Goal: Information Seeking & Learning: Check status

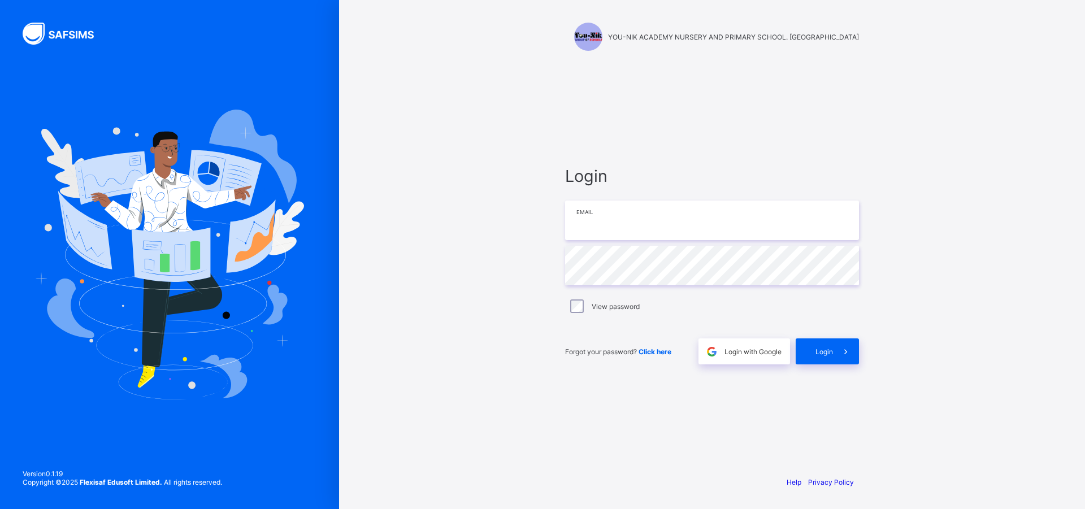
click at [610, 218] on input "email" at bounding box center [712, 221] width 294 height 40
type input "**********"
click at [841, 345] on span at bounding box center [846, 352] width 26 height 26
click at [761, 241] on div "Login Email Password View password Forgot your password? Click here Login with …" at bounding box center [712, 265] width 294 height 198
click at [760, 234] on input "email" at bounding box center [712, 221] width 294 height 40
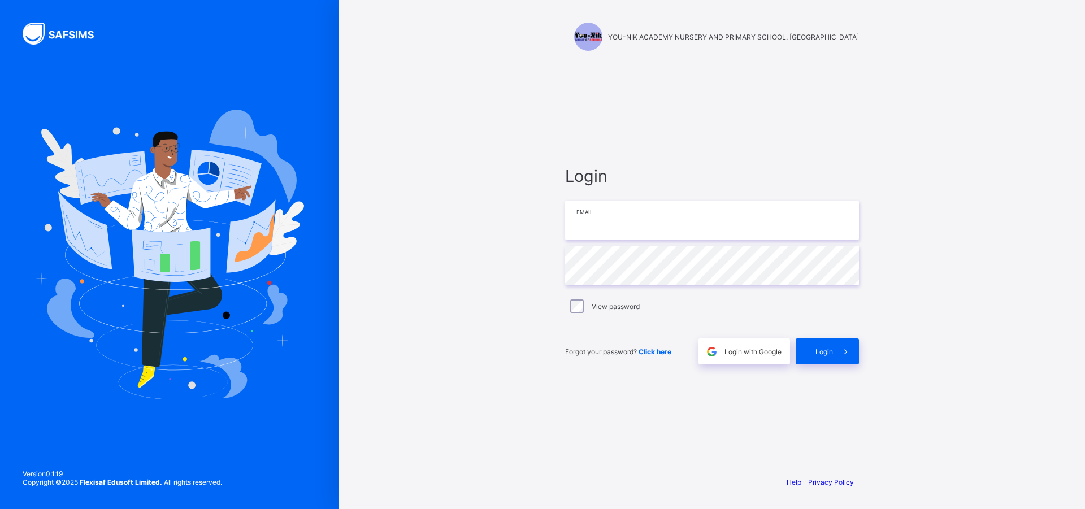
type input "**********"
click at [854, 352] on span at bounding box center [846, 352] width 26 height 26
click at [742, 226] on input "email" at bounding box center [712, 221] width 294 height 40
type input "**********"
click at [835, 349] on span at bounding box center [846, 352] width 26 height 26
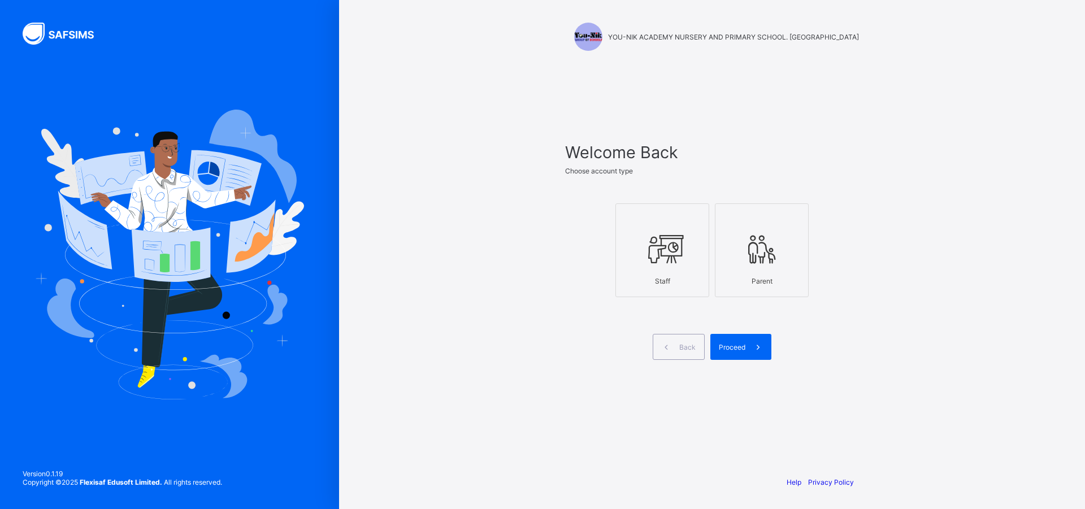
click at [677, 235] on icon at bounding box center [663, 249] width 40 height 34
click at [726, 344] on span "Proceed" at bounding box center [732, 347] width 27 height 8
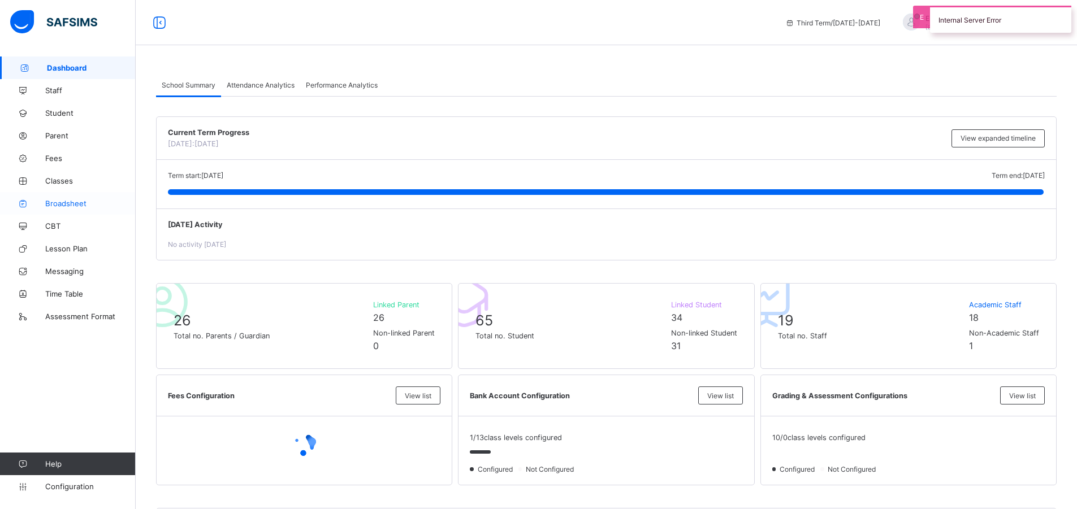
click at [85, 200] on span "Broadsheet" at bounding box center [90, 203] width 90 height 9
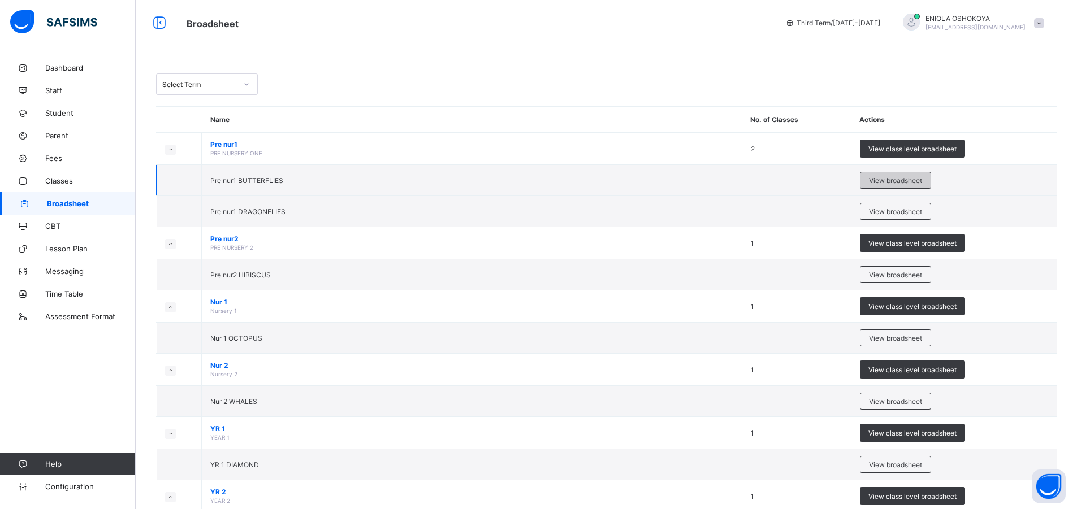
click at [922, 179] on span "View broadsheet" at bounding box center [895, 180] width 53 height 8
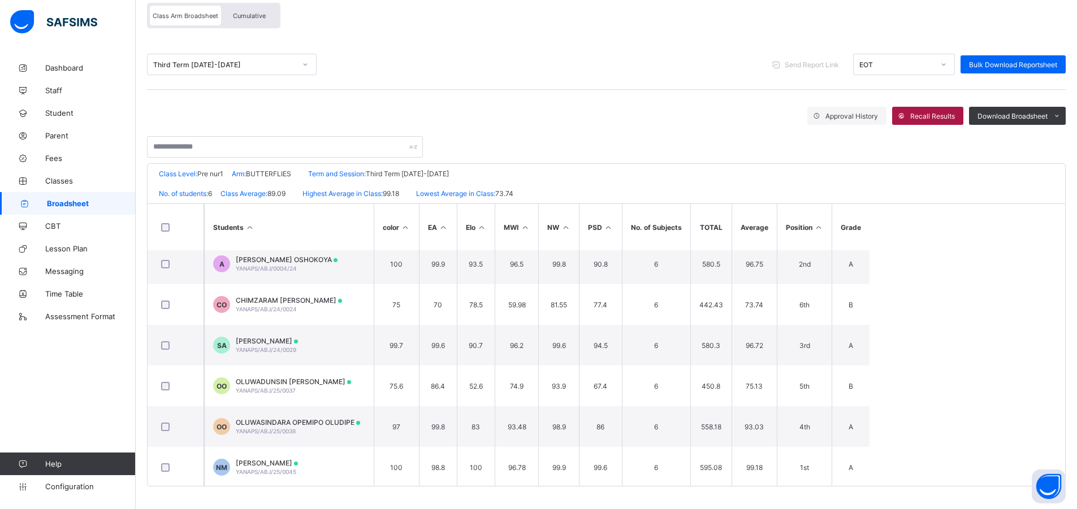
scroll to position [8, 0]
click at [996, 63] on span "Bulk Download Reportsheet" at bounding box center [1013, 64] width 88 height 8
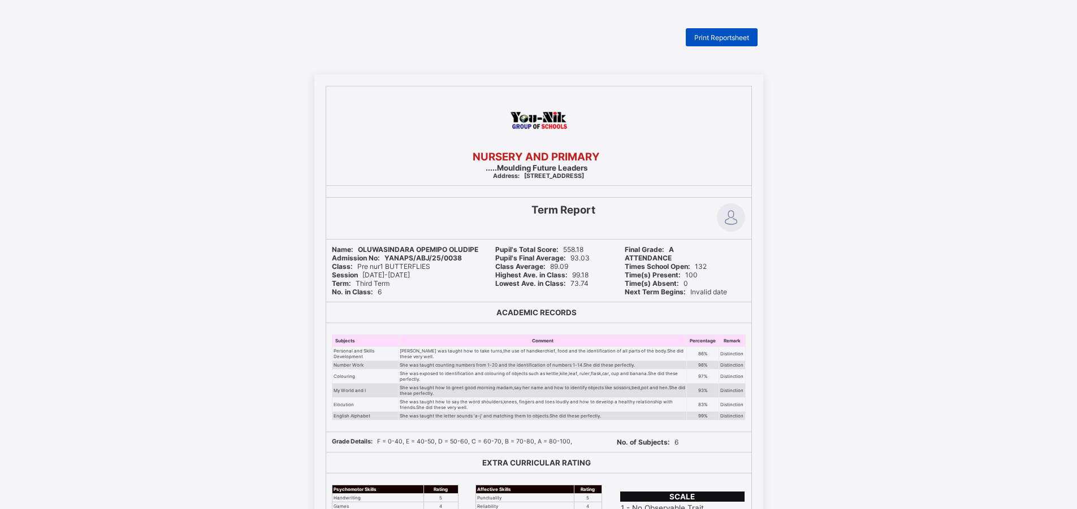
click at [704, 36] on span "Print Reportsheet" at bounding box center [721, 37] width 55 height 8
click at [728, 37] on span "Print Reportsheet" at bounding box center [721, 37] width 55 height 8
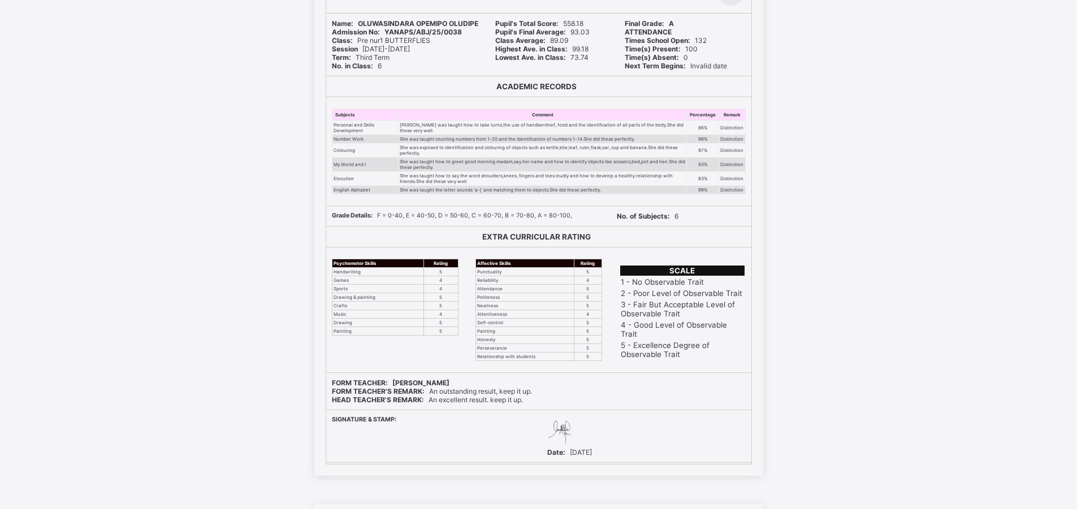
scroll to position [283, 0]
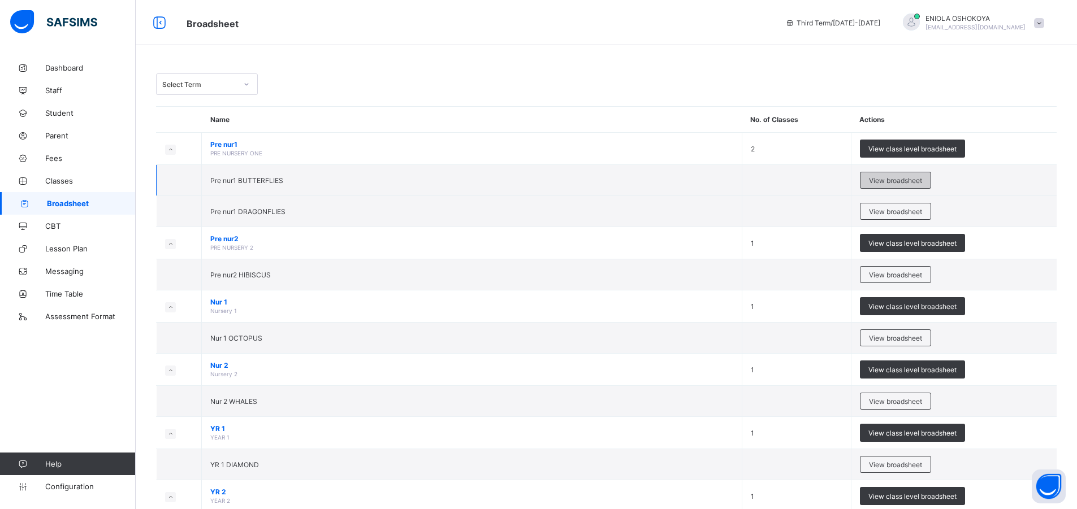
click at [909, 178] on span "View broadsheet" at bounding box center [895, 180] width 53 height 8
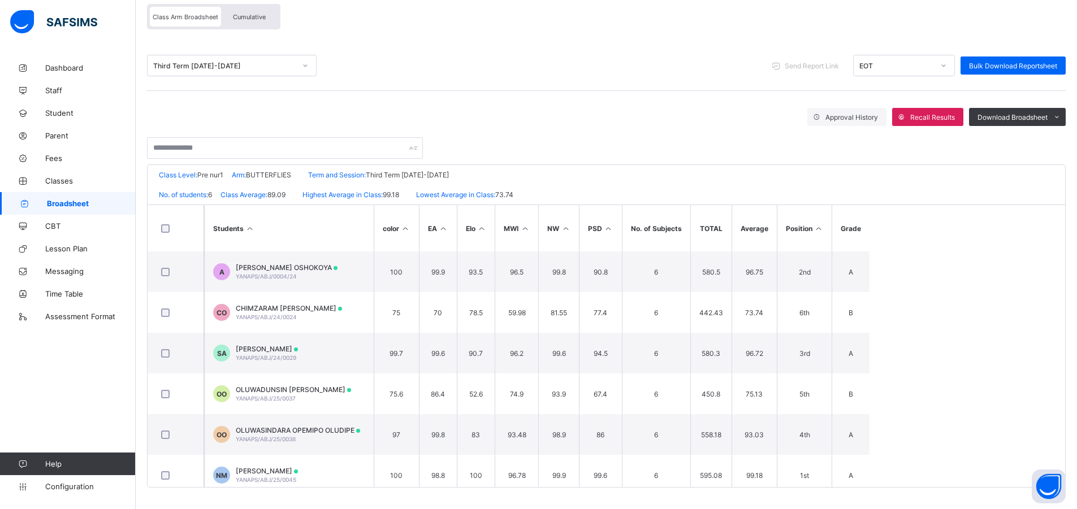
scroll to position [102, 0]
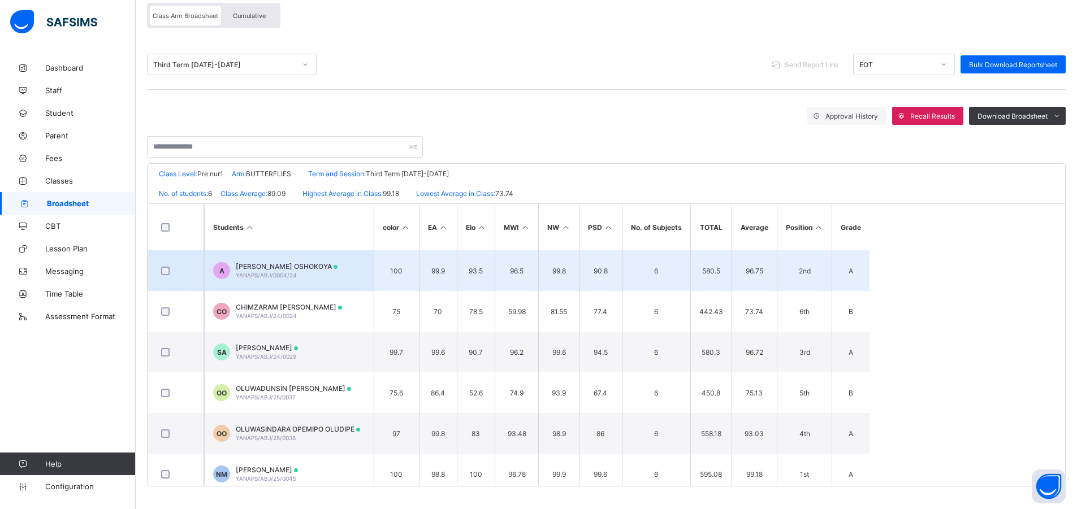
click at [331, 259] on td "A ADRIAN OLUWAJOMILOJU OSHOKOYA YANAPS/ABJ/0004/24" at bounding box center [289, 270] width 170 height 41
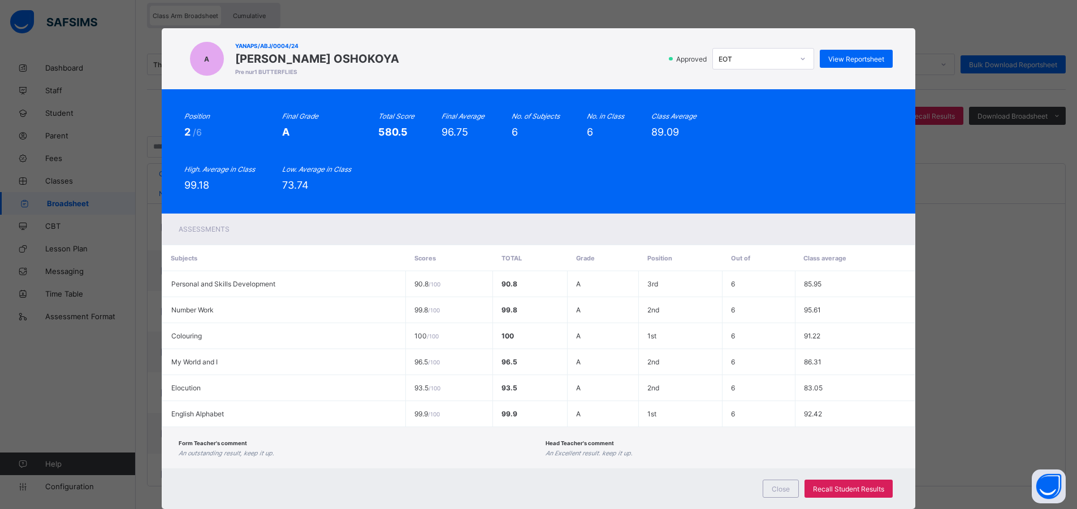
scroll to position [28, 0]
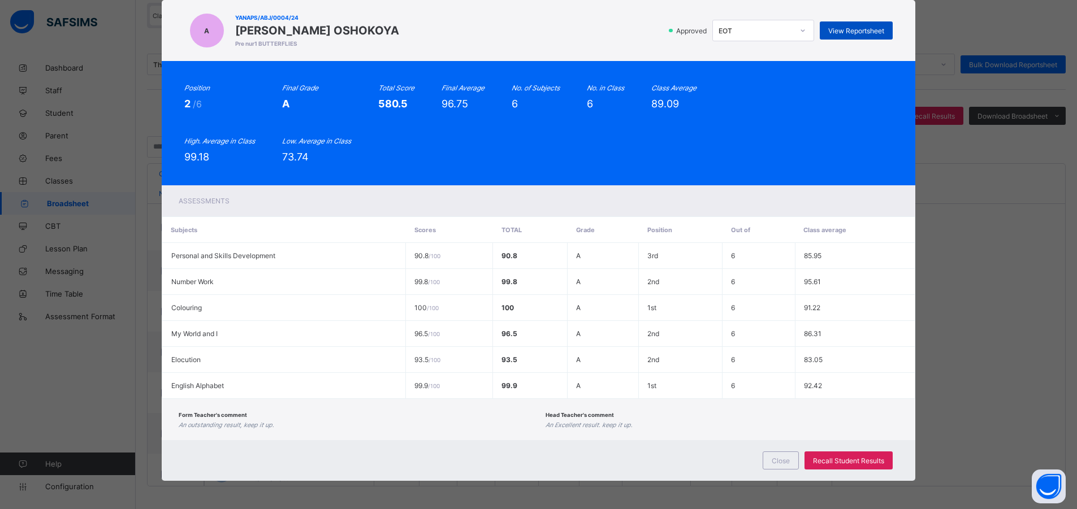
click at [829, 27] on span "View Reportsheet" at bounding box center [856, 31] width 56 height 8
click at [784, 462] on span "Close" at bounding box center [781, 461] width 18 height 8
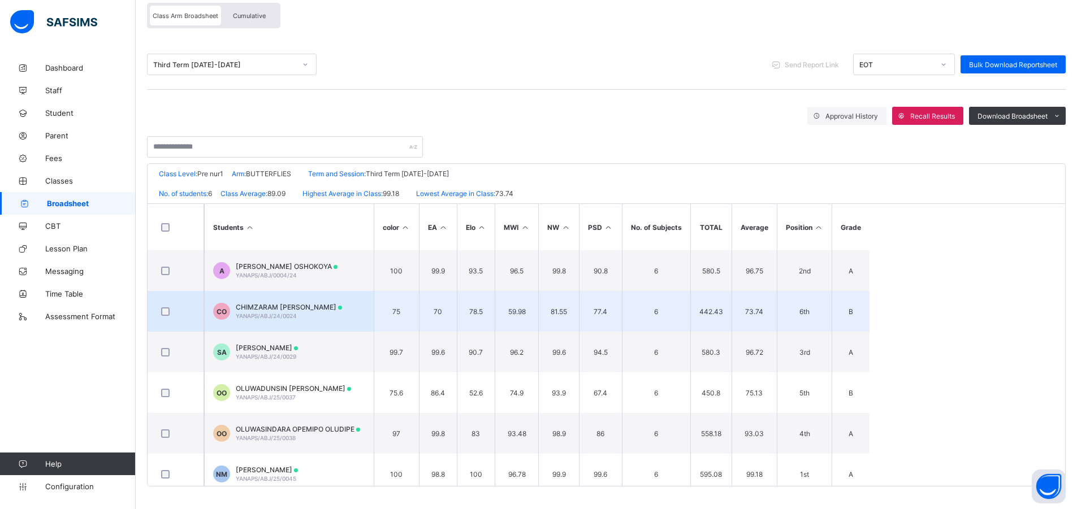
click at [291, 314] on span "YANAPS/ABJ/24/0024" at bounding box center [266, 316] width 61 height 7
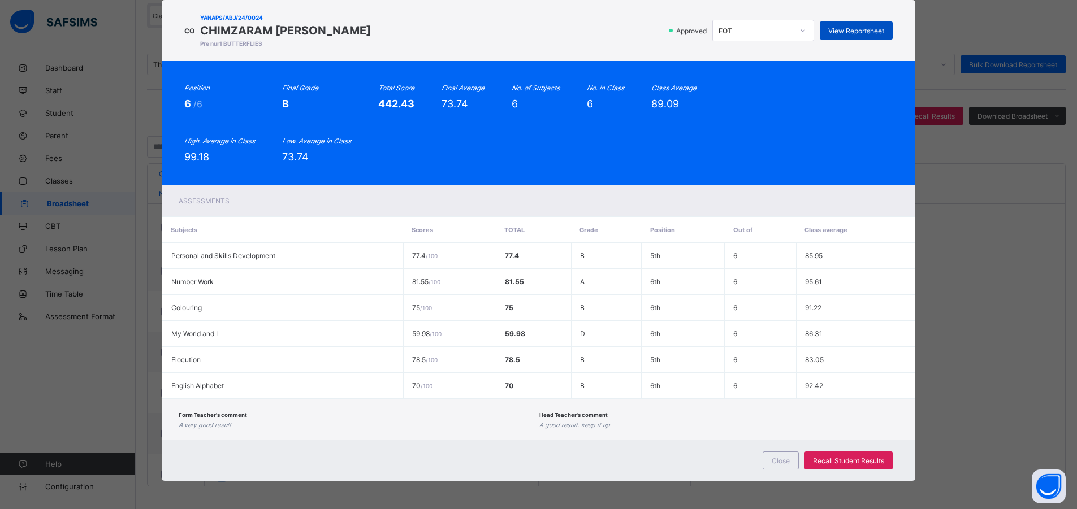
click at [840, 33] on span "View Reportsheet" at bounding box center [856, 31] width 56 height 8
click at [769, 456] on div "Close" at bounding box center [781, 461] width 36 height 18
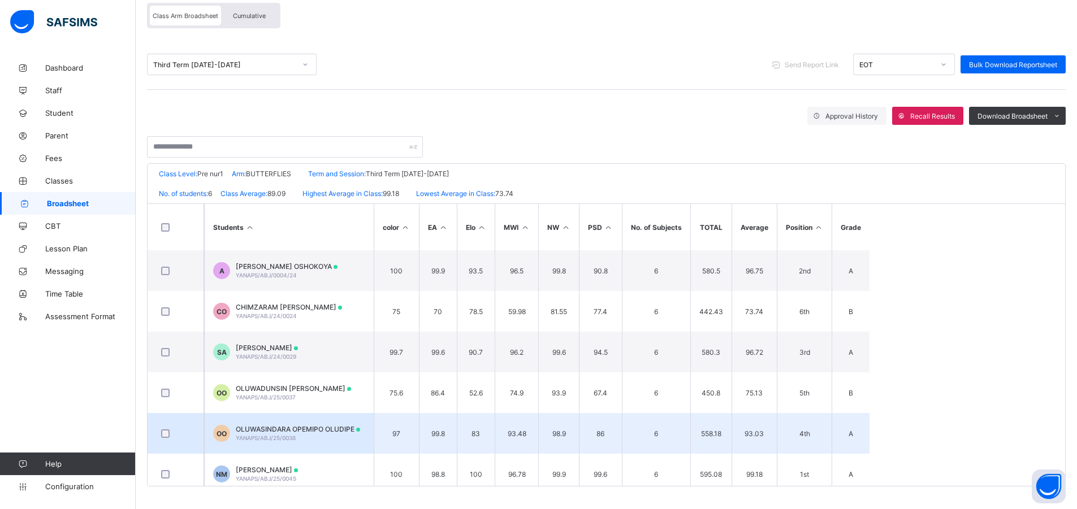
click at [247, 431] on span "OLUWASINDARA OPEMIPO OLUDIPE" at bounding box center [298, 429] width 124 height 8
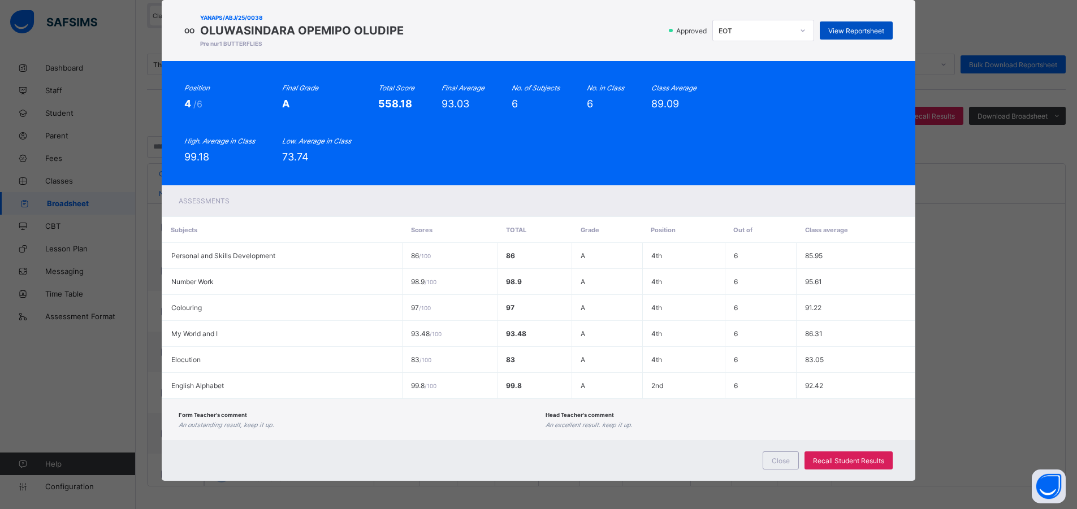
click at [869, 30] on span "View Reportsheet" at bounding box center [856, 31] width 56 height 8
click at [787, 465] on span "Close" at bounding box center [781, 461] width 18 height 8
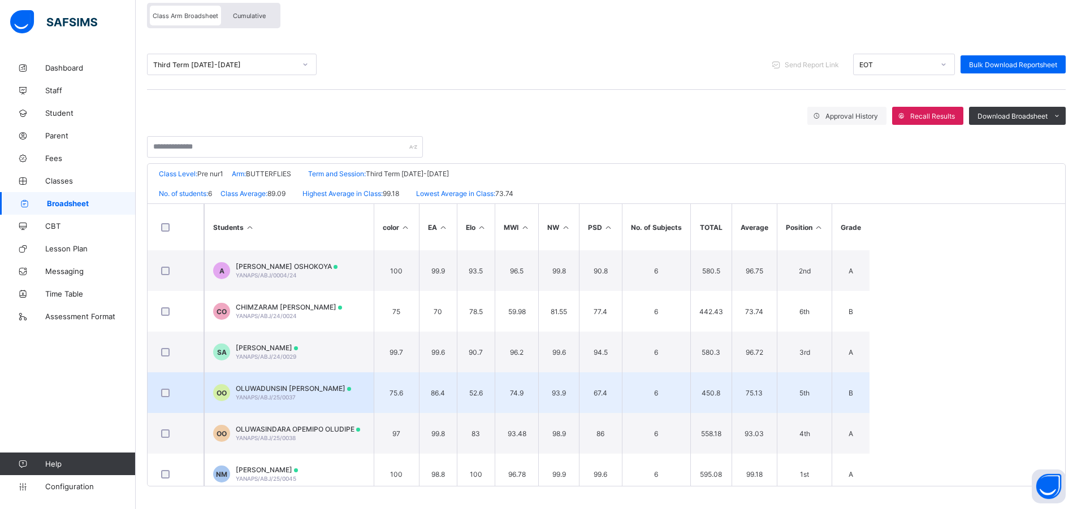
click at [291, 394] on span "YANAPS/ABJ/25/0037" at bounding box center [266, 397] width 60 height 7
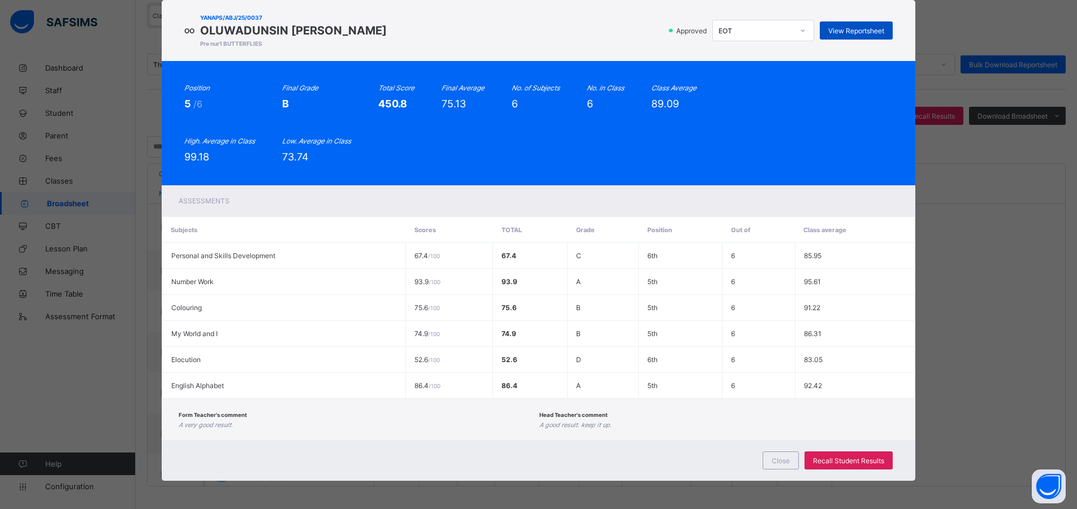
click at [849, 31] on span "View Reportsheet" at bounding box center [856, 31] width 56 height 8
click at [785, 466] on div "Close" at bounding box center [781, 461] width 36 height 18
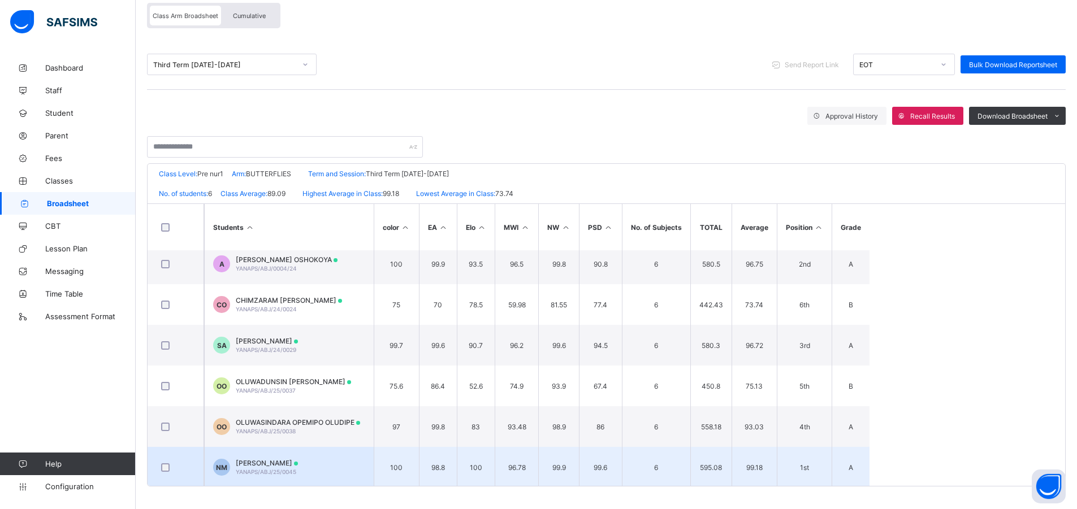
scroll to position [8, 0]
click at [298, 463] on div at bounding box center [296, 462] width 4 height 4
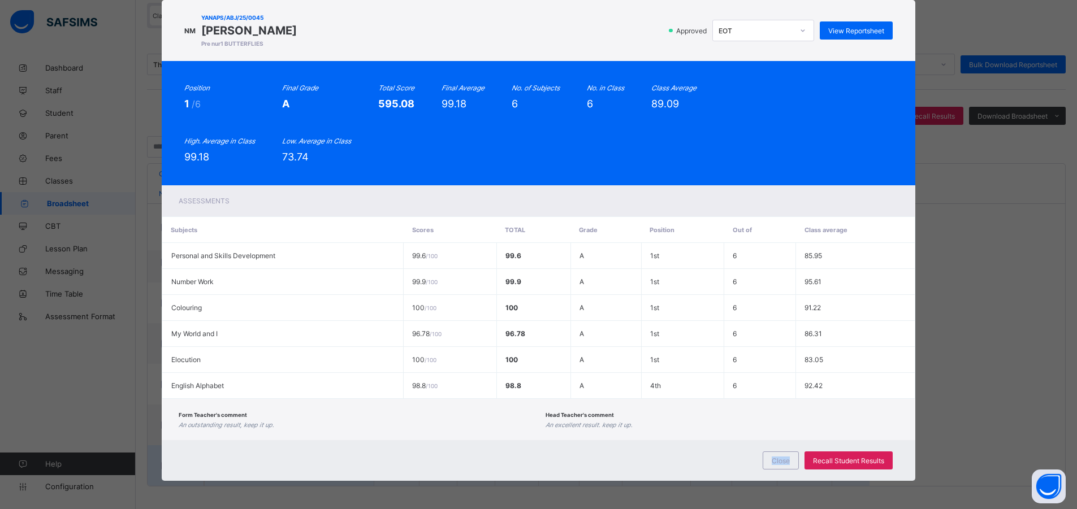
click at [301, 463] on div "Close Recall Student Results" at bounding box center [539, 460] width 754 height 41
click at [858, 30] on span "View Reportsheet" at bounding box center [856, 31] width 56 height 8
click at [783, 455] on div "Close" at bounding box center [781, 461] width 36 height 18
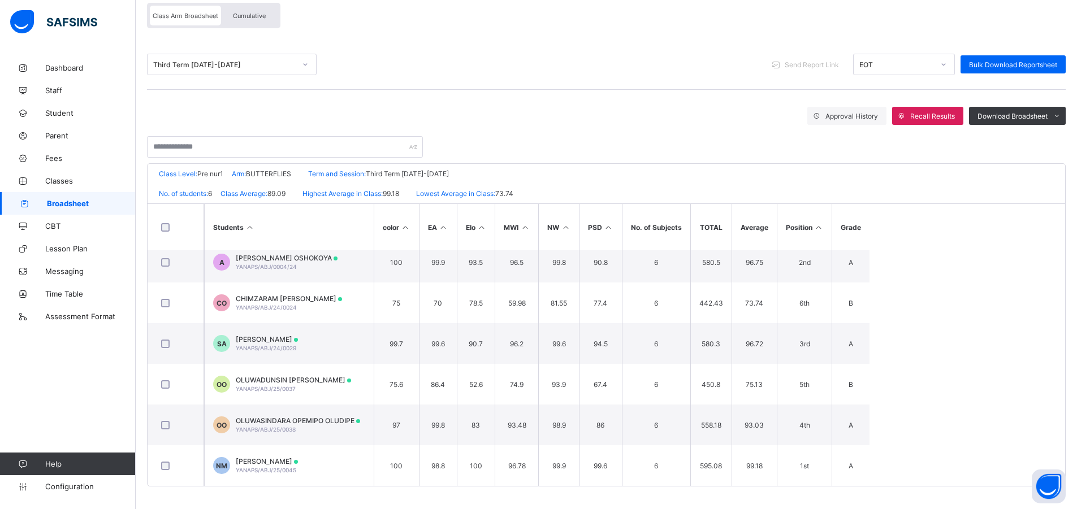
click at [256, 339] on span "SAMANTHA ADAJI" at bounding box center [267, 339] width 62 height 8
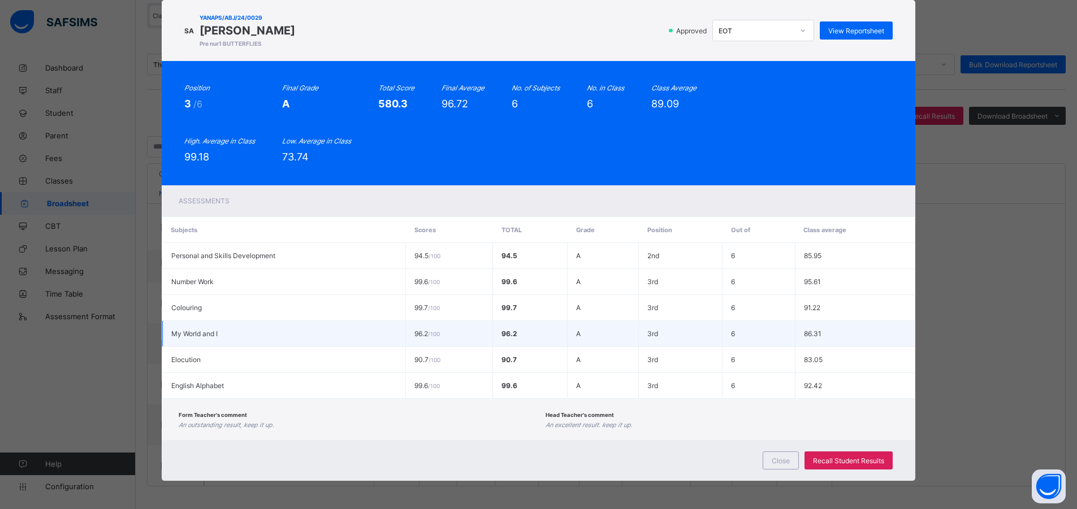
click at [257, 339] on td "My World and I" at bounding box center [283, 334] width 243 height 26
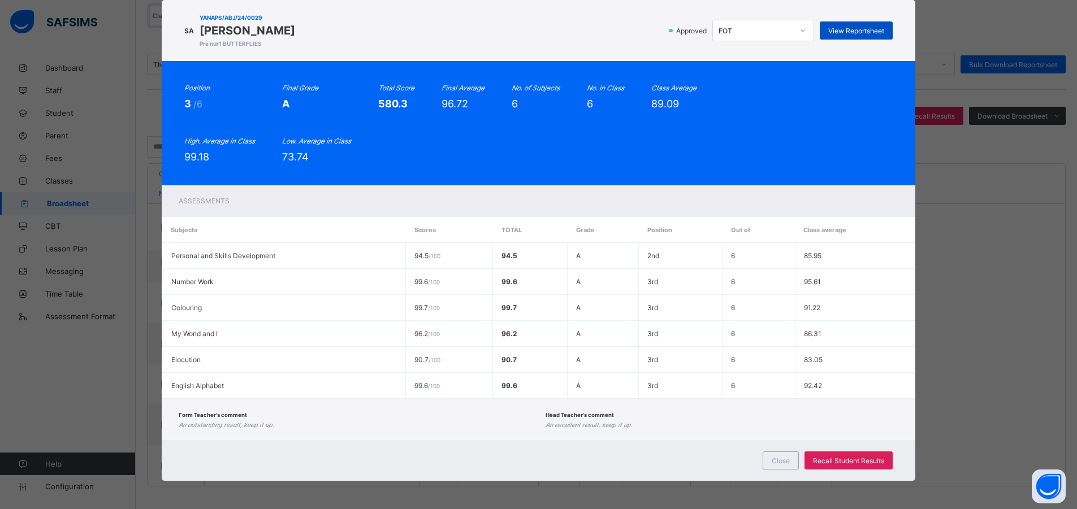
click at [851, 28] on span "View Reportsheet" at bounding box center [856, 31] width 56 height 8
click at [781, 456] on div "Close" at bounding box center [781, 461] width 36 height 18
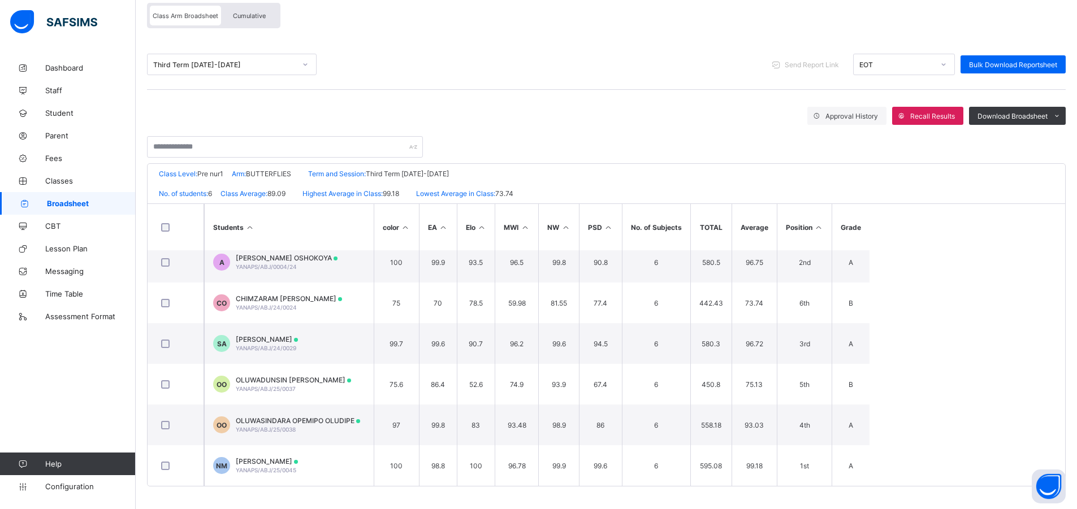
click at [53, 201] on span "Broadsheet" at bounding box center [91, 203] width 89 height 9
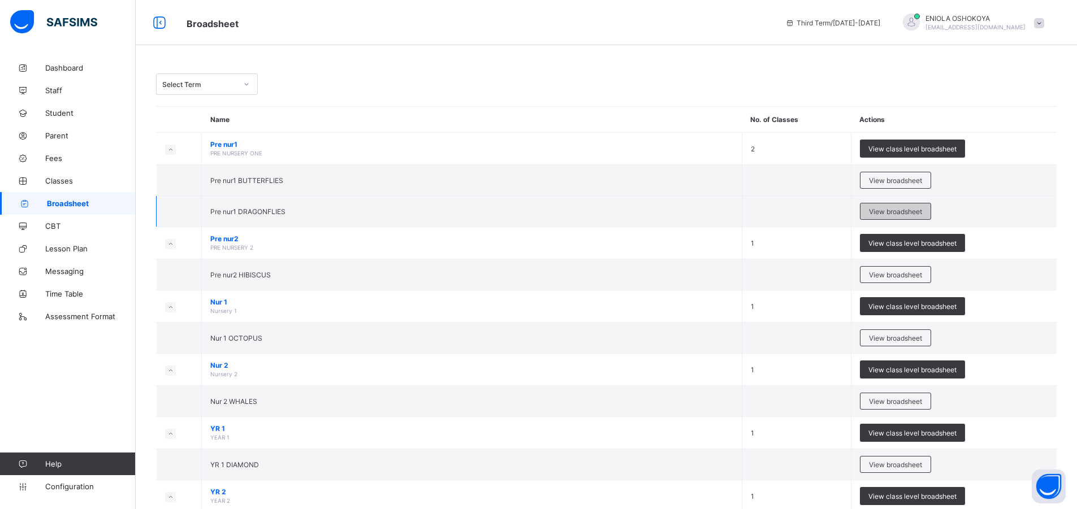
click at [897, 210] on span "View broadsheet" at bounding box center [895, 211] width 53 height 8
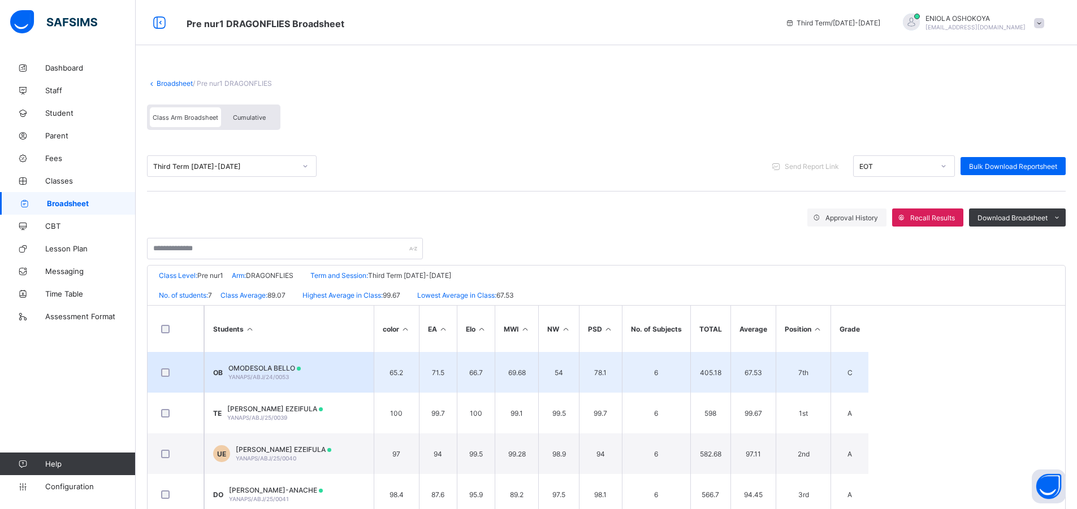
click at [358, 370] on td "OB OMODESOLA BELLO YANAPS/ABJ/24/0053" at bounding box center [289, 372] width 170 height 41
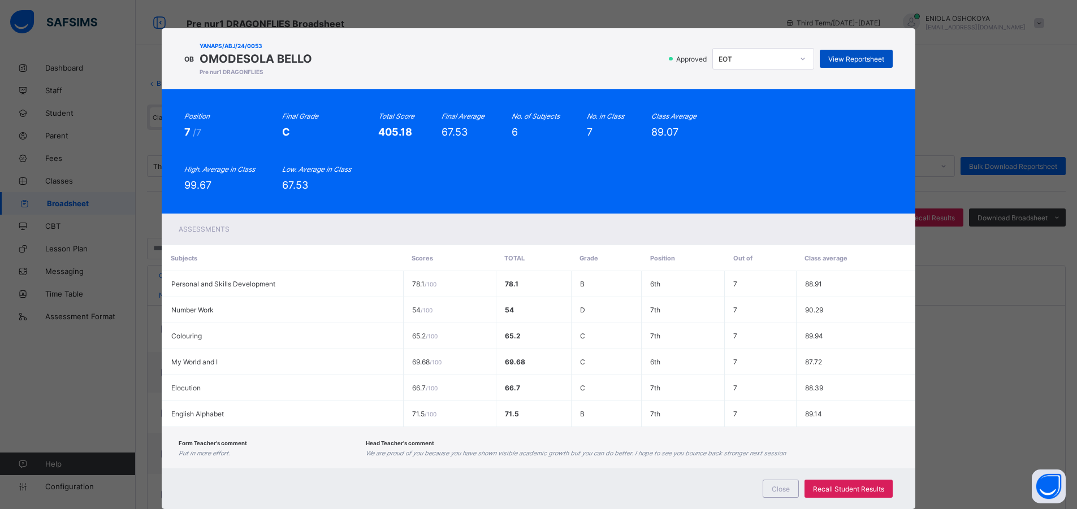
click at [846, 61] on span "View Reportsheet" at bounding box center [856, 59] width 56 height 8
click at [789, 485] on span "Close" at bounding box center [781, 489] width 18 height 8
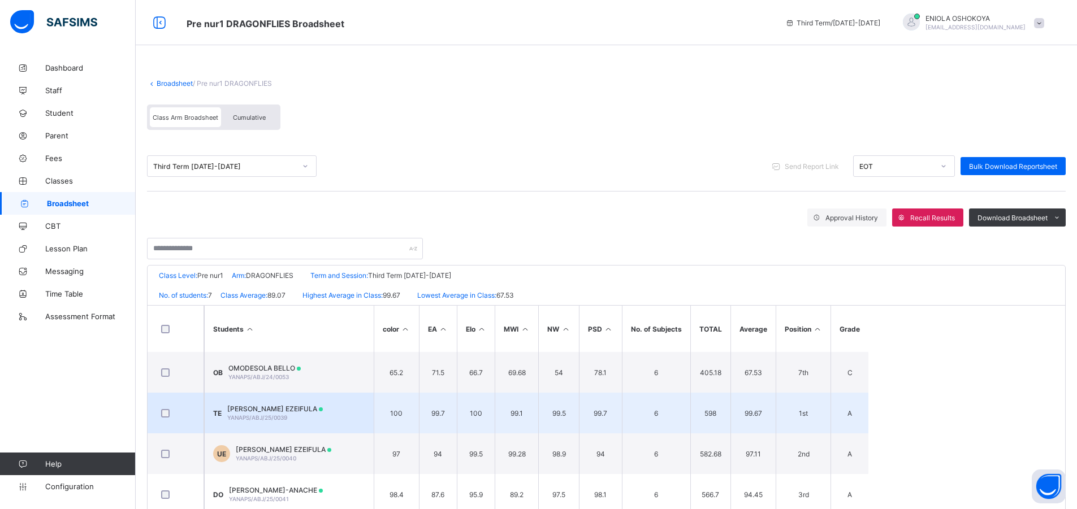
click at [338, 404] on td "TE TOBENNA HAYDEN EZEIFULA YANAPS/ABJ/25/0039" at bounding box center [289, 413] width 170 height 41
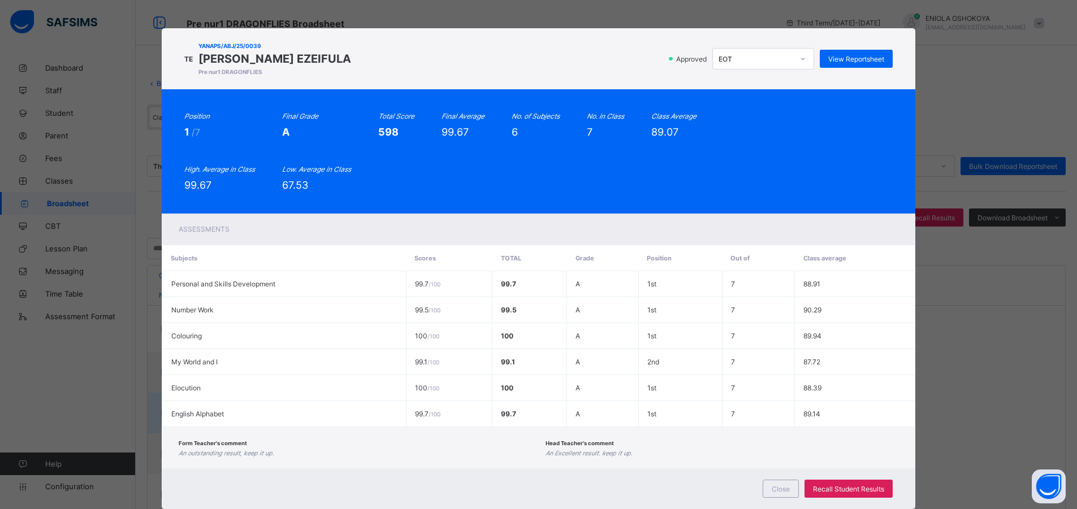
click at [338, 404] on td "English Alphabet" at bounding box center [284, 414] width 244 height 26
click at [882, 60] on span "View Reportsheet" at bounding box center [856, 59] width 56 height 8
click at [770, 489] on div "Close" at bounding box center [781, 489] width 36 height 18
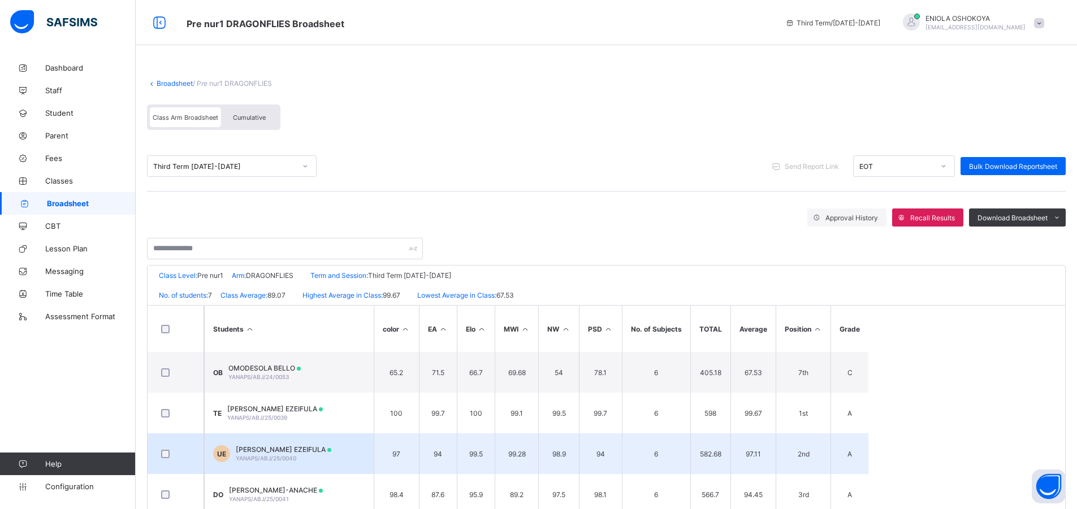
click at [269, 446] on span "UZOAMAKA HALLIE EZEIFULA" at bounding box center [284, 449] width 96 height 8
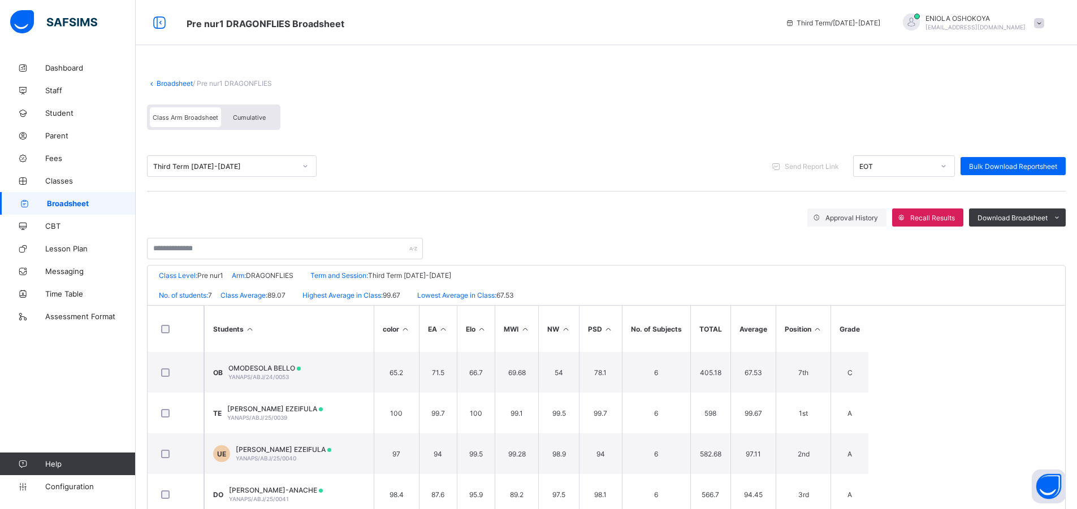
click at [0, 0] on div "Form Teacher's comment An outstanding result, keep it up." at bounding box center [0, 0] width 0 height 0
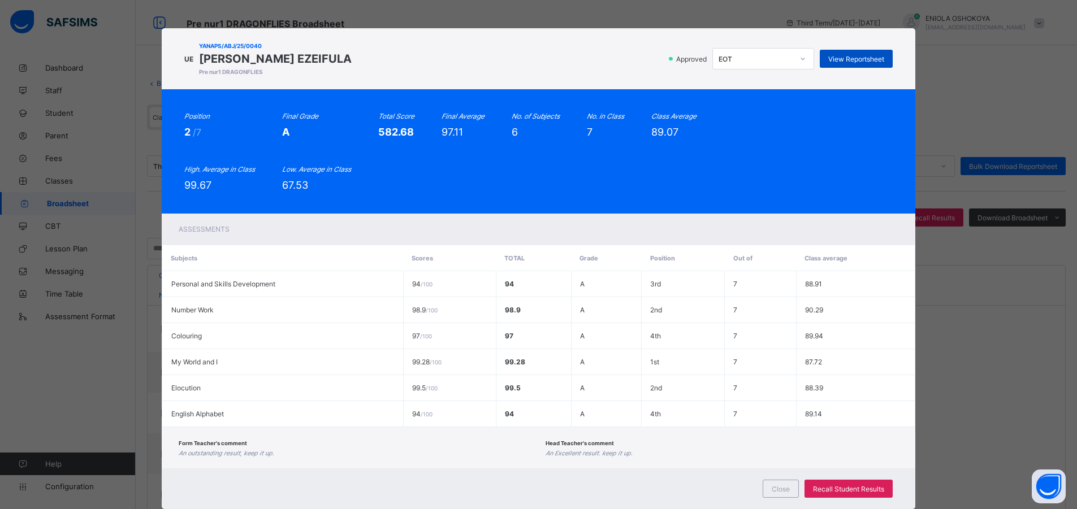
click at [834, 55] on span "View Reportsheet" at bounding box center [856, 59] width 56 height 8
click at [782, 485] on span "Close" at bounding box center [781, 489] width 18 height 8
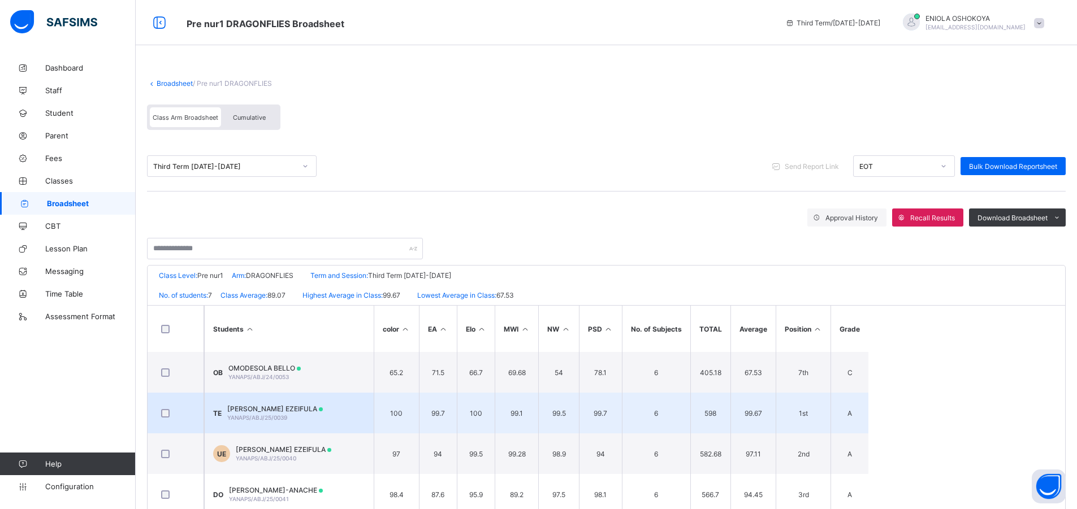
scroll to position [49, 0]
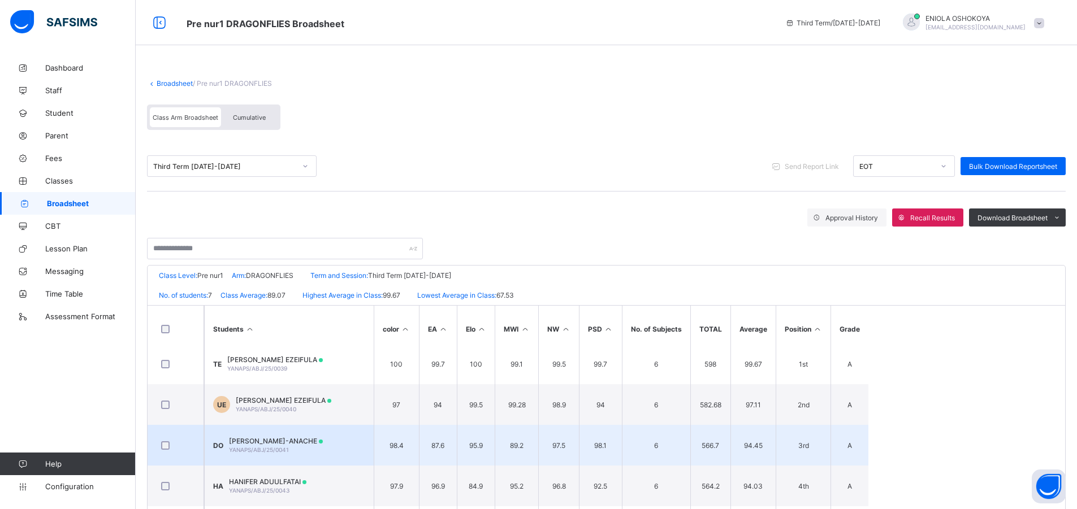
click at [352, 432] on td "DO DAVID MOSES OJO-ANACHE YANAPS/ABJ/25/0041" at bounding box center [289, 445] width 170 height 41
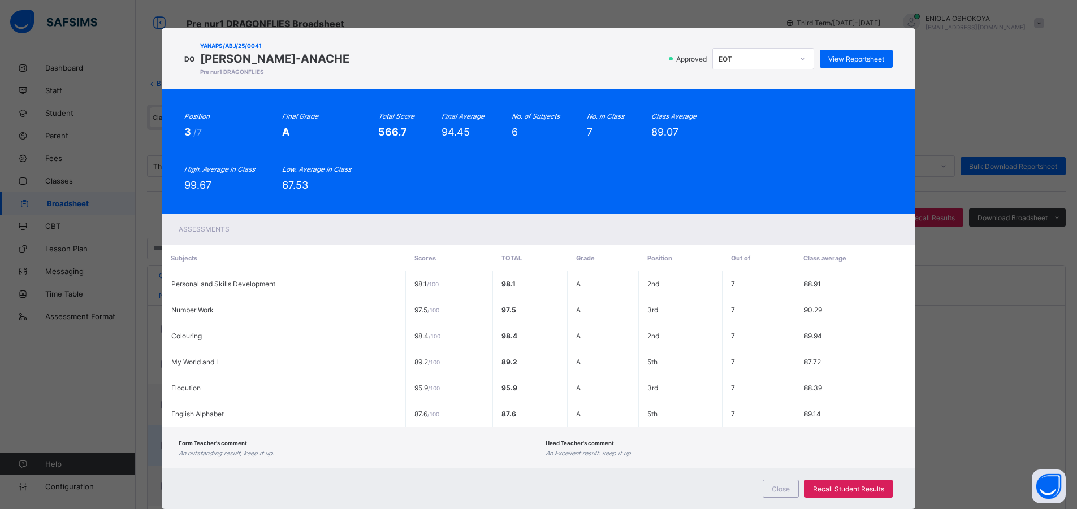
click at [352, 432] on div "Form Teacher's comment An outstanding result, keep it up. Head Teacher's commen…" at bounding box center [539, 447] width 754 height 41
click at [844, 58] on span "View Reportsheet" at bounding box center [856, 59] width 56 height 8
click at [782, 495] on div "Close" at bounding box center [781, 489] width 36 height 18
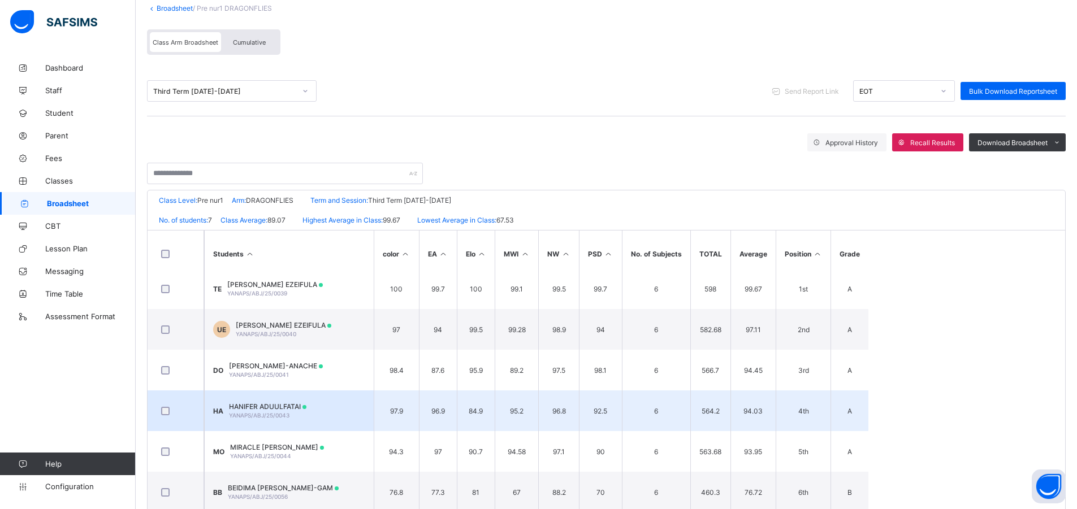
scroll to position [102, 0]
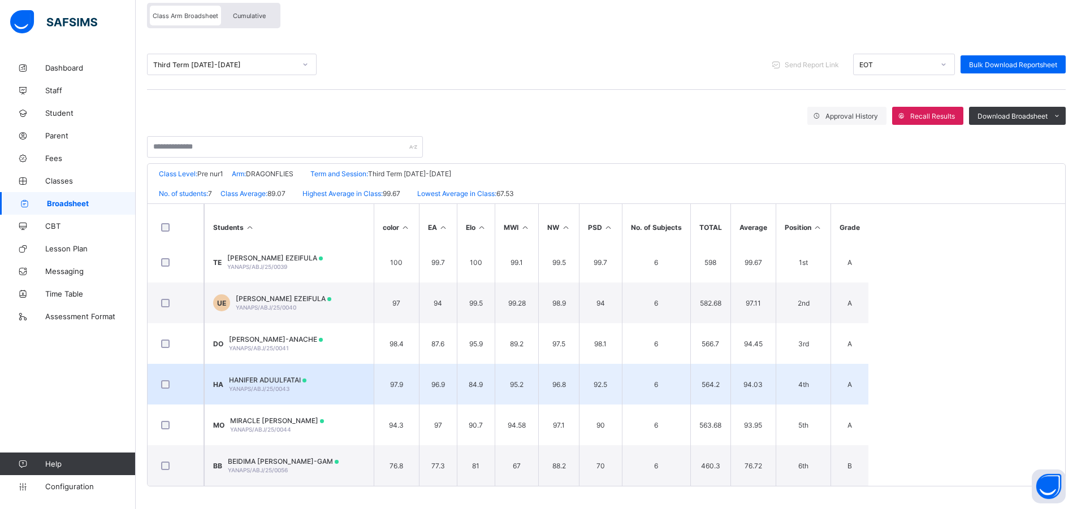
click at [318, 383] on td "HA HANIFER ADUULFATAI YANAPS/ABJ/25/0043" at bounding box center [289, 384] width 170 height 41
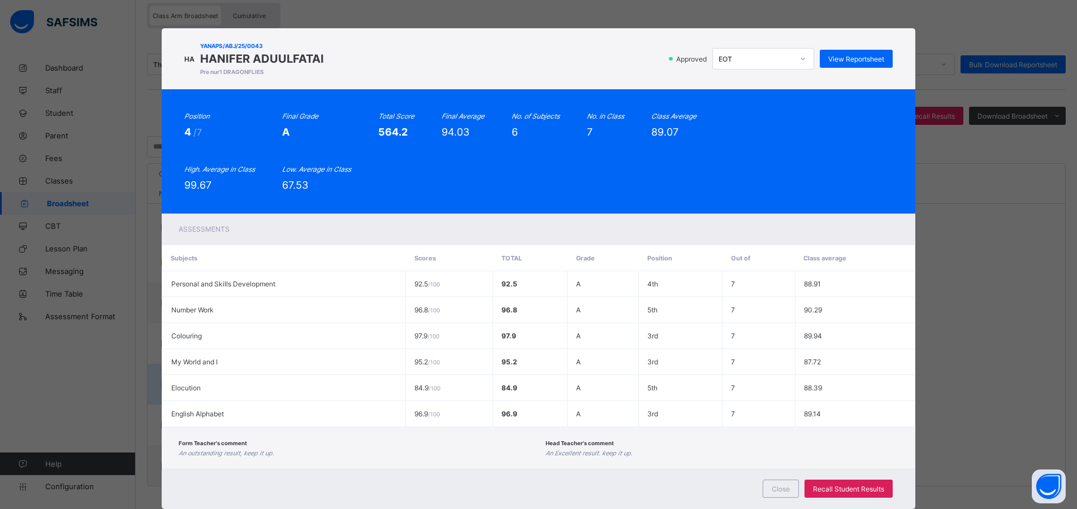
click at [318, 383] on td "Elocution" at bounding box center [283, 388] width 243 height 26
click at [863, 62] on span "View Reportsheet" at bounding box center [856, 59] width 56 height 8
click at [779, 492] on span "Close" at bounding box center [781, 489] width 18 height 8
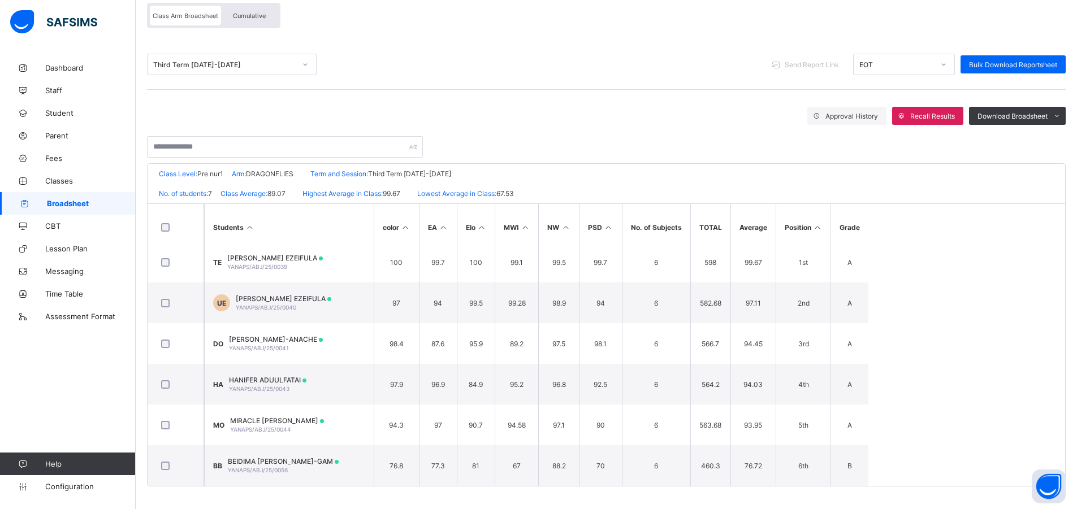
click at [267, 418] on span "MIRACLE ONOME ONOSAKPONOME" at bounding box center [277, 421] width 94 height 8
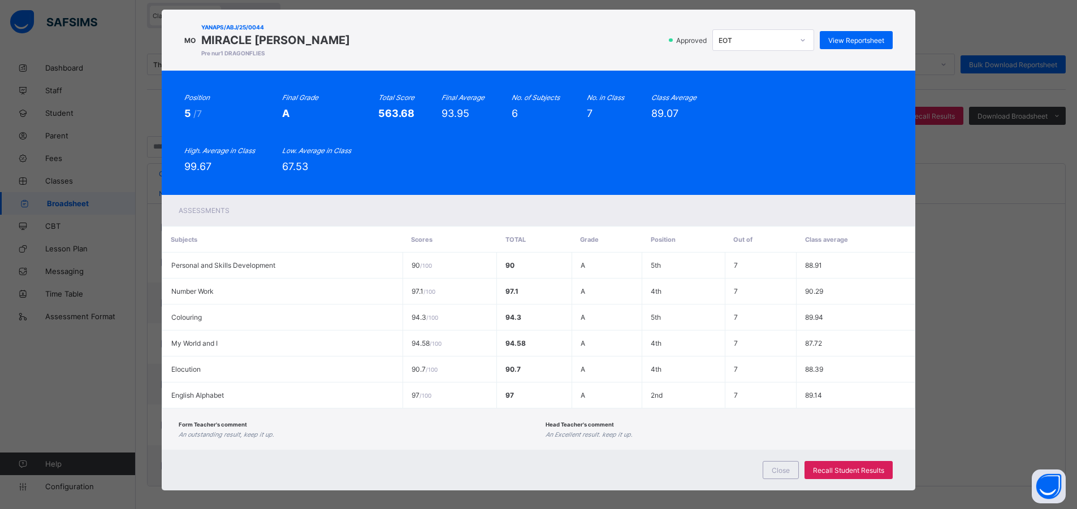
scroll to position [28, 0]
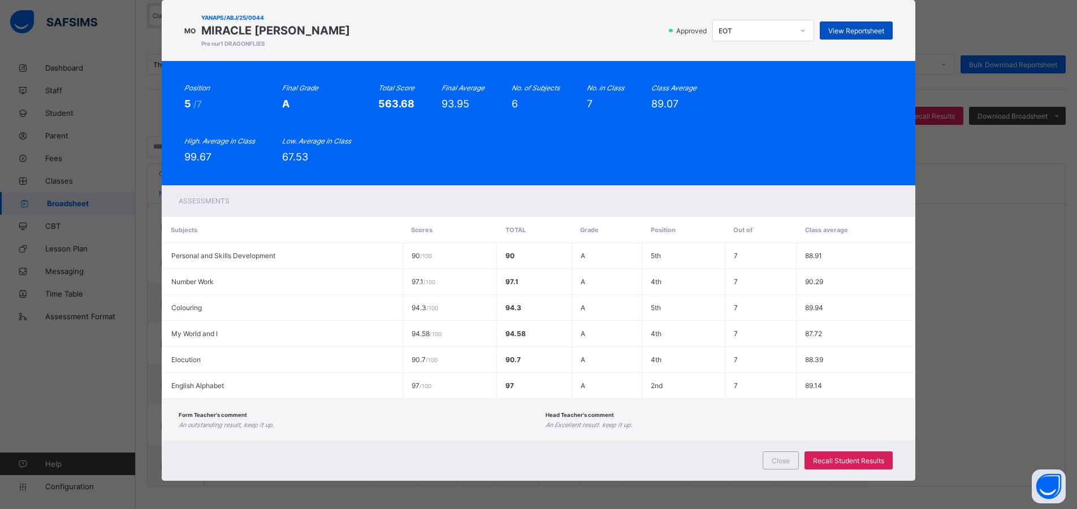
click at [857, 31] on span "View Reportsheet" at bounding box center [856, 31] width 56 height 8
click at [772, 459] on span "Close" at bounding box center [781, 461] width 18 height 8
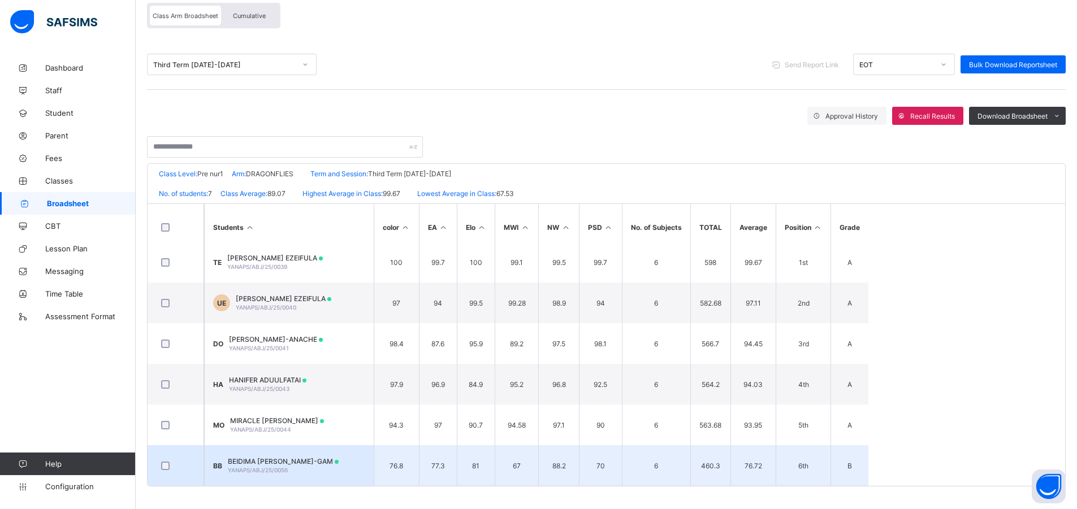
click at [302, 464] on span "BEIDIMA BOMA BELL-GAM" at bounding box center [283, 461] width 111 height 8
click at [0, 0] on div "Close Recall Student Results" at bounding box center [0, 0] width 0 height 0
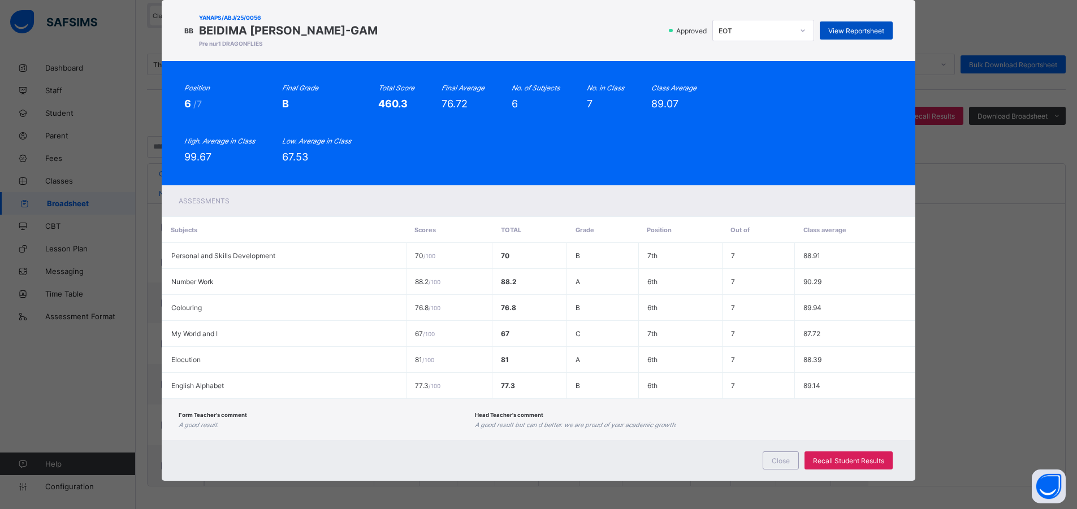
click at [862, 25] on div "View Reportsheet" at bounding box center [856, 30] width 73 height 18
click at [772, 463] on span "Close" at bounding box center [781, 461] width 18 height 8
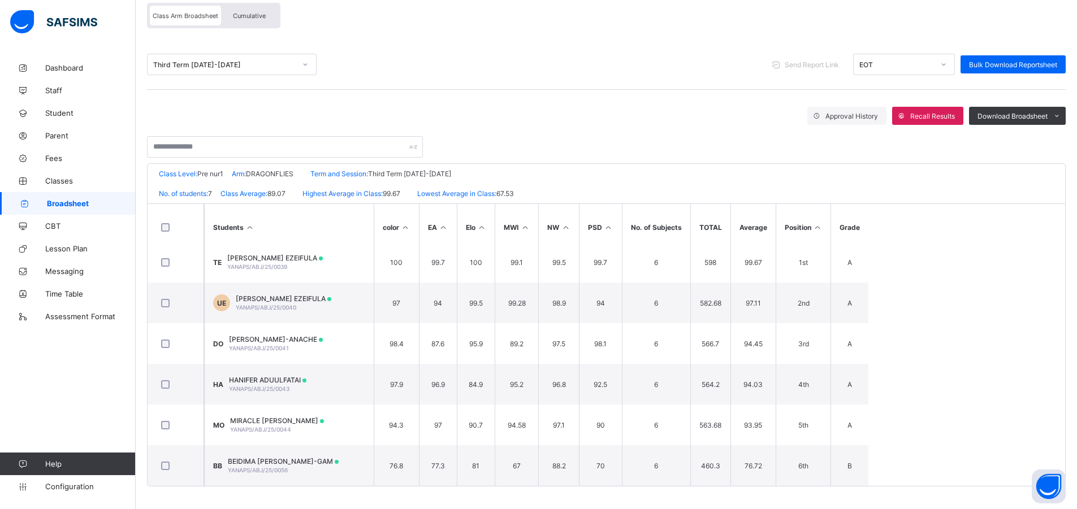
click at [55, 208] on link "Broadsheet" at bounding box center [68, 203] width 136 height 23
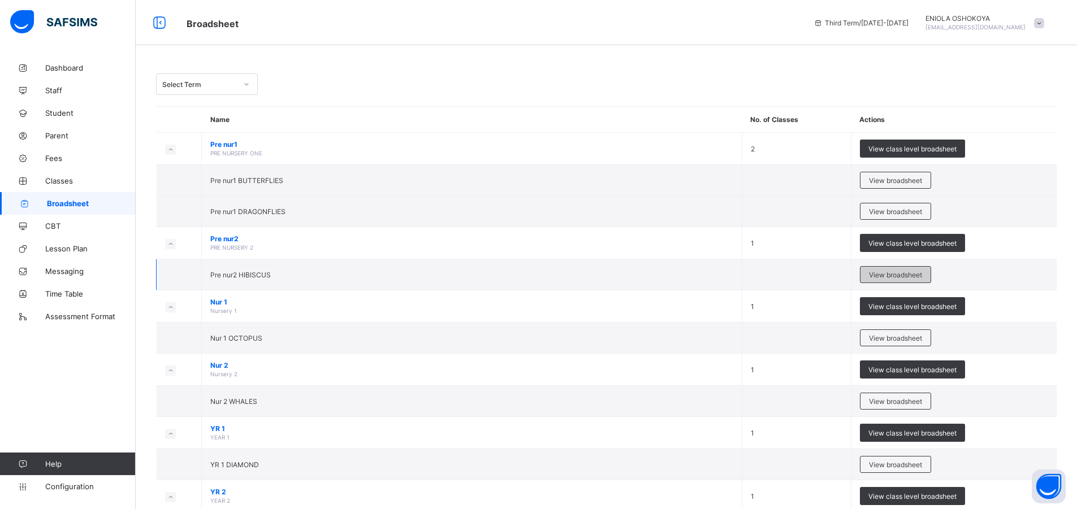
click at [890, 278] on span "View broadsheet" at bounding box center [895, 275] width 53 height 8
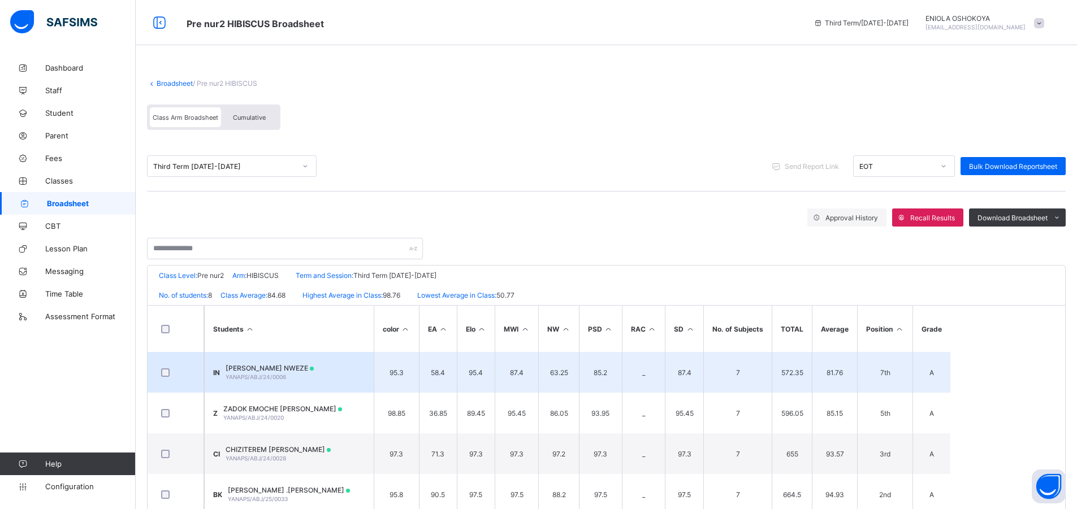
click at [286, 374] on span "YANAPS/ABJ/24/0006" at bounding box center [256, 377] width 60 height 7
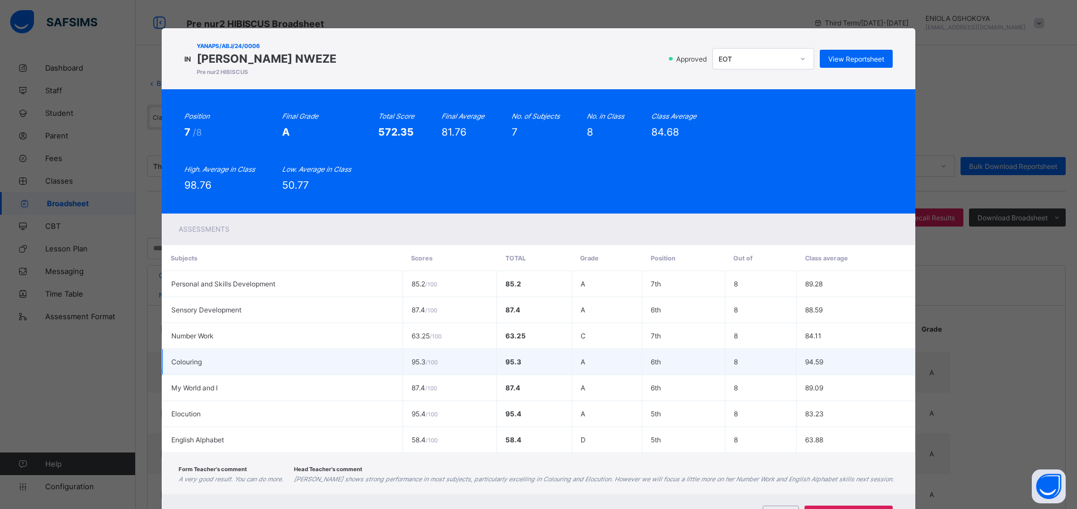
click at [292, 374] on td "Colouring" at bounding box center [282, 362] width 240 height 26
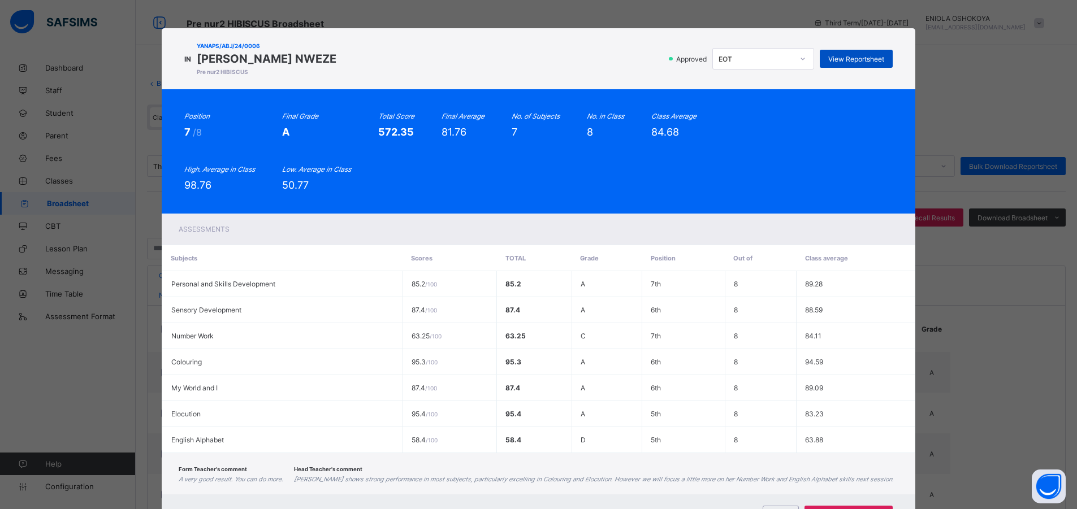
click at [841, 64] on div "View Reportsheet" at bounding box center [856, 59] width 73 height 18
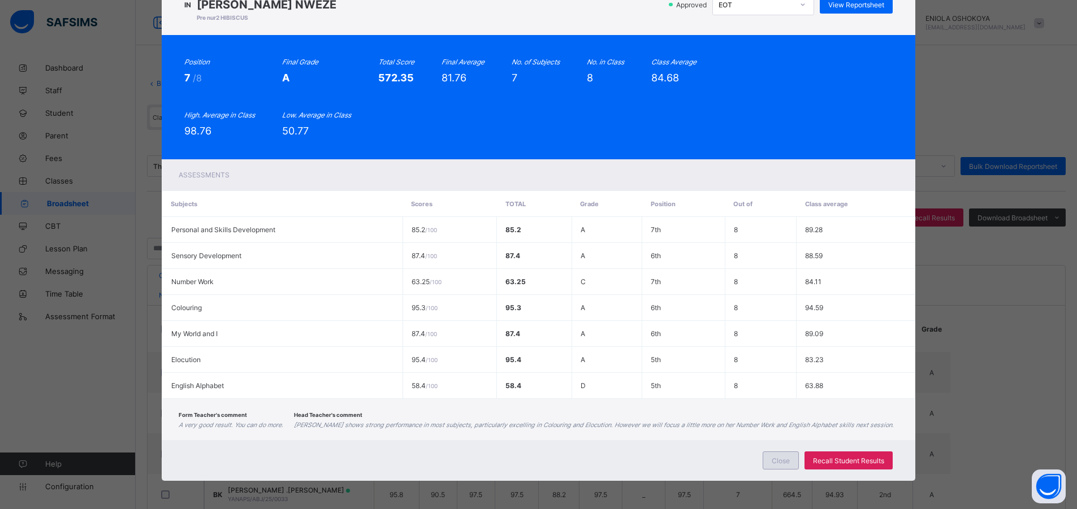
click at [774, 466] on div "Close" at bounding box center [781, 461] width 36 height 18
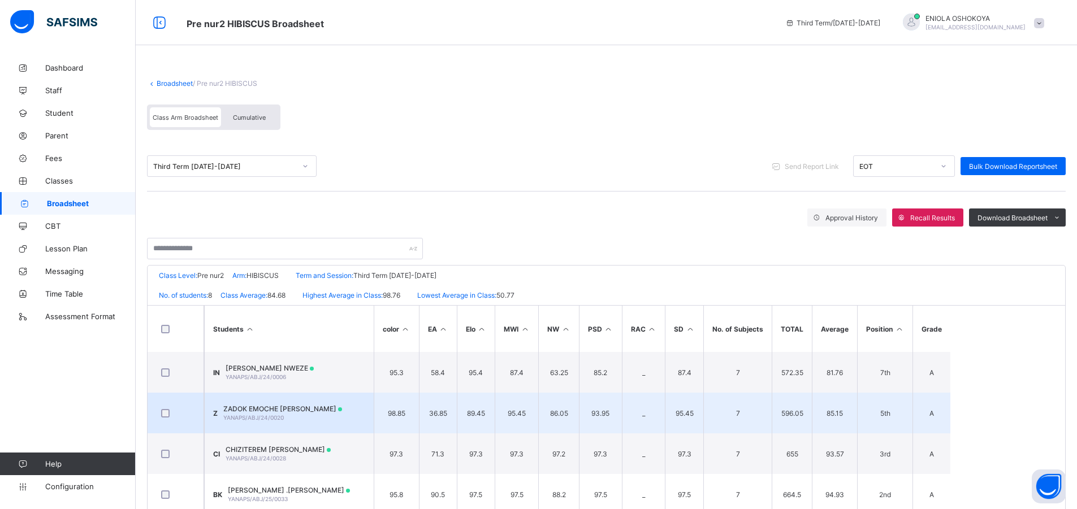
click at [320, 404] on td "Z ZADOK EMOCHE DAVID YANAPS/ABJ/24/0020" at bounding box center [289, 413] width 170 height 41
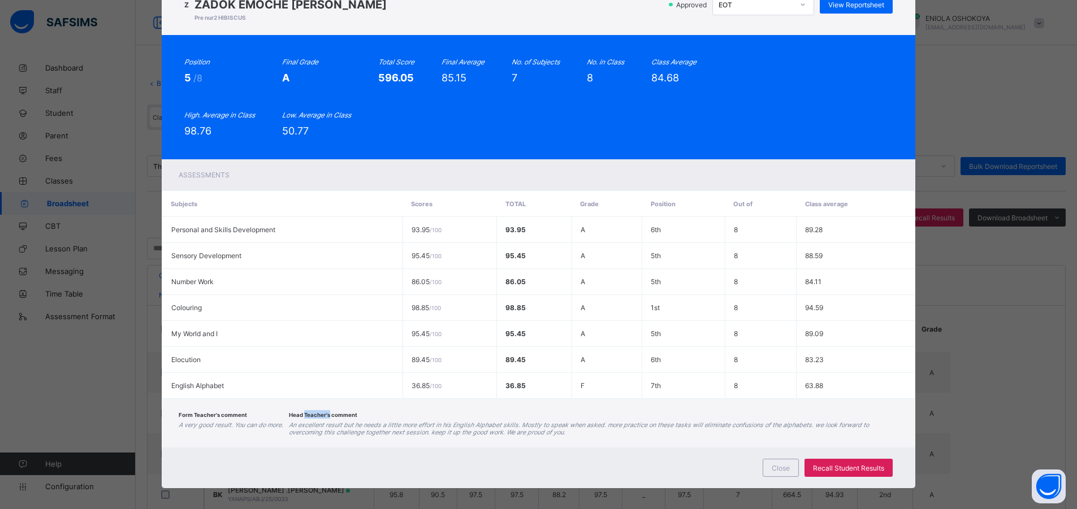
click at [320, 407] on div "Form Teacher's comment A very good result. You can do more. Head Teacher's comm…" at bounding box center [539, 423] width 754 height 49
click at [880, 5] on span "View Reportsheet" at bounding box center [856, 5] width 56 height 8
click at [770, 467] on div "Close" at bounding box center [781, 468] width 36 height 18
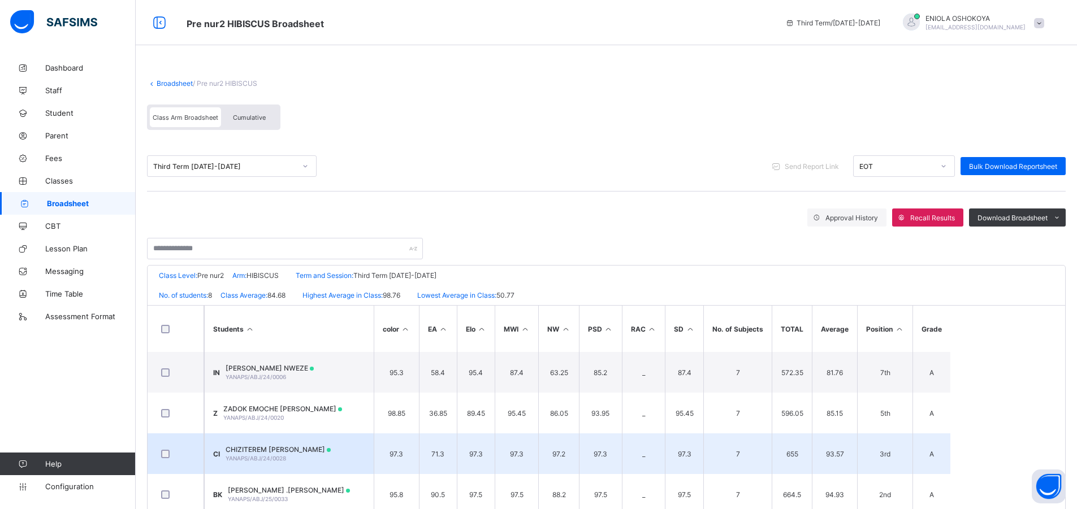
click at [326, 459] on td "CI CHIZITEREM ZURI IGWE YANAPS/ABJ/24/0028" at bounding box center [289, 454] width 170 height 41
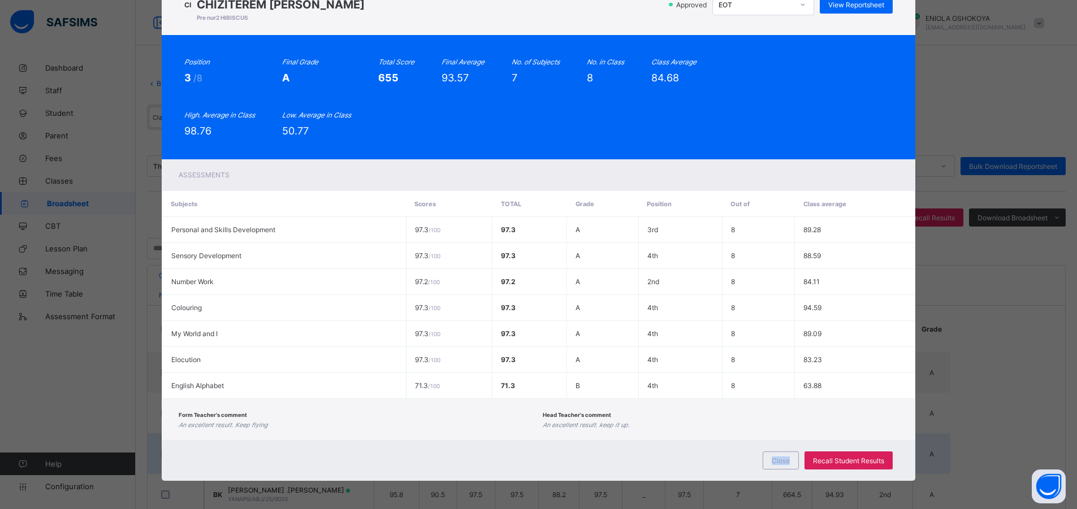
click at [326, 459] on div "Close Recall Student Results" at bounding box center [539, 460] width 754 height 41
click at [876, 7] on span "View Reportsheet" at bounding box center [856, 5] width 56 height 8
click at [794, 459] on div "Close" at bounding box center [781, 461] width 36 height 18
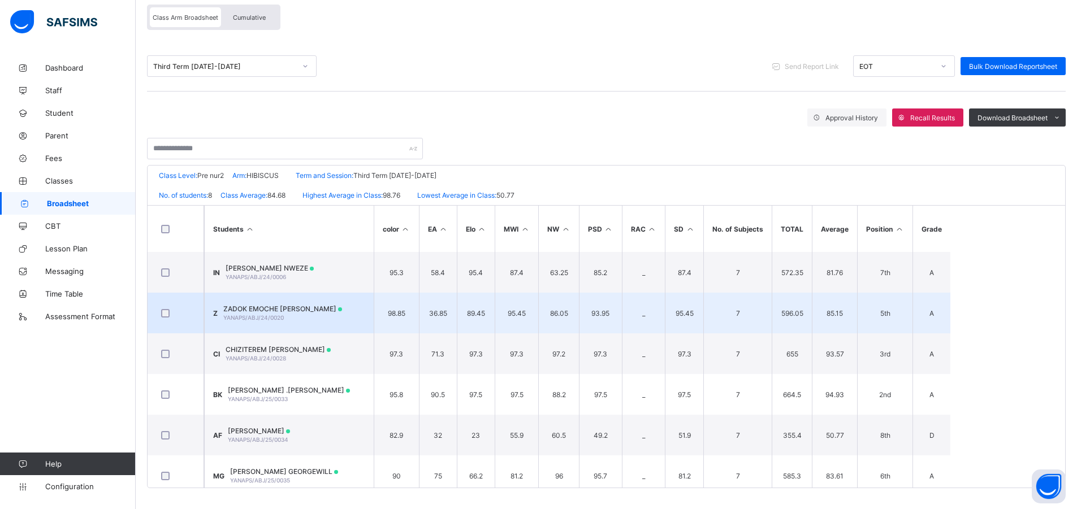
scroll to position [102, 0]
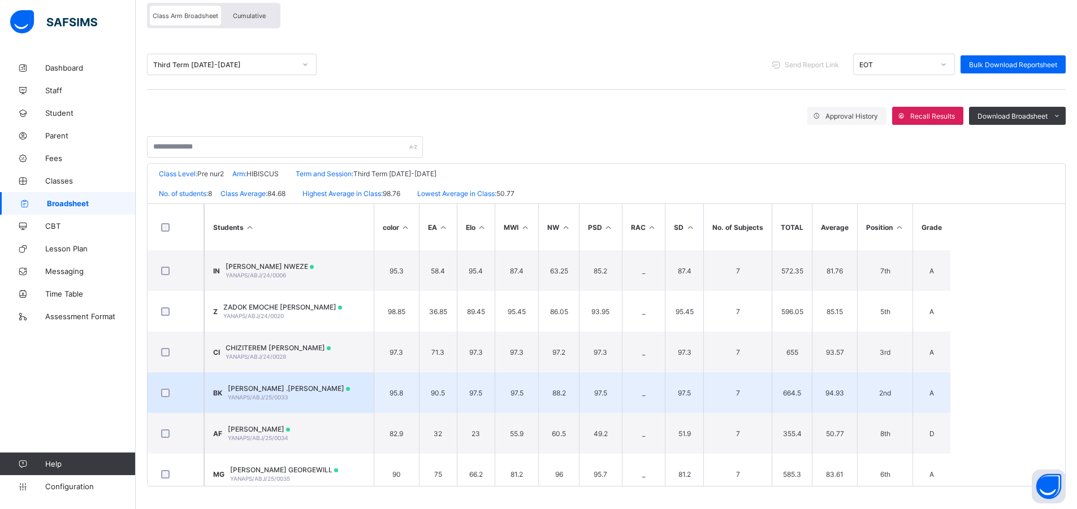
click at [328, 380] on td "BK BRYANA CHIBINOBIM .E. KINGSLEY YANAPS/ABJ/25/0033" at bounding box center [289, 393] width 170 height 41
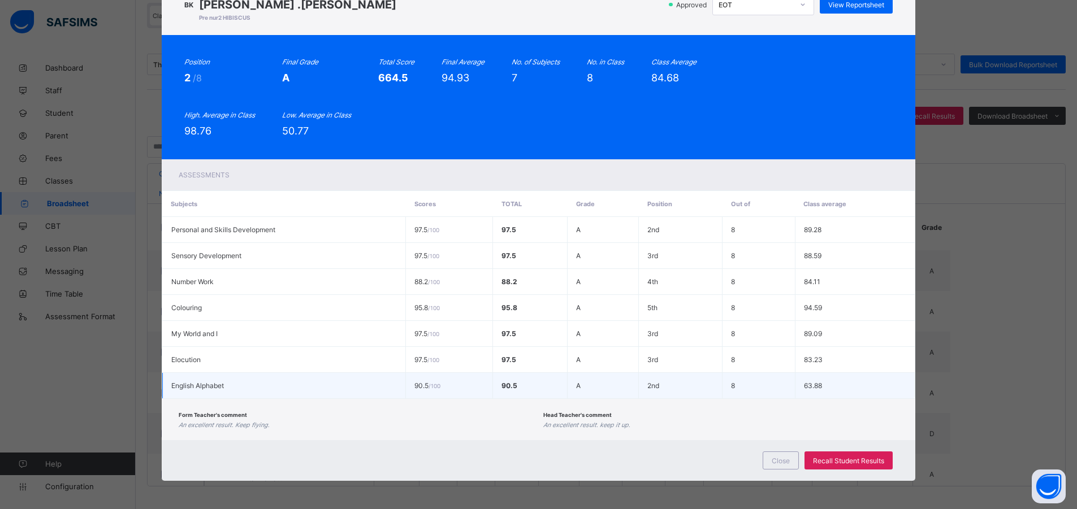
click at [328, 380] on td "English Alphabet" at bounding box center [283, 386] width 243 height 26
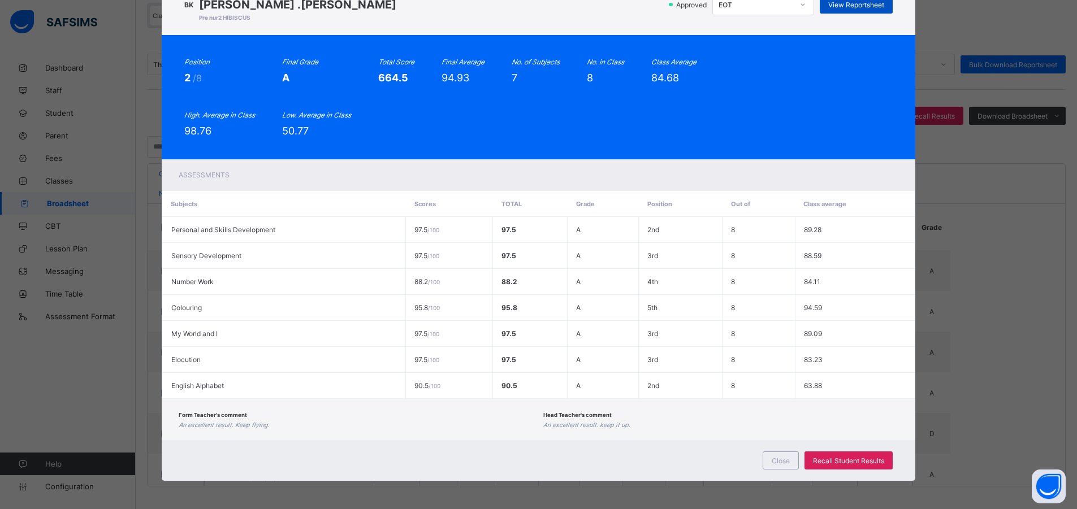
click at [838, 8] on span "View Reportsheet" at bounding box center [856, 5] width 56 height 8
click at [786, 458] on span "Close" at bounding box center [781, 461] width 18 height 8
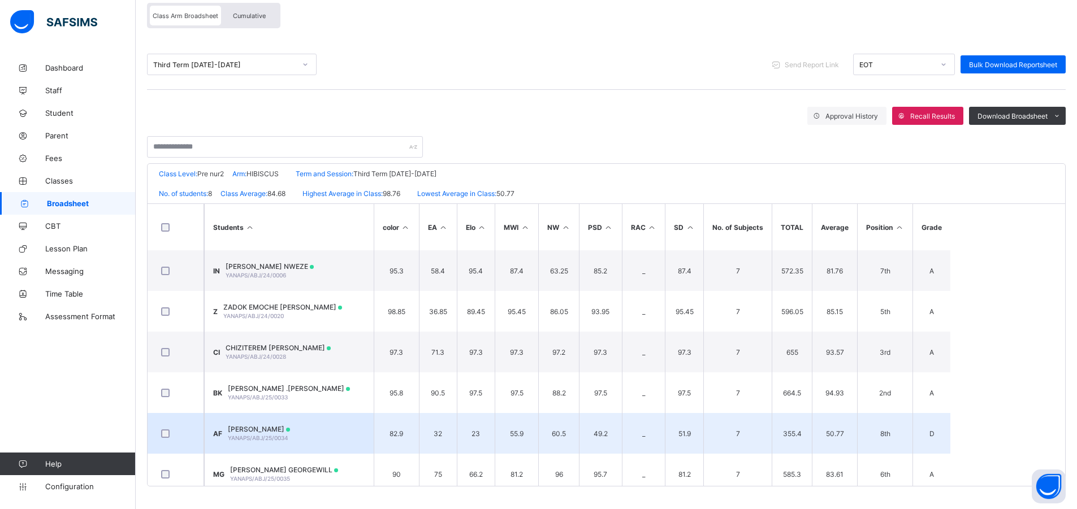
click at [255, 436] on span "YANAPS/ABJ/25/0034" at bounding box center [258, 438] width 60 height 7
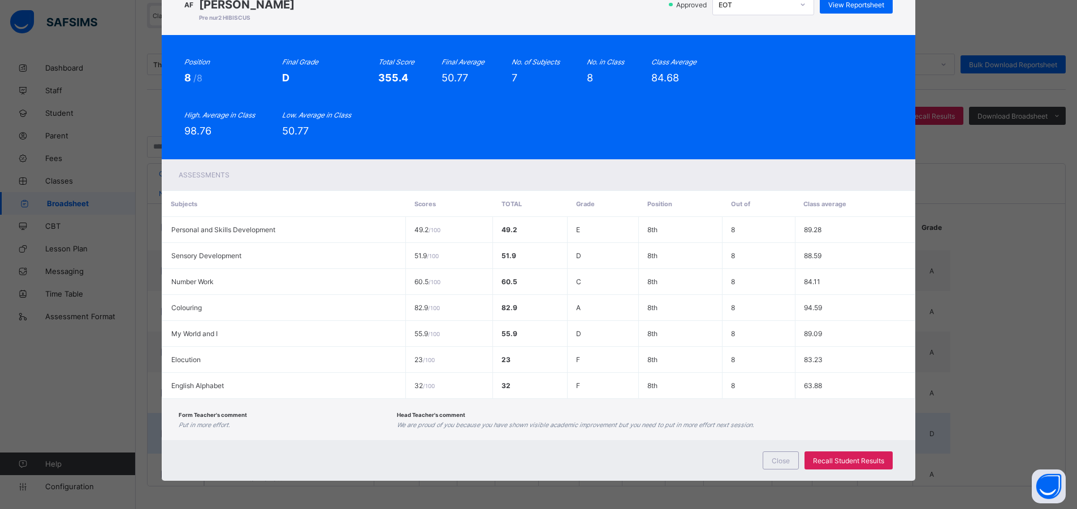
click at [255, 436] on div "Form Teacher's comment Put in more effort. Head Teacher's comment We are proud …" at bounding box center [539, 419] width 754 height 41
click at [872, 5] on span "View Reportsheet" at bounding box center [856, 5] width 56 height 8
click at [781, 457] on span "Close" at bounding box center [781, 461] width 18 height 8
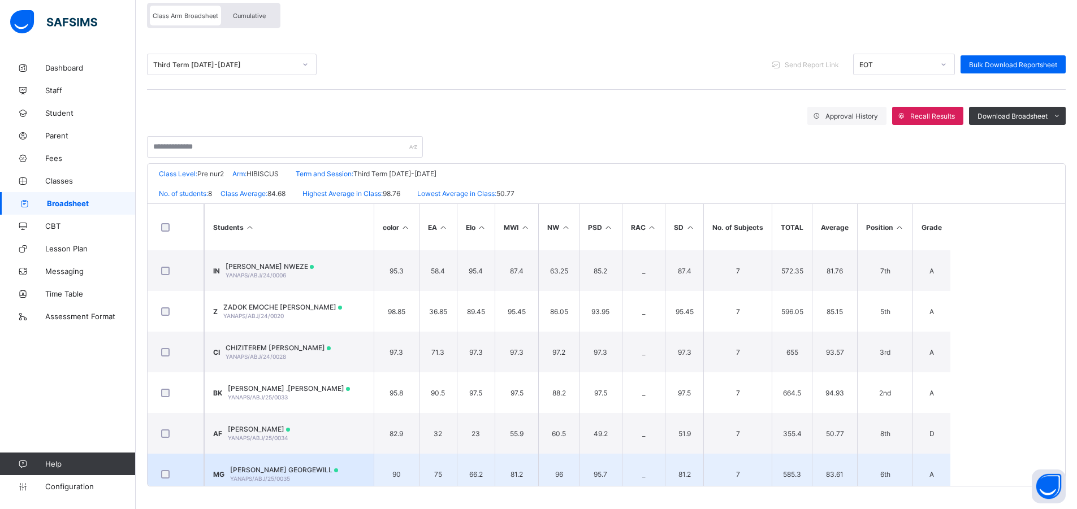
click at [319, 477] on div "MICHEAL TEMPLE GEORGEWILL YANAPS/ABJ/25/0035" at bounding box center [284, 474] width 108 height 17
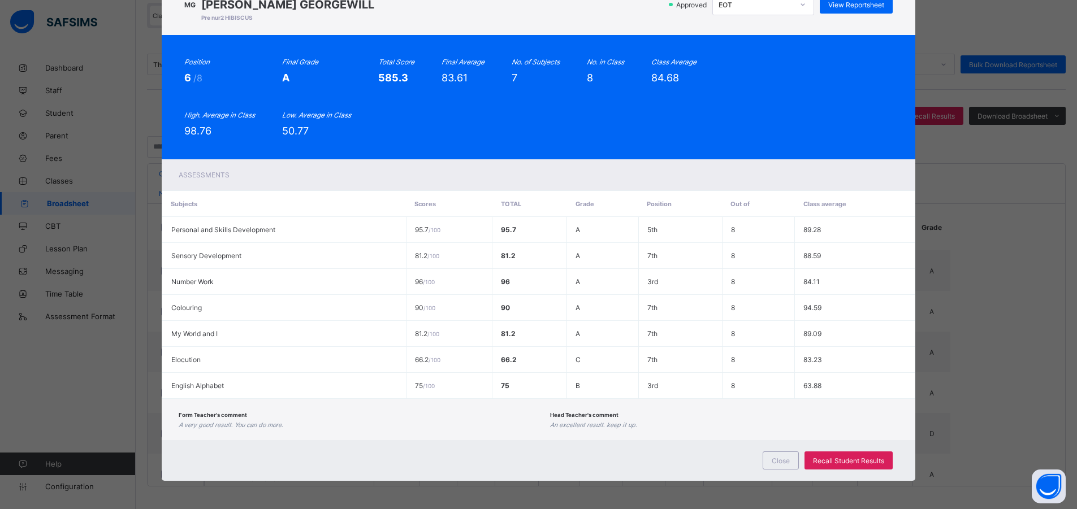
click at [849, 20] on div "MG YANAPS/ABJ/25/0035 MICHEAL TEMPLE GEORGEWILL Pre nur2 HIBISCUS Approved EOT …" at bounding box center [538, 4] width 709 height 38
click at [847, 4] on span "View Reportsheet" at bounding box center [856, 5] width 56 height 8
click at [785, 465] on div "Close" at bounding box center [781, 461] width 36 height 18
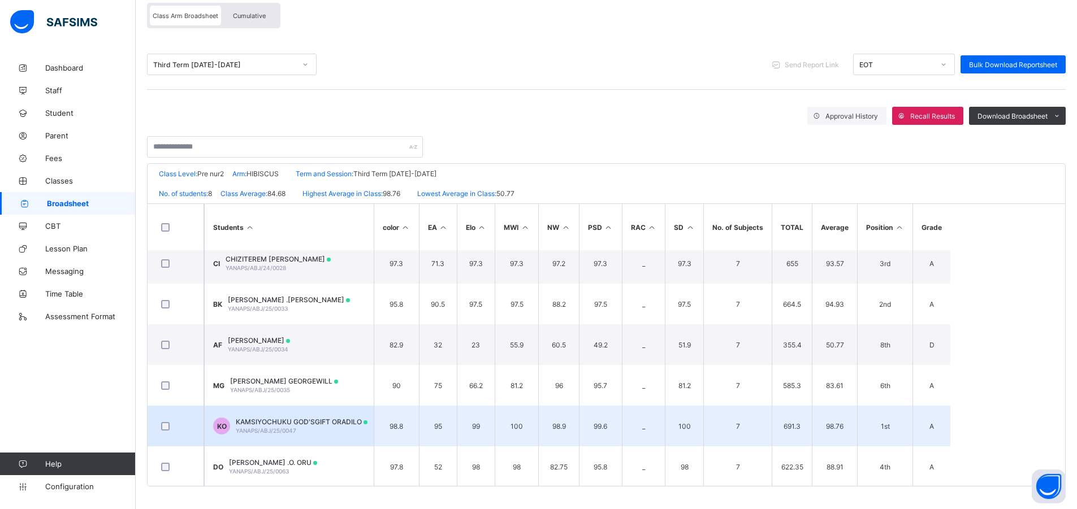
scroll to position [90, 0]
click at [321, 418] on span "KAMSIYOCHUKU GOD'SGIFT ORADILO" at bounding box center [302, 421] width 132 height 8
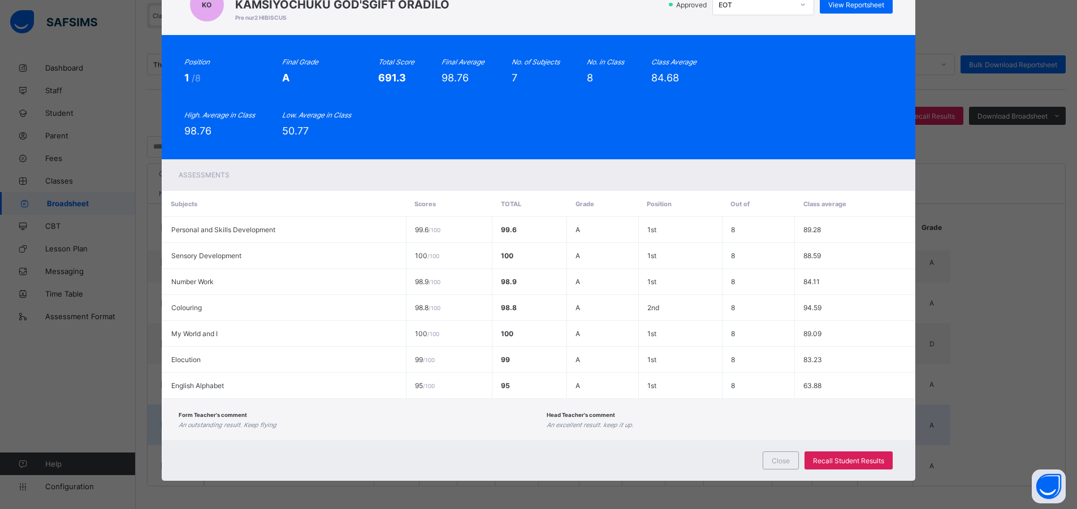
click at [321, 418] on div "Form Teacher's comment An outstanding result. Keep flying" at bounding box center [360, 419] width 362 height 19
click at [844, 4] on span "View Reportsheet" at bounding box center [856, 5] width 56 height 8
click at [765, 461] on div "Close" at bounding box center [781, 461] width 36 height 18
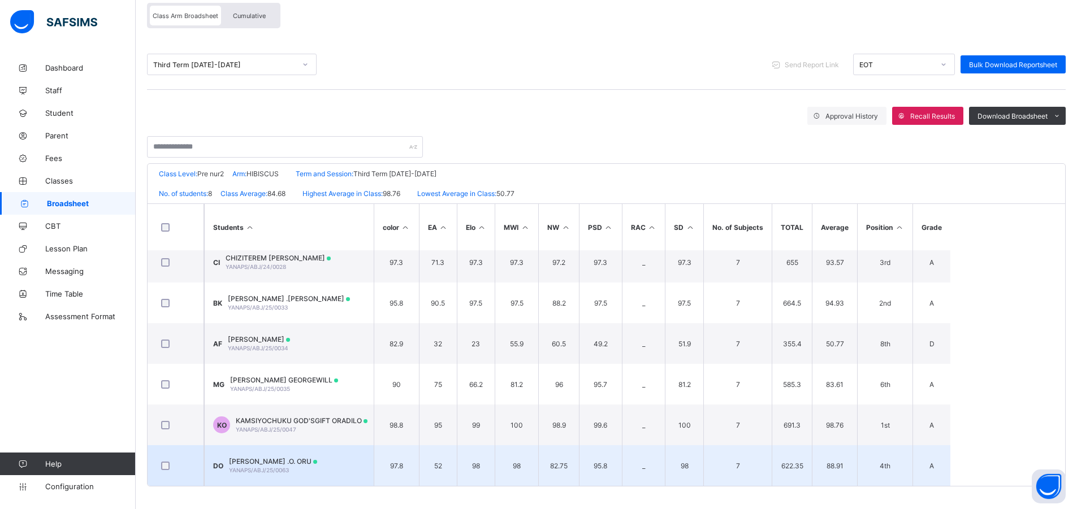
click at [317, 462] on span at bounding box center [315, 462] width 4 height 4
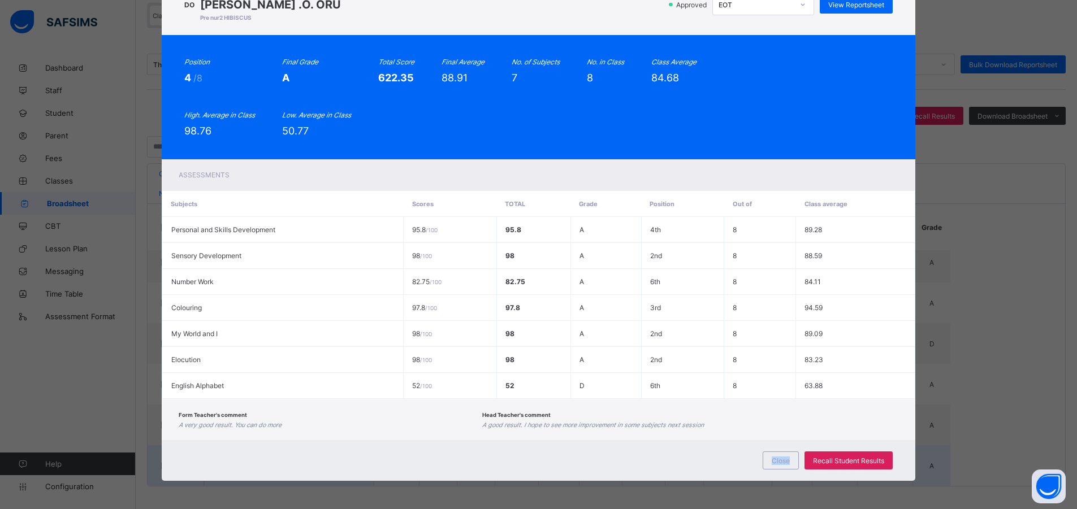
click at [341, 462] on div "Close Recall Student Results" at bounding box center [539, 460] width 754 height 41
click at [830, 5] on span "View Reportsheet" at bounding box center [856, 5] width 56 height 8
click at [775, 464] on span "Close" at bounding box center [781, 461] width 18 height 8
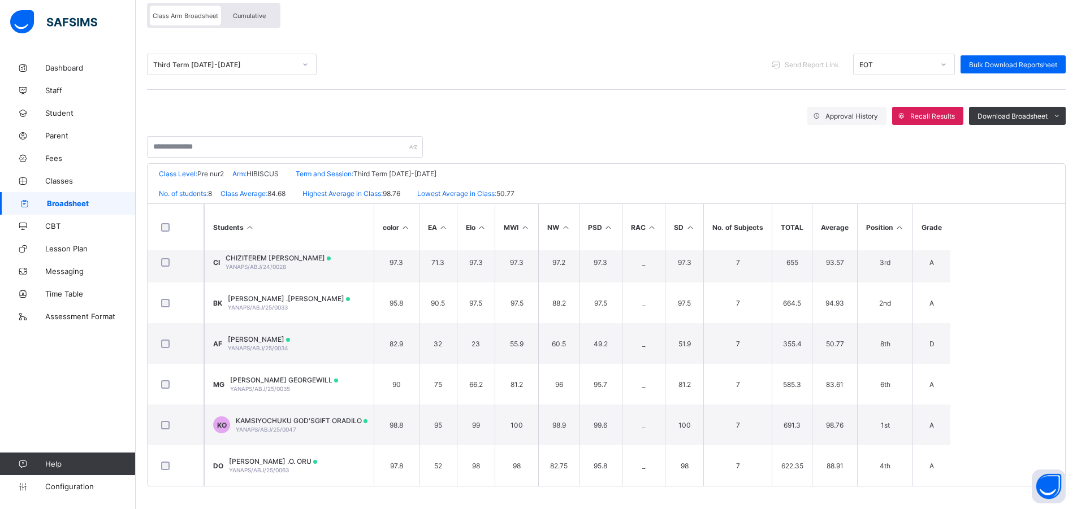
click at [55, 207] on span "Broadsheet" at bounding box center [91, 203] width 89 height 9
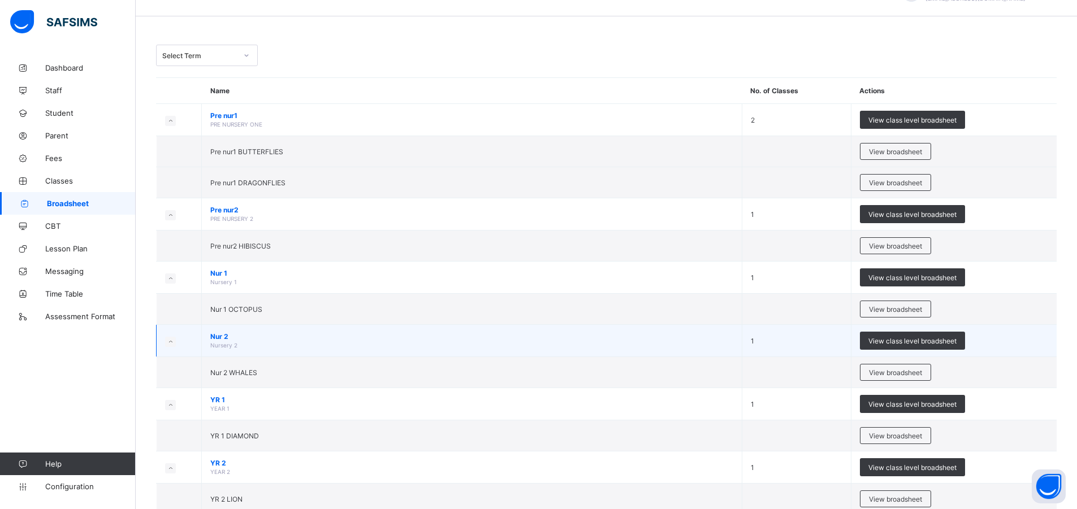
scroll to position [57, 0]
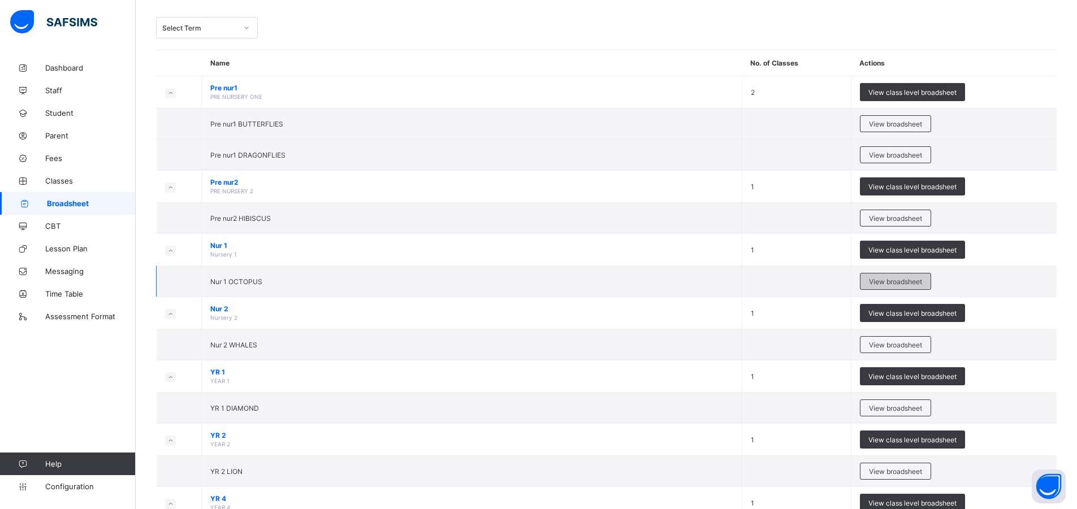
click at [871, 277] on div "View broadsheet" at bounding box center [895, 281] width 71 height 17
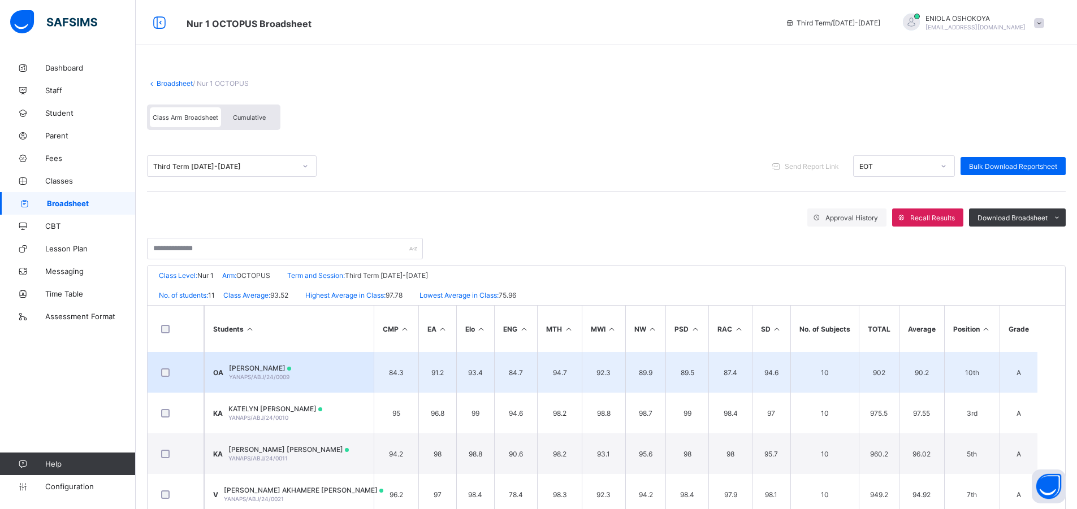
click at [291, 364] on span "OLUWALEYE LIOYD AKINOLA" at bounding box center [260, 368] width 62 height 8
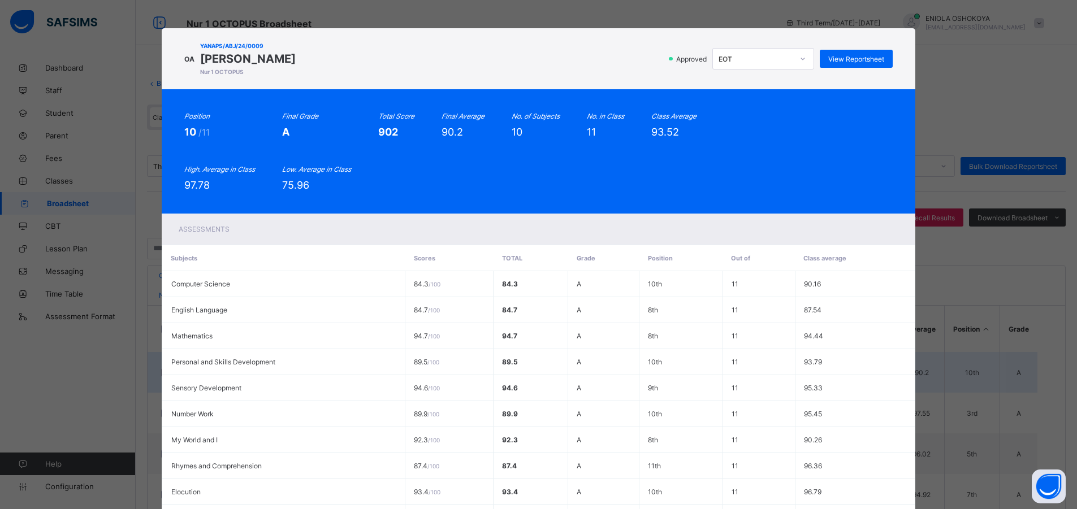
click at [292, 364] on td "Personal and Skills Development" at bounding box center [283, 362] width 243 height 26
click at [851, 59] on span "View Reportsheet" at bounding box center [856, 59] width 56 height 8
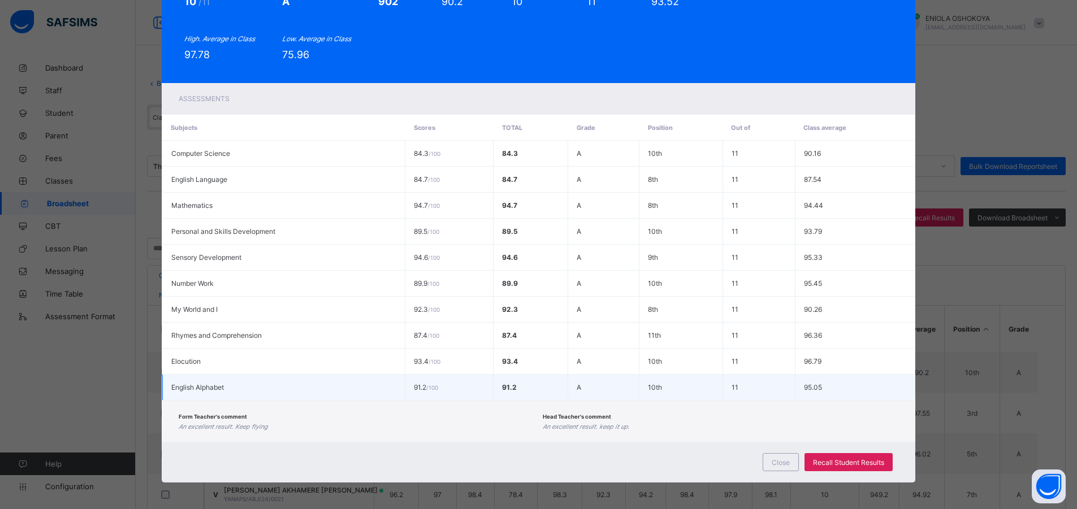
scroll to position [132, 0]
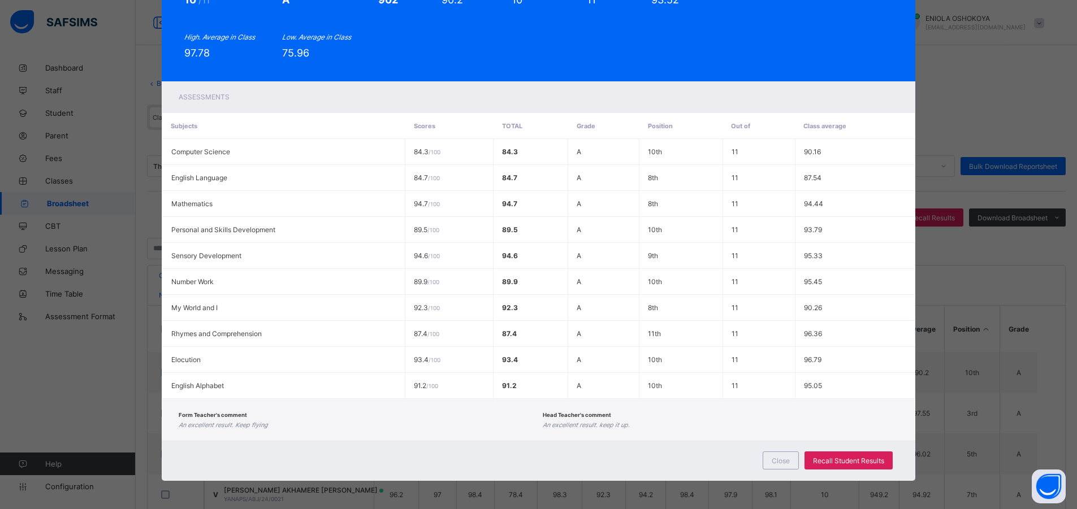
drag, startPoint x: 779, startPoint y: 441, endPoint x: 773, endPoint y: 449, distance: 9.7
click at [773, 449] on div "Close Recall Student Results" at bounding box center [539, 460] width 754 height 41
click at [774, 457] on span "Close" at bounding box center [781, 461] width 18 height 8
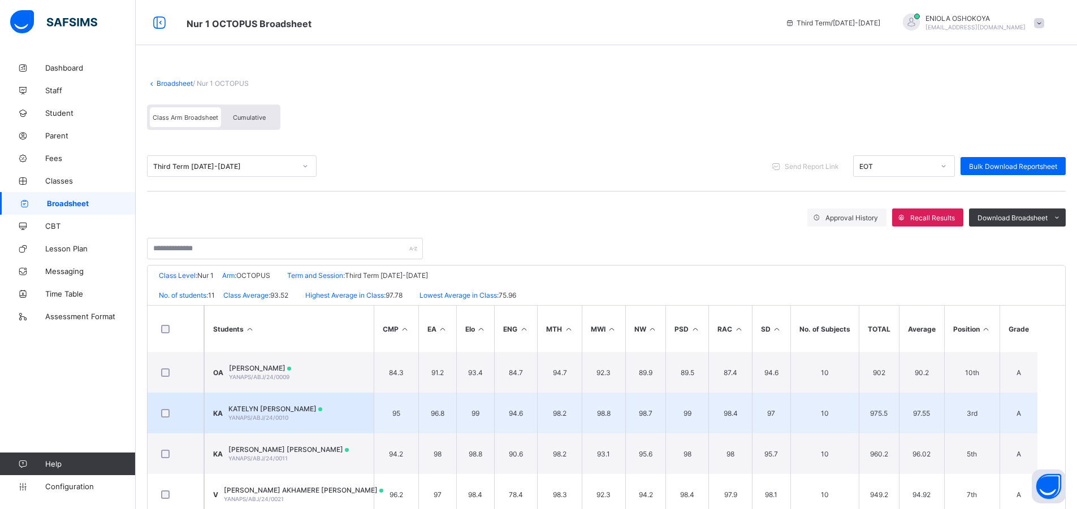
click at [322, 405] on span "KATELYN OLUWATUMININU AJIBADE" at bounding box center [275, 409] width 94 height 8
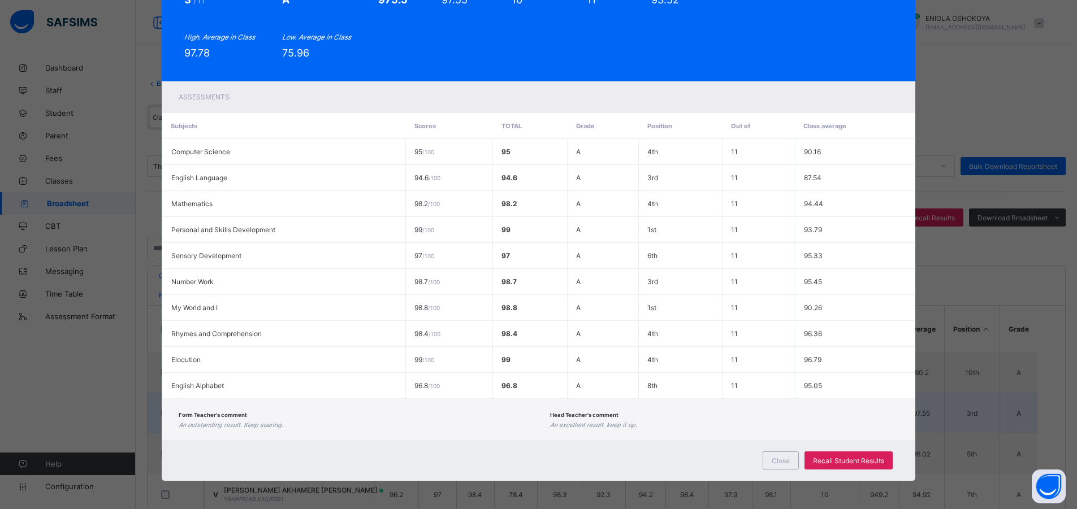
click at [333, 405] on div "Form Teacher's comment An outstanding result. Keep soaring. Head Teacher's comm…" at bounding box center [539, 419] width 754 height 41
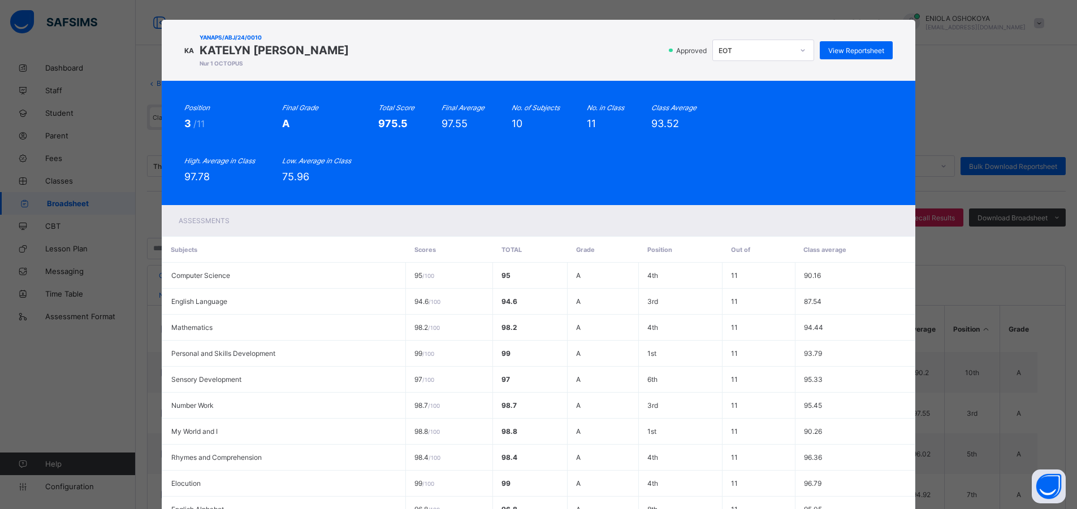
scroll to position [0, 0]
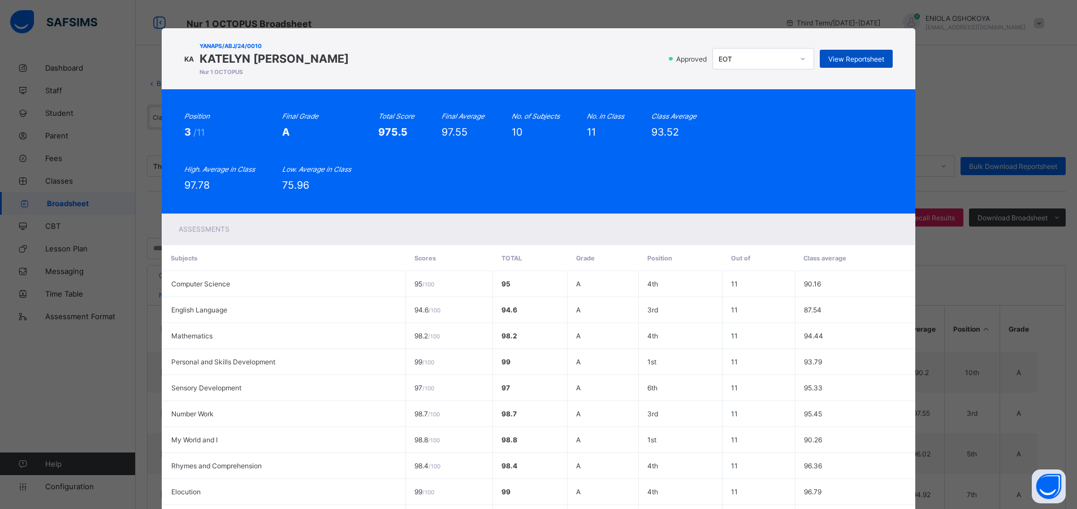
click at [828, 55] on span "View Reportsheet" at bounding box center [856, 59] width 56 height 8
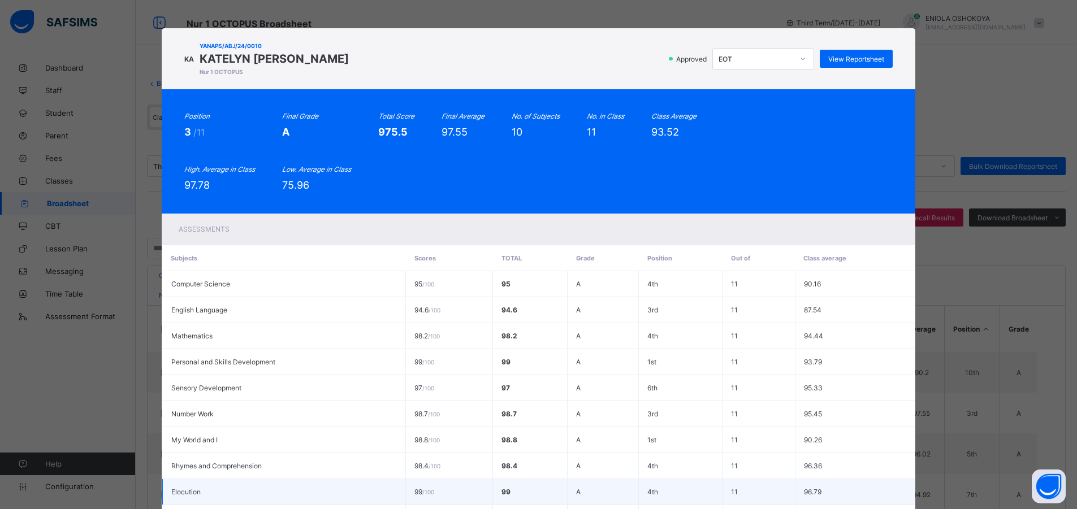
scroll to position [132, 0]
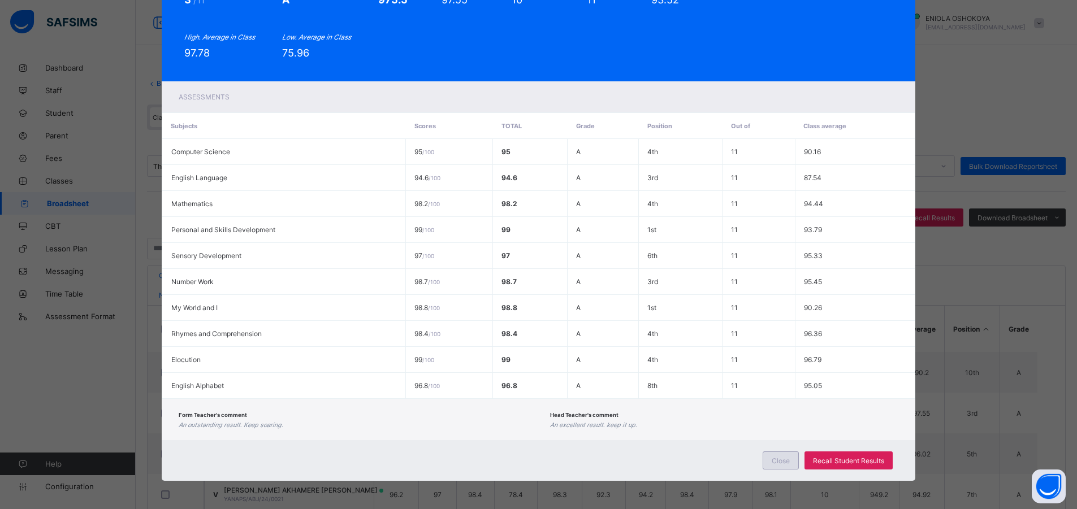
click at [770, 460] on div "Close" at bounding box center [781, 461] width 36 height 18
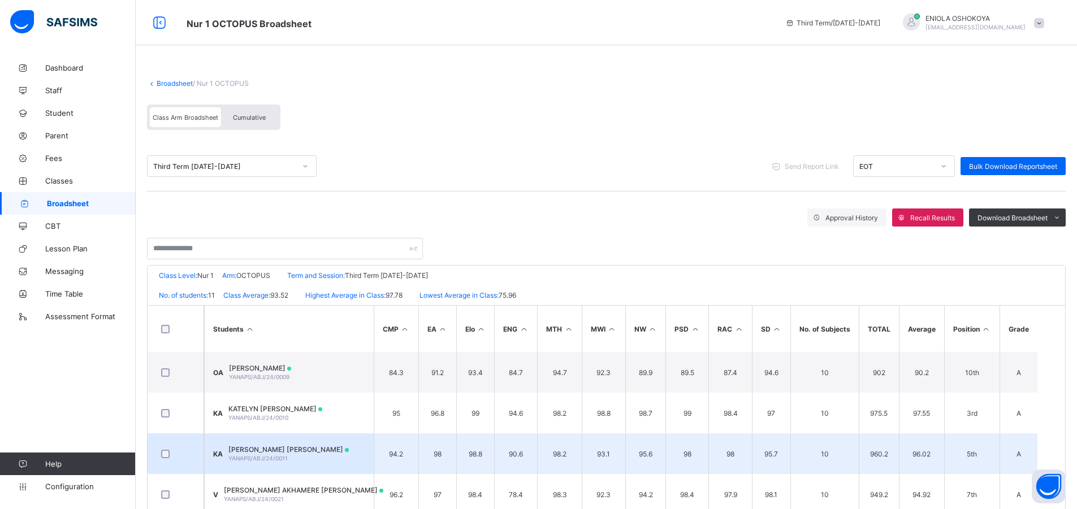
click at [336, 441] on td "KA KIMBERLY OLUWATAMILORE AJIBADE YANAPS/ABJ/24/0011" at bounding box center [289, 454] width 170 height 41
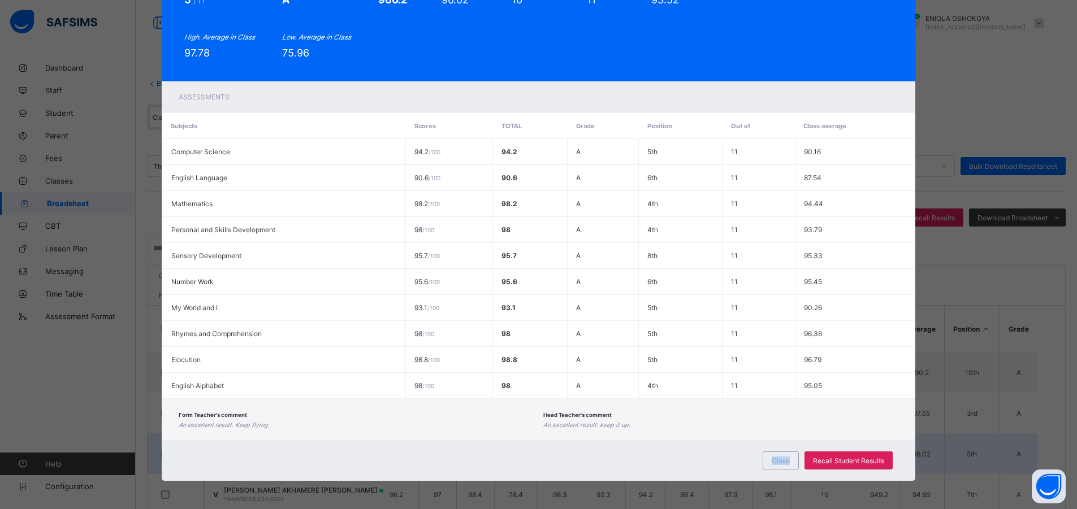
click at [336, 441] on div "Close Recall Student Results" at bounding box center [539, 460] width 754 height 41
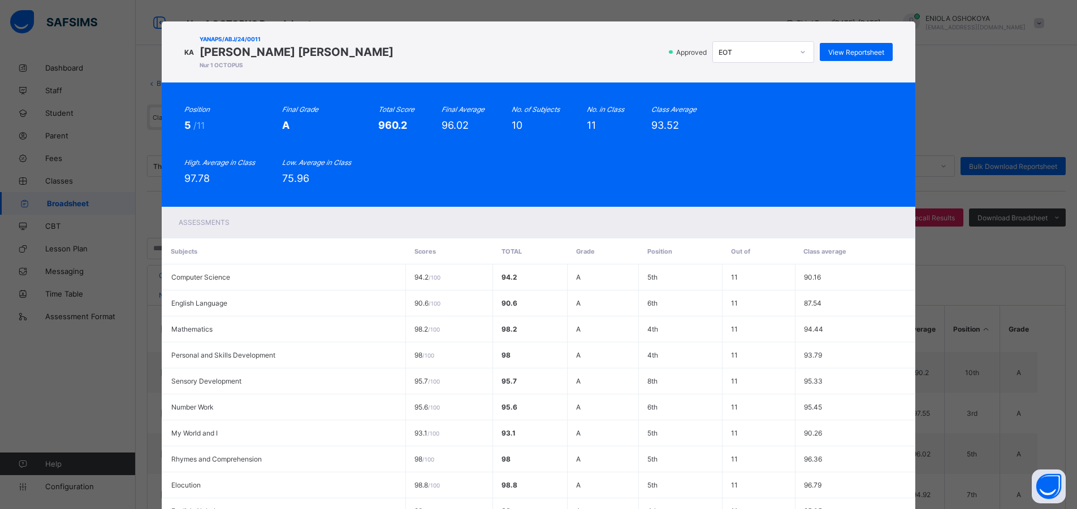
scroll to position [0, 0]
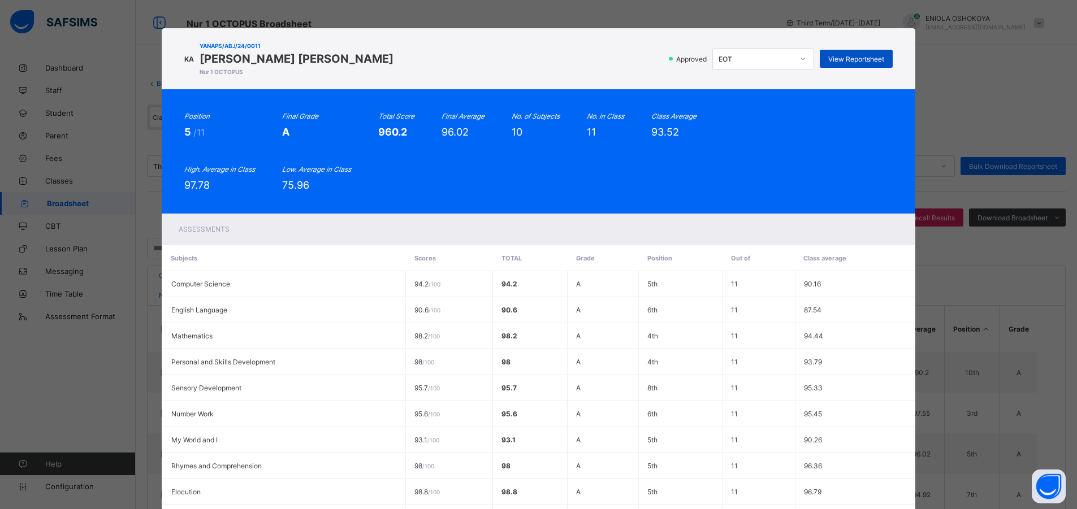
click at [837, 51] on div "View Reportsheet" at bounding box center [856, 59] width 73 height 18
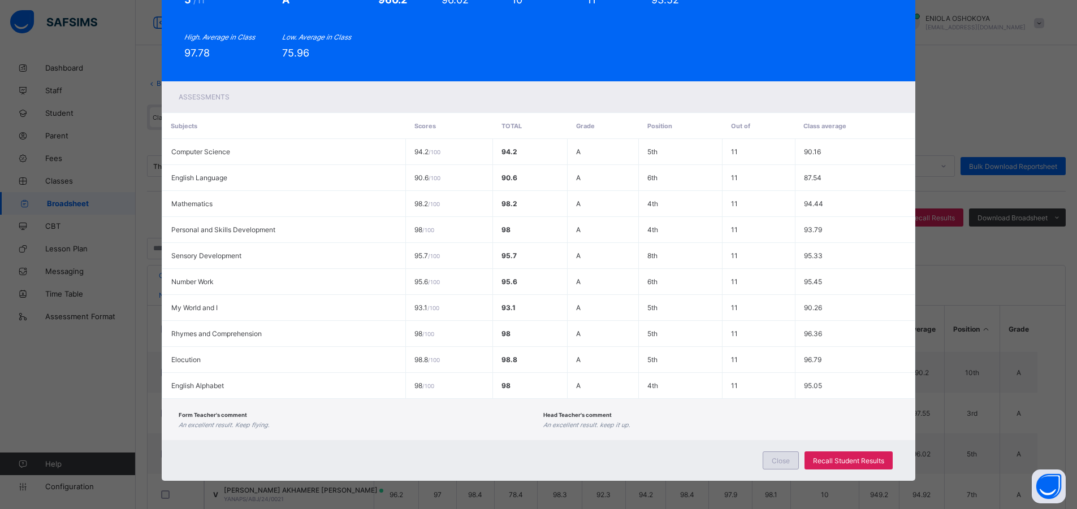
click at [775, 462] on span "Close" at bounding box center [781, 461] width 18 height 8
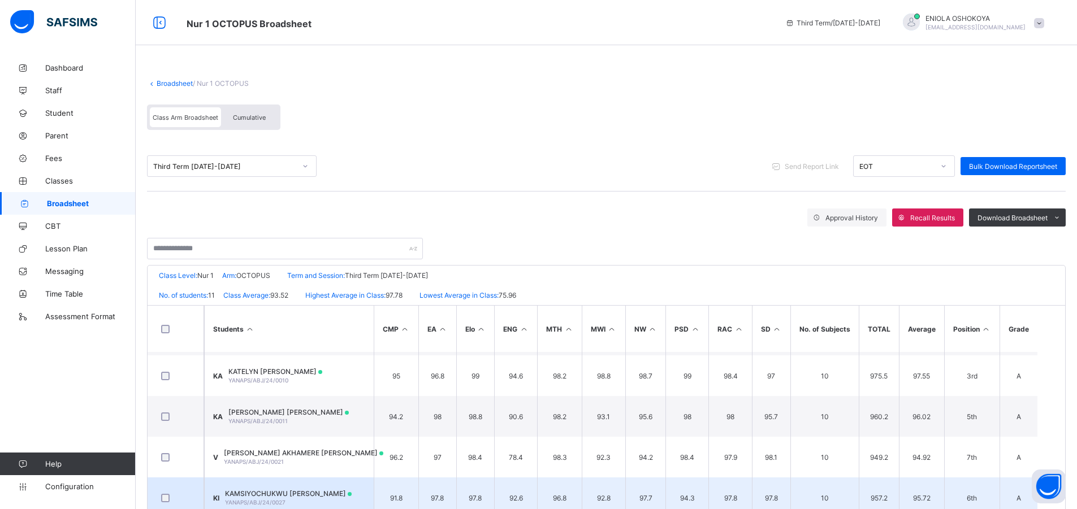
scroll to position [57, 0]
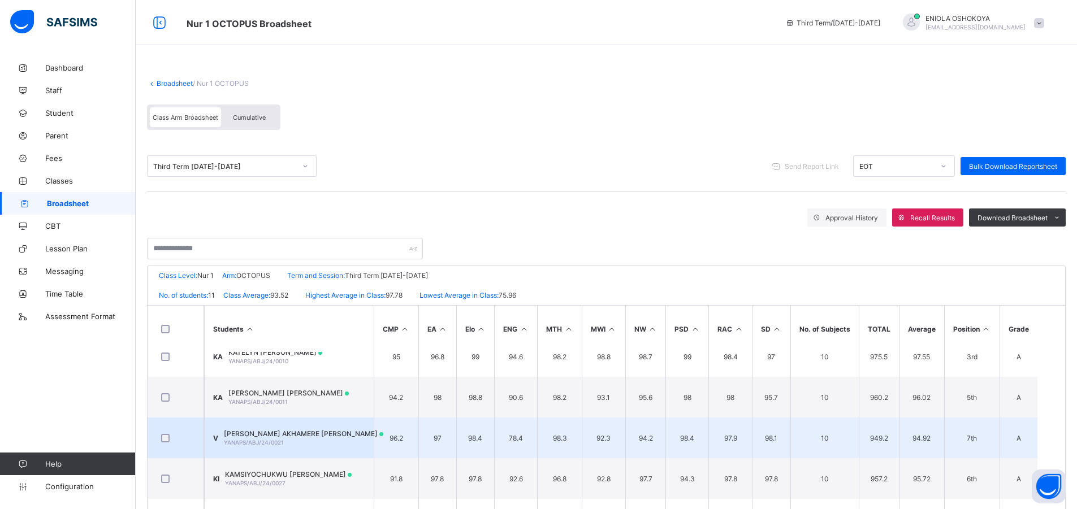
click at [268, 438] on div "VICTORIA AKHAMERE DAVID YANAPS/ABJ/24/0021" at bounding box center [303, 438] width 159 height 17
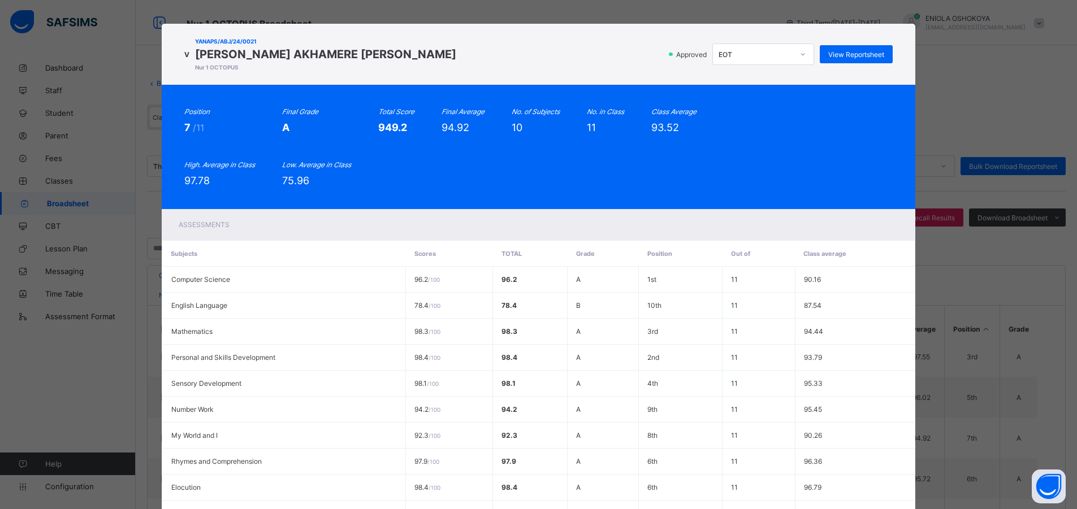
scroll to position [0, 0]
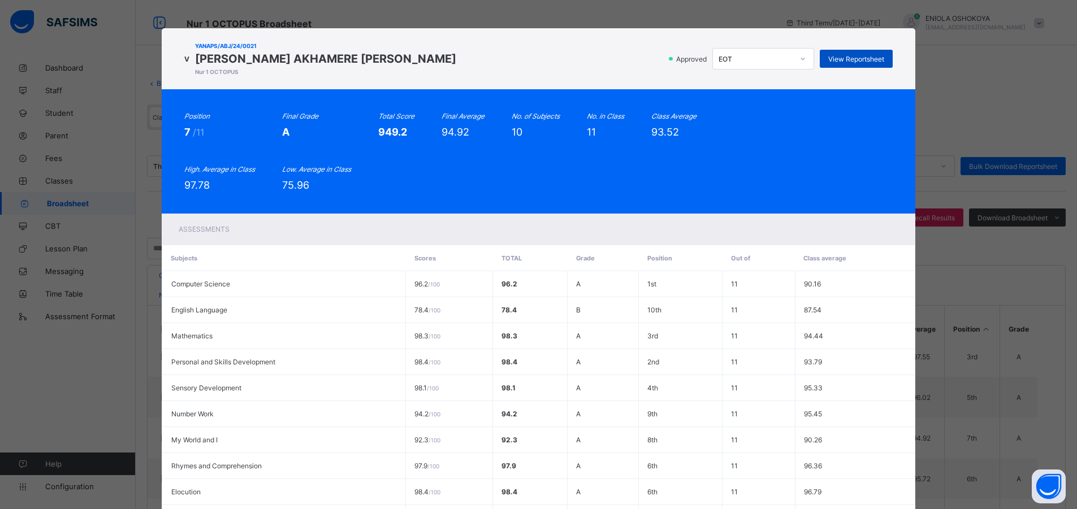
click at [833, 61] on span "View Reportsheet" at bounding box center [856, 59] width 56 height 8
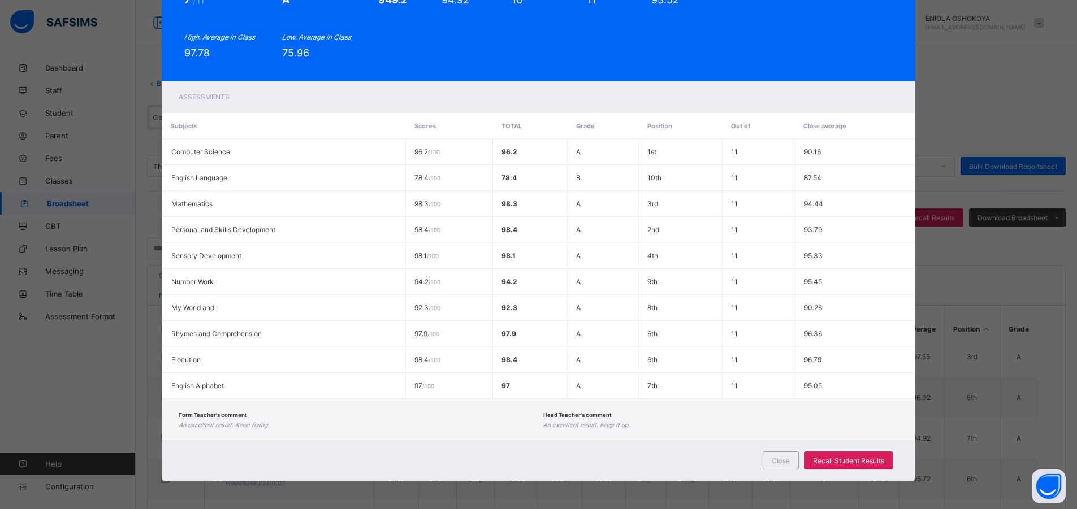
scroll to position [102, 0]
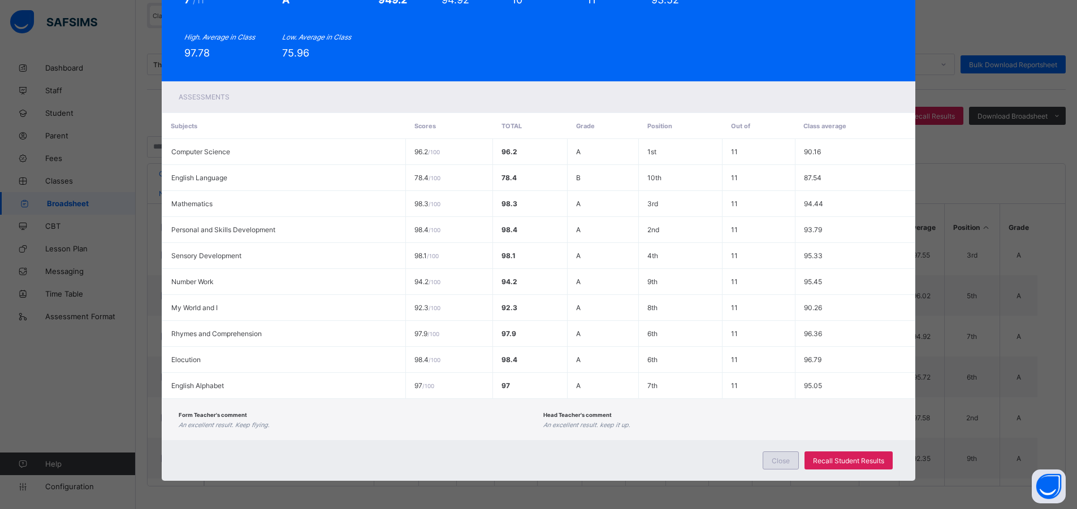
click at [775, 457] on span "Close" at bounding box center [781, 461] width 18 height 8
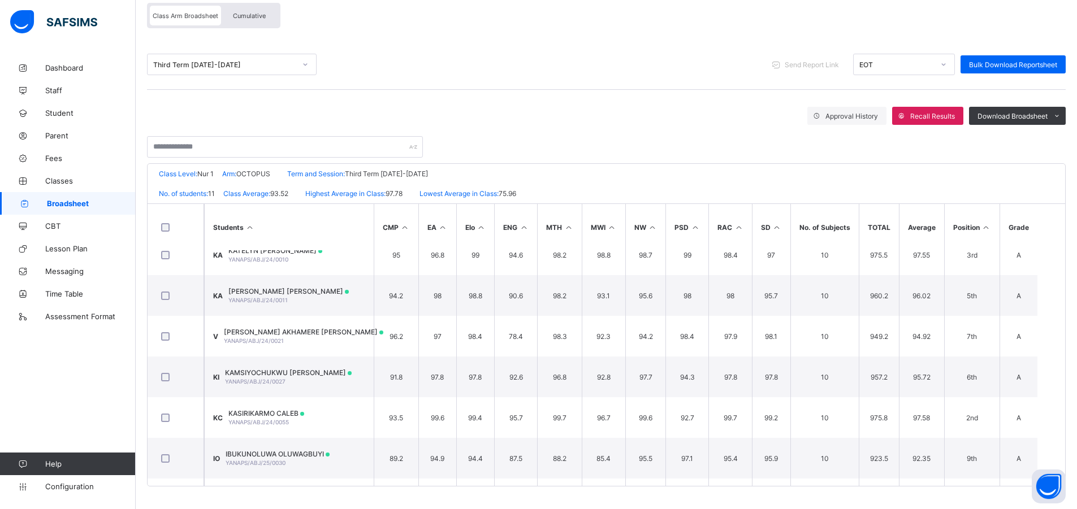
click at [308, 365] on td "KI KAMSIYOCHUKWU ZOE IGWE YANAPS/ABJ/24/0027" at bounding box center [289, 377] width 170 height 41
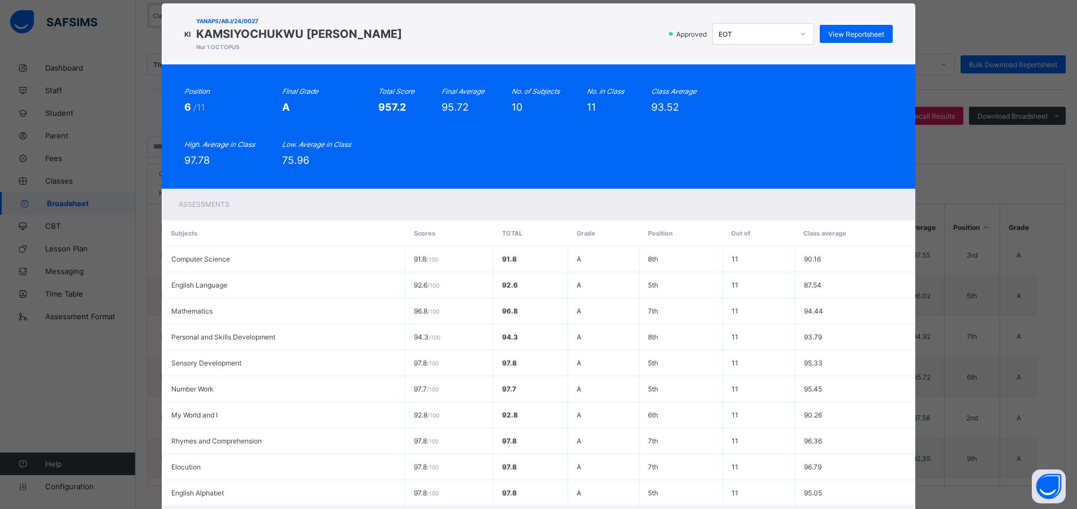
scroll to position [0, 0]
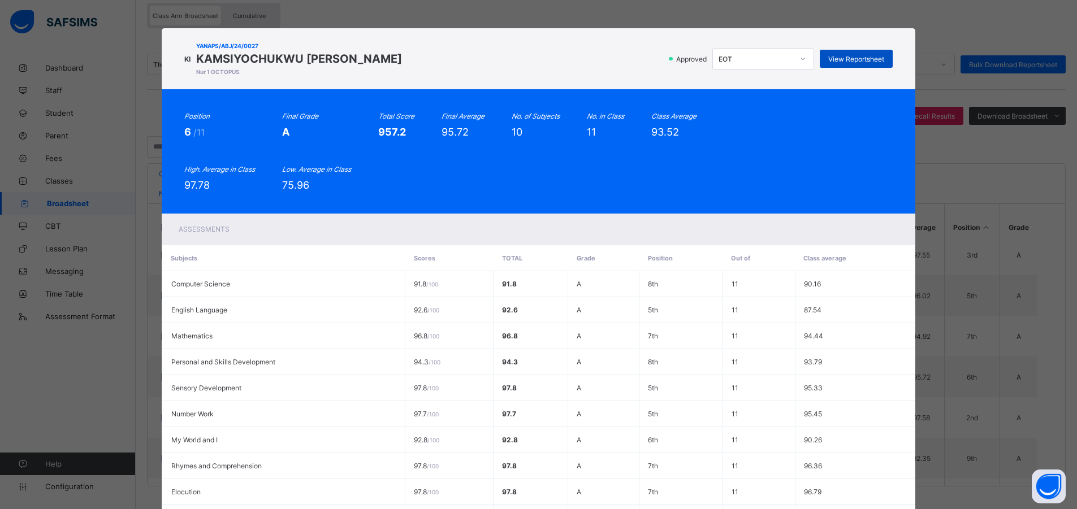
click at [878, 62] on span "View Reportsheet" at bounding box center [856, 59] width 56 height 8
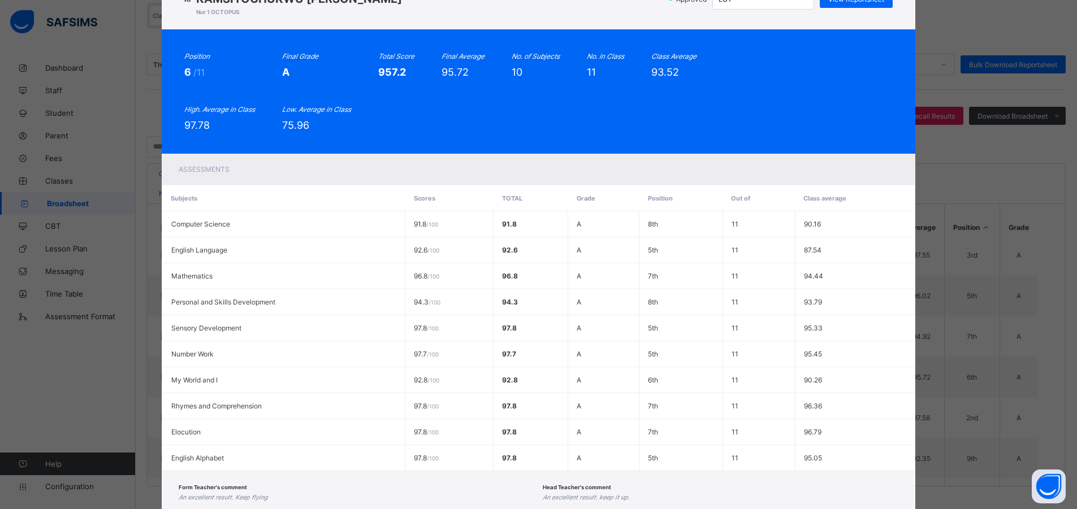
scroll to position [132, 0]
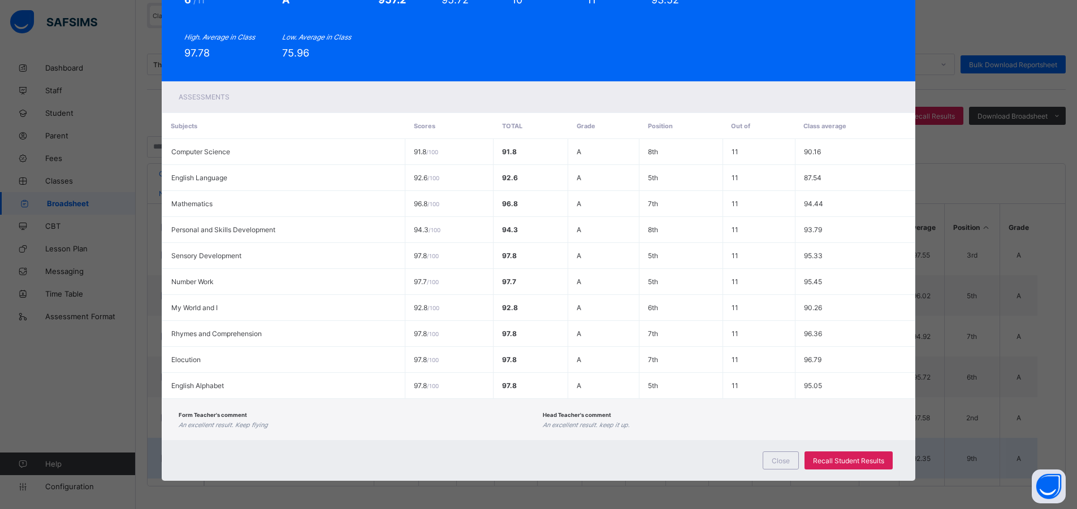
click at [769, 460] on div "Close" at bounding box center [781, 461] width 36 height 18
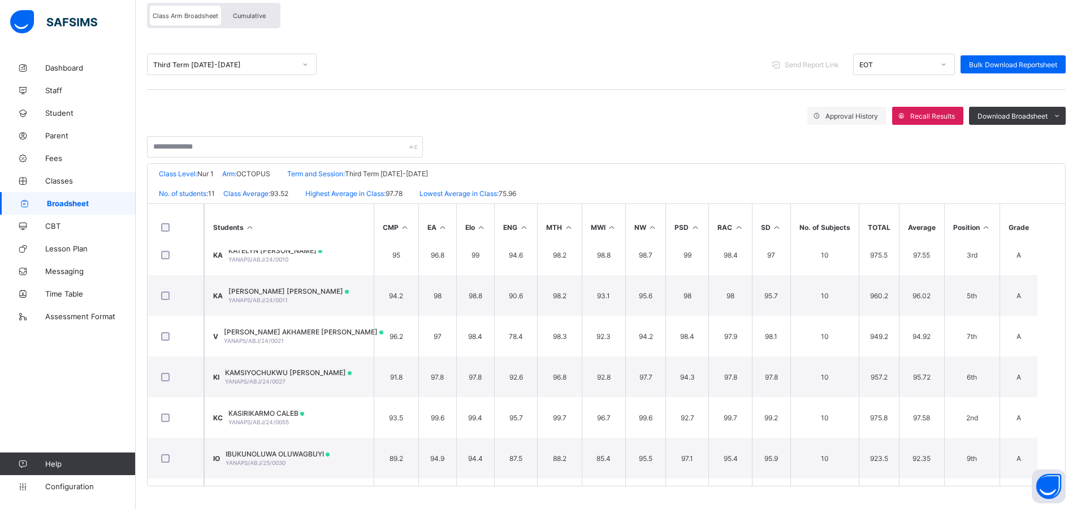
click at [292, 418] on div "KASIRIKARMO CALEB YANAPS/ABJ/24/0055" at bounding box center [266, 417] width 76 height 17
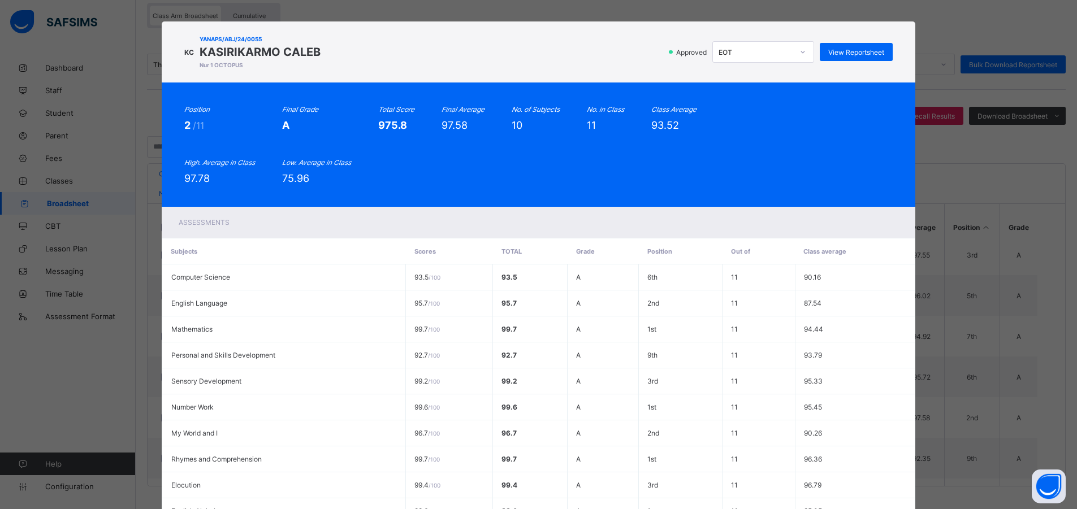
scroll to position [0, 0]
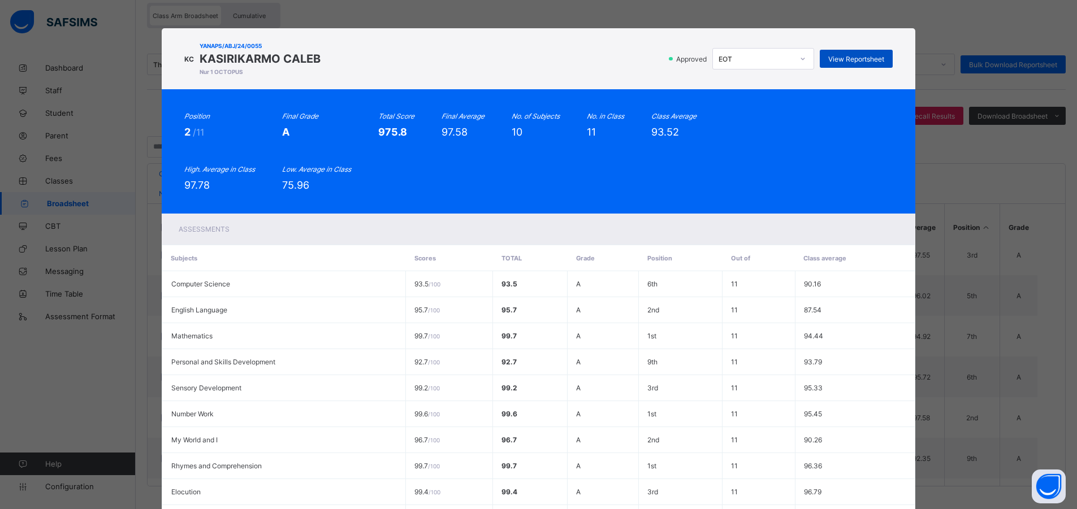
click at [855, 58] on span "View Reportsheet" at bounding box center [856, 59] width 56 height 8
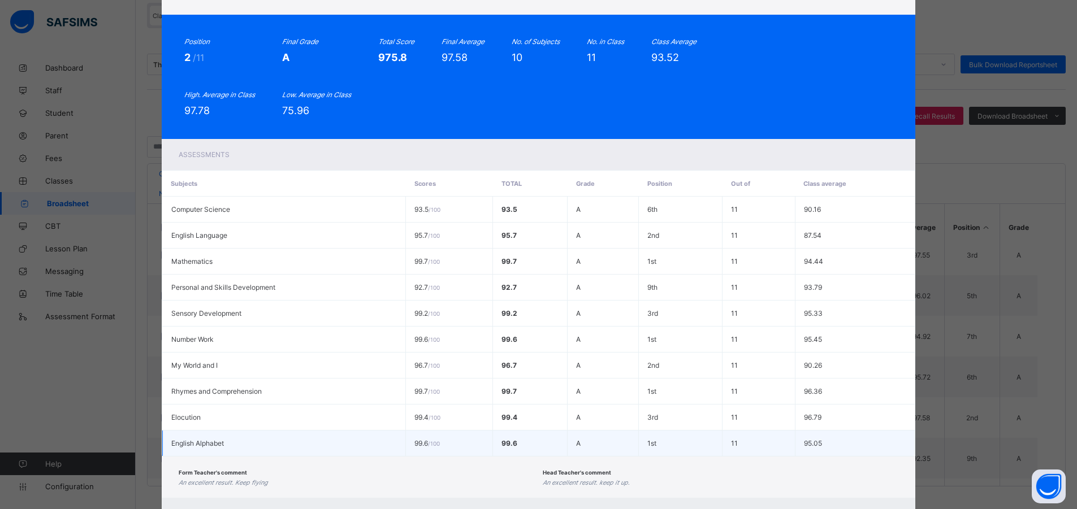
scroll to position [132, 0]
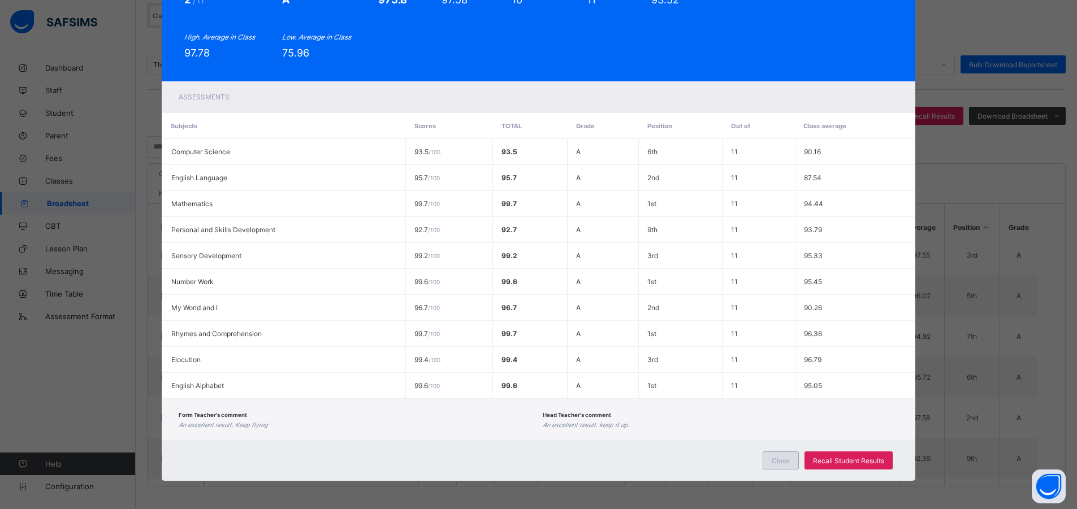
click at [789, 460] on span "Close" at bounding box center [781, 461] width 18 height 8
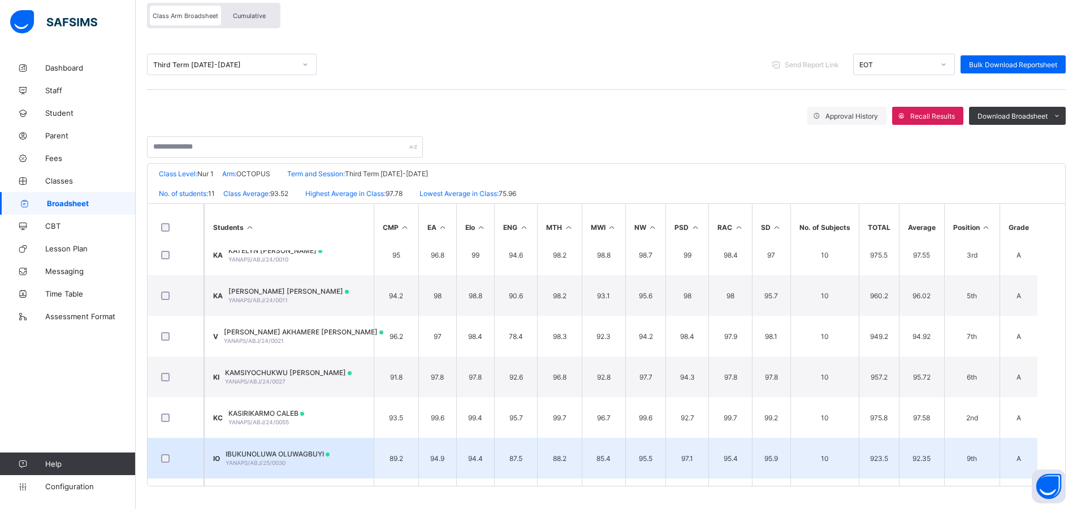
click at [334, 449] on td "IO IBUKUNOLUWA OLUWAGBUYI YANAPS/ABJ/25/0030" at bounding box center [289, 458] width 170 height 41
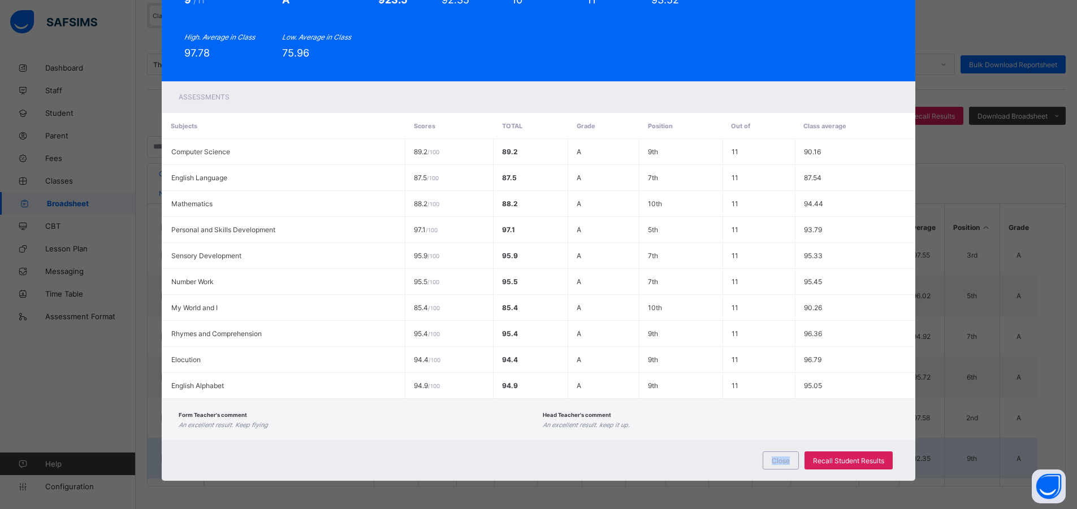
click at [334, 449] on div "Close Recall Student Results" at bounding box center [539, 460] width 754 height 41
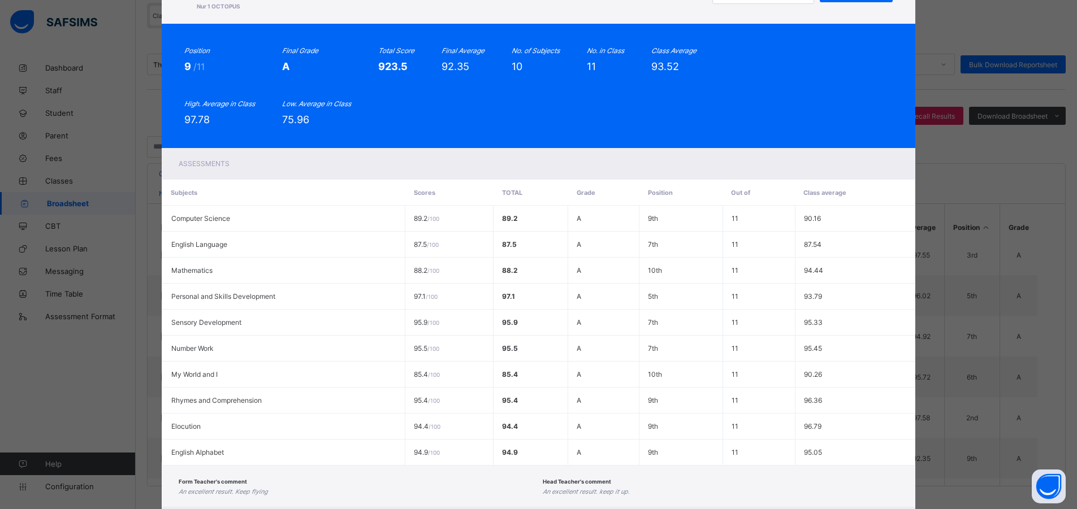
scroll to position [0, 0]
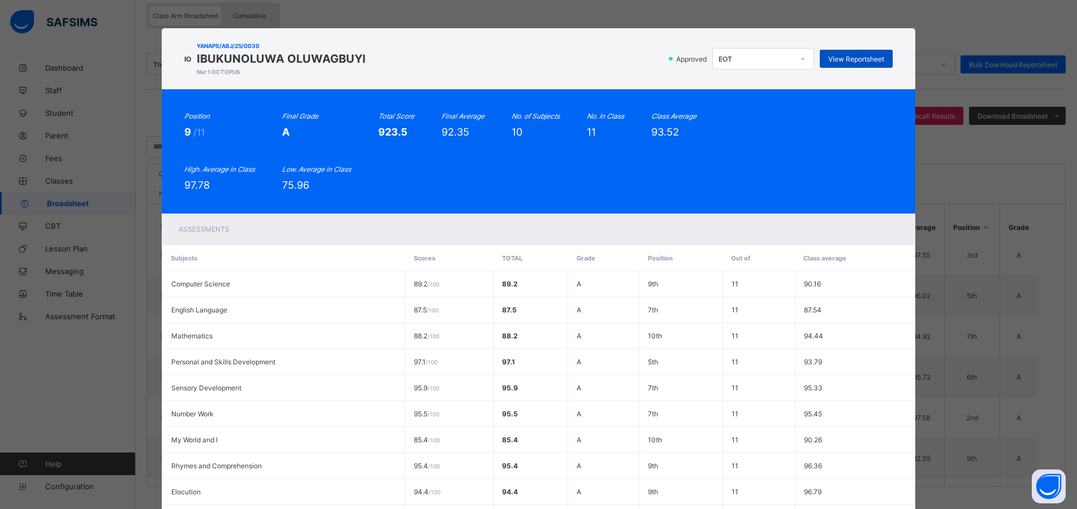
click at [860, 61] on span "View Reportsheet" at bounding box center [856, 59] width 56 height 8
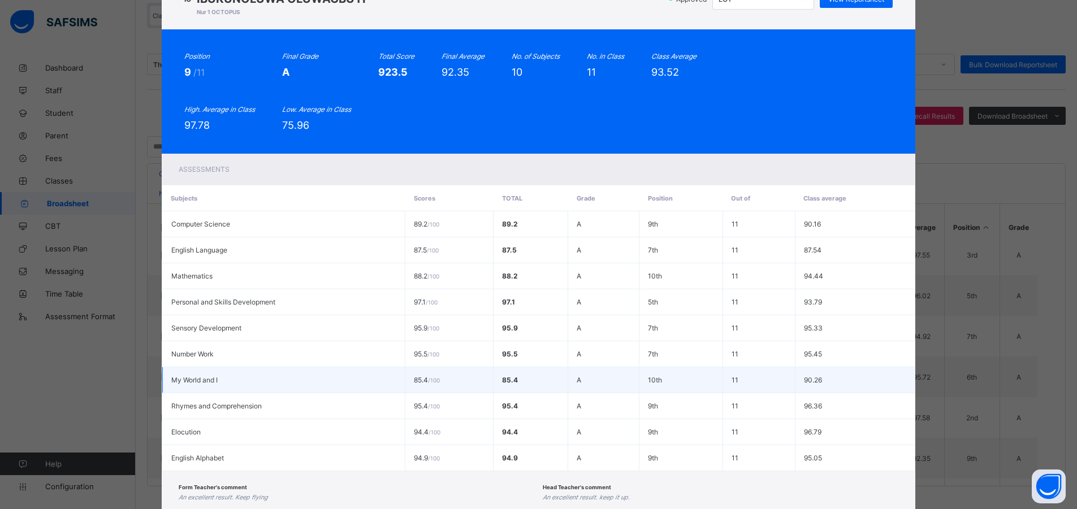
scroll to position [132, 0]
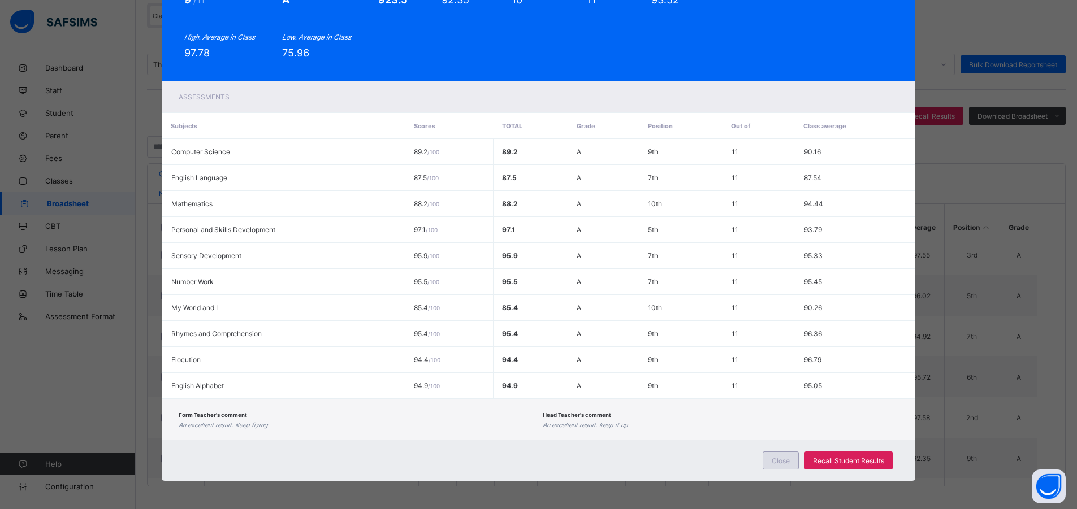
click at [767, 460] on div "Close" at bounding box center [781, 461] width 36 height 18
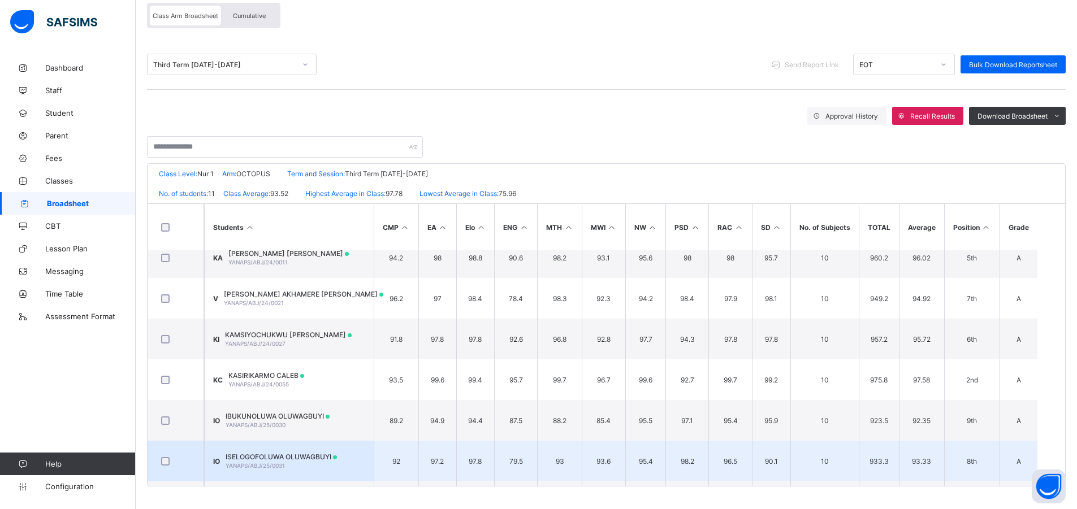
scroll to position [212, 0]
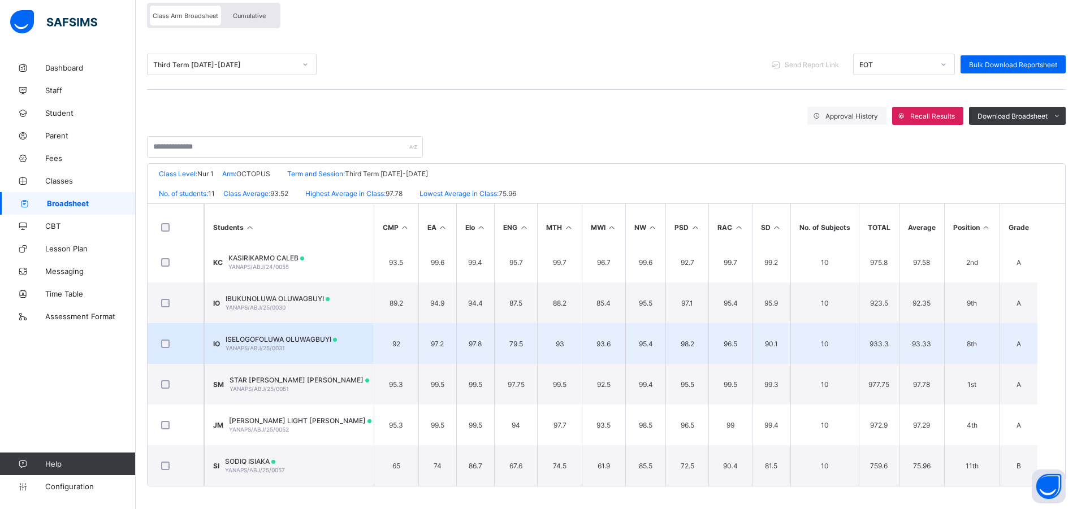
click at [313, 348] on div "ISELOGOFOLUWA OLUWAGBUYI YANAPS/ABJ/25/0031" at bounding box center [281, 343] width 111 height 17
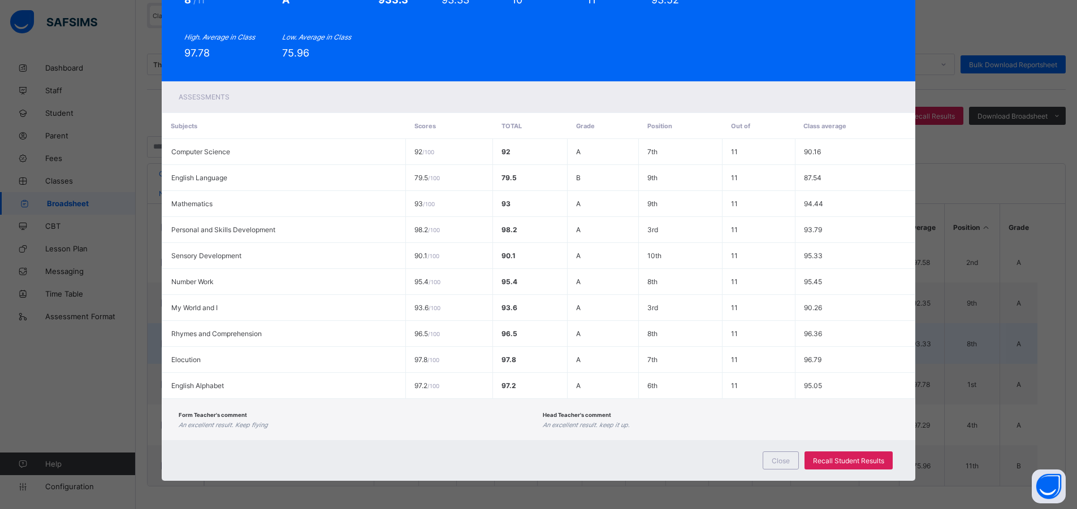
click at [313, 348] on td "Elocution" at bounding box center [283, 360] width 243 height 26
click at [789, 458] on span "Close" at bounding box center [781, 461] width 18 height 8
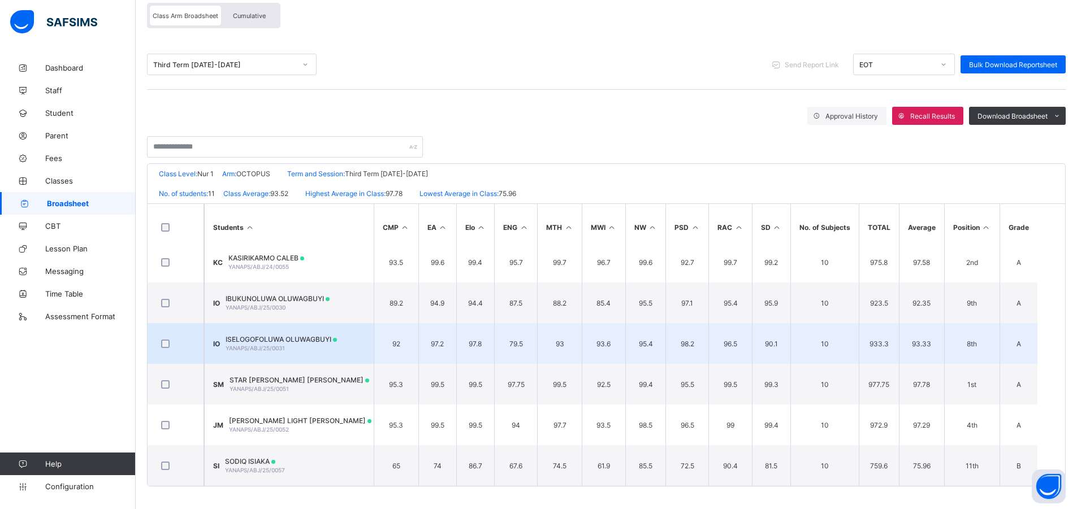
click at [285, 348] on span "YANAPS/ABJ/25/0031" at bounding box center [255, 348] width 59 height 7
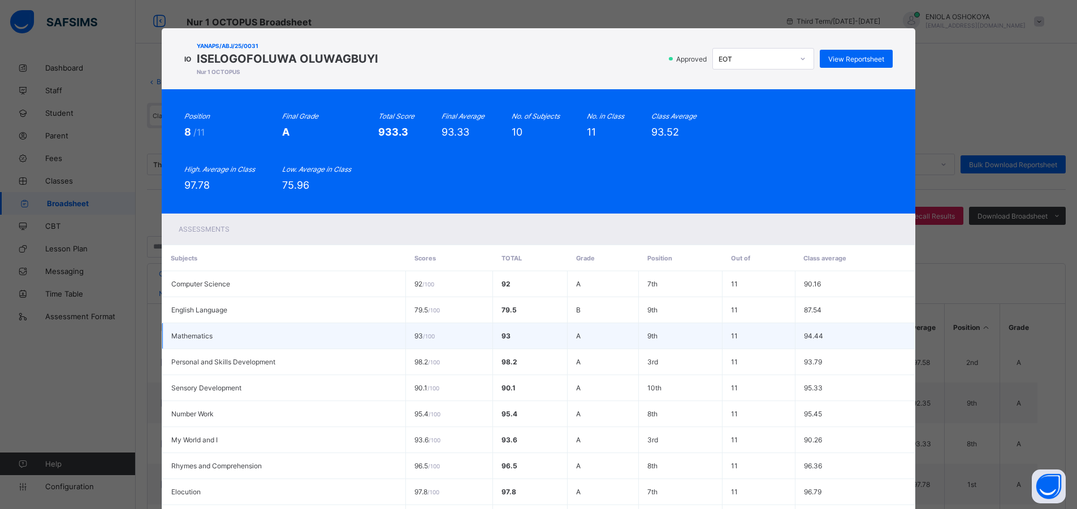
scroll to position [0, 0]
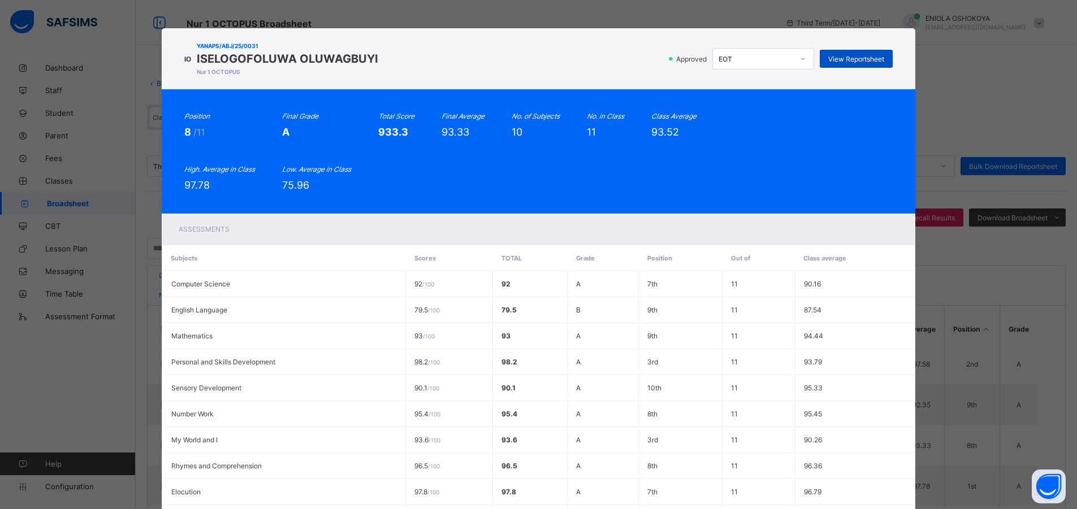
click at [859, 57] on span "View Reportsheet" at bounding box center [856, 59] width 56 height 8
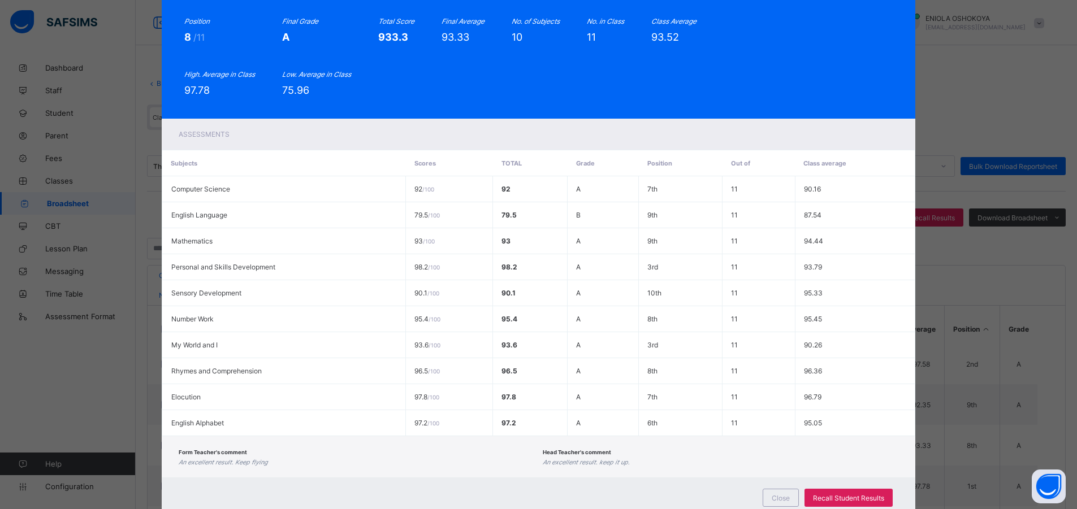
scroll to position [132, 0]
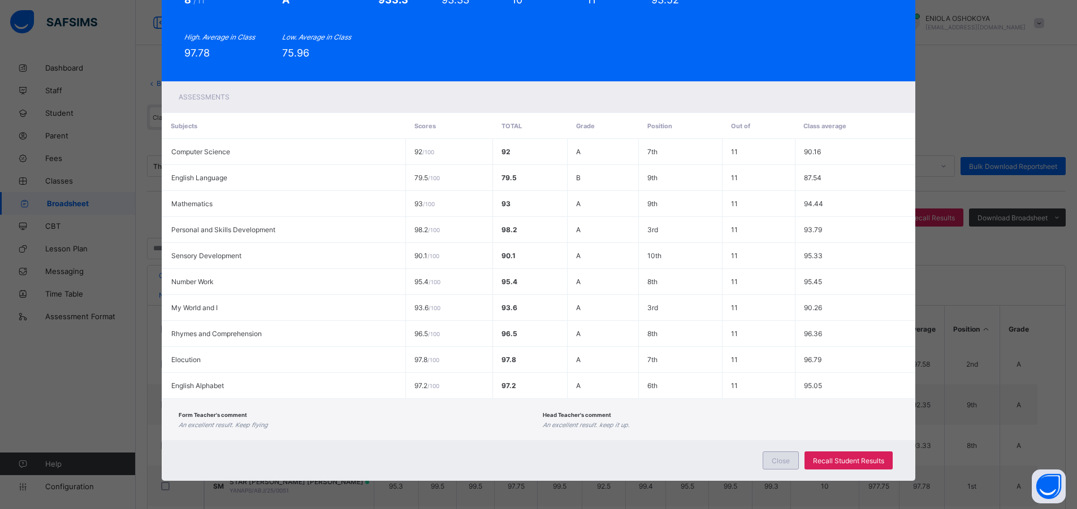
click at [774, 453] on div "Close" at bounding box center [781, 461] width 36 height 18
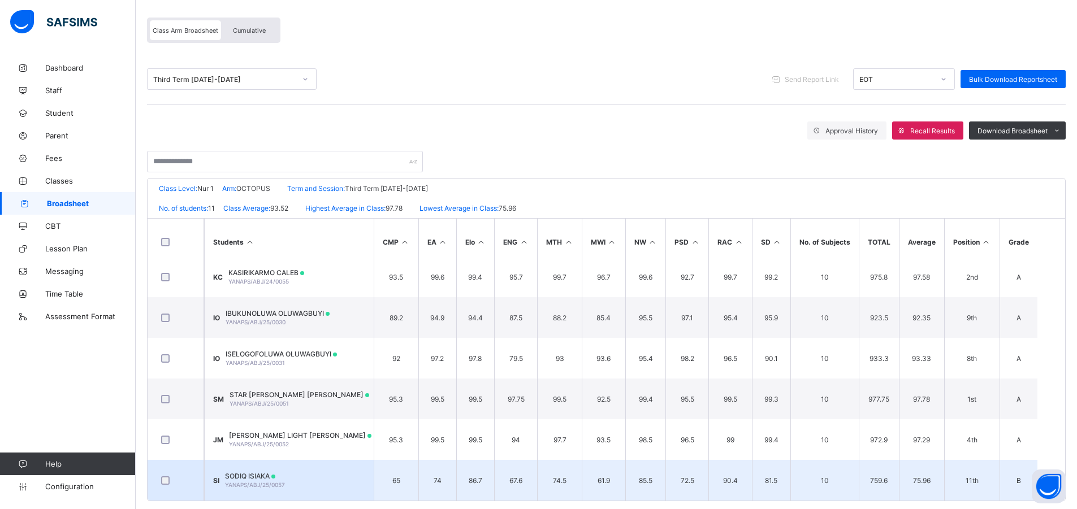
scroll to position [102, 0]
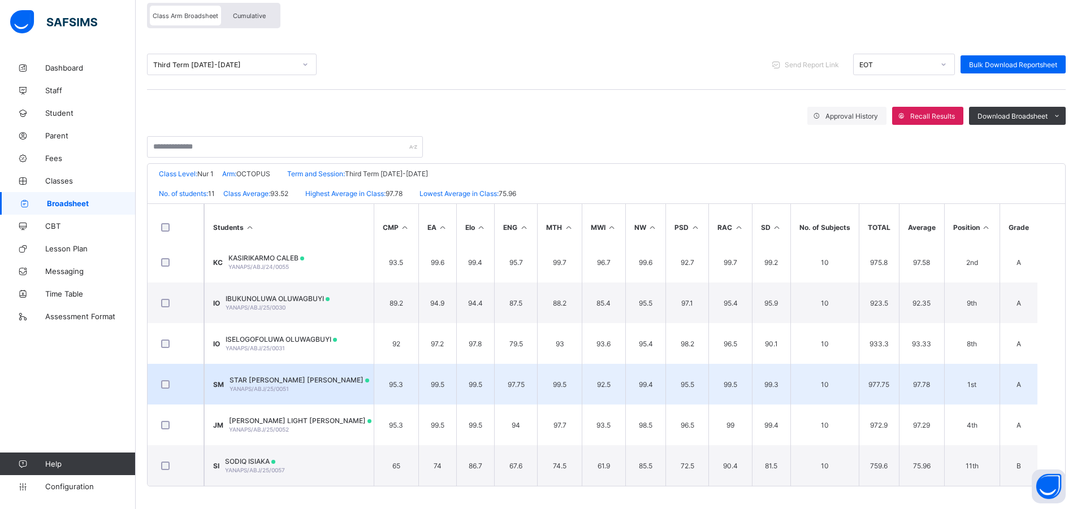
click at [313, 391] on div "STAR ISIOMA JENICA MOLOKWU YANAPS/ABJ/25/0051" at bounding box center [300, 384] width 140 height 17
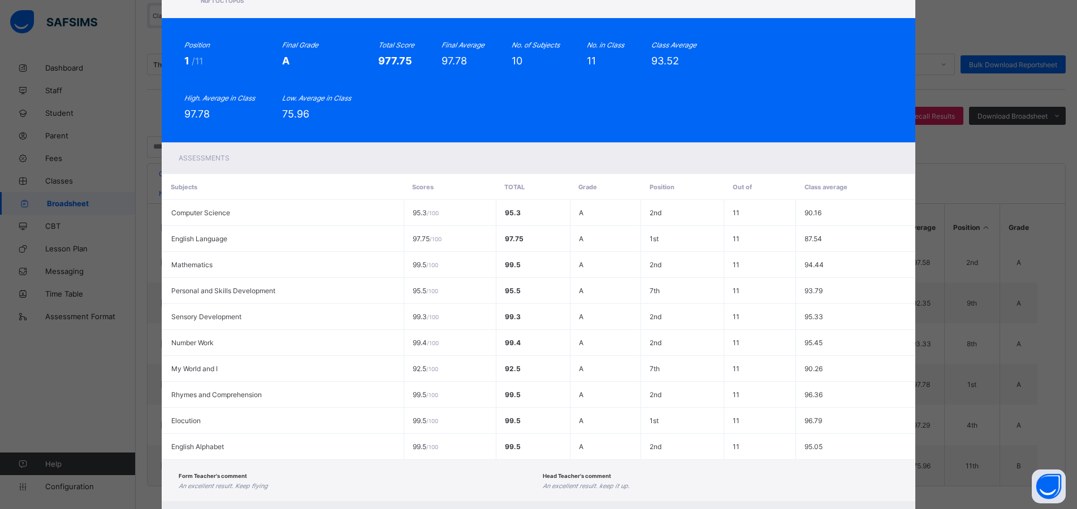
scroll to position [0, 0]
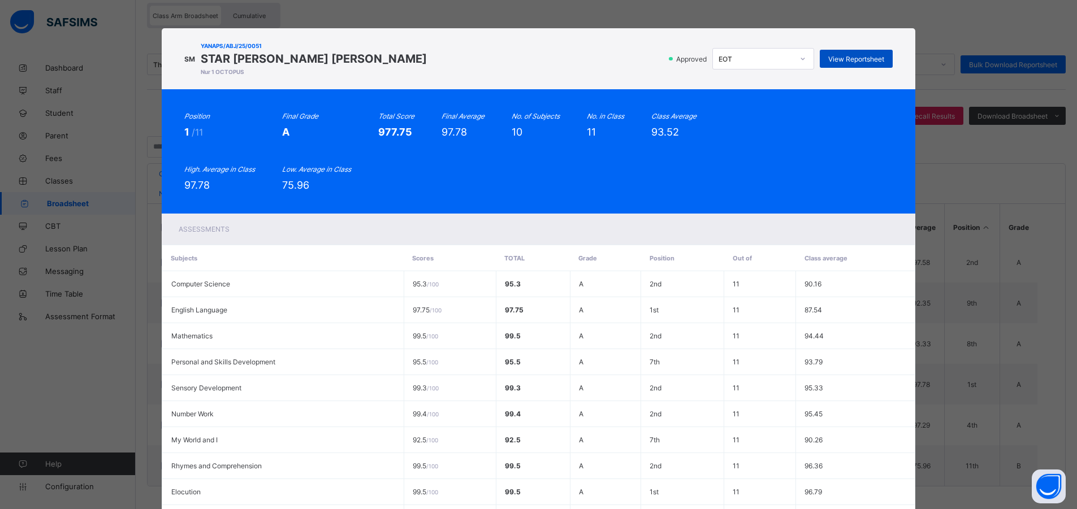
click at [871, 58] on span "View Reportsheet" at bounding box center [856, 59] width 56 height 8
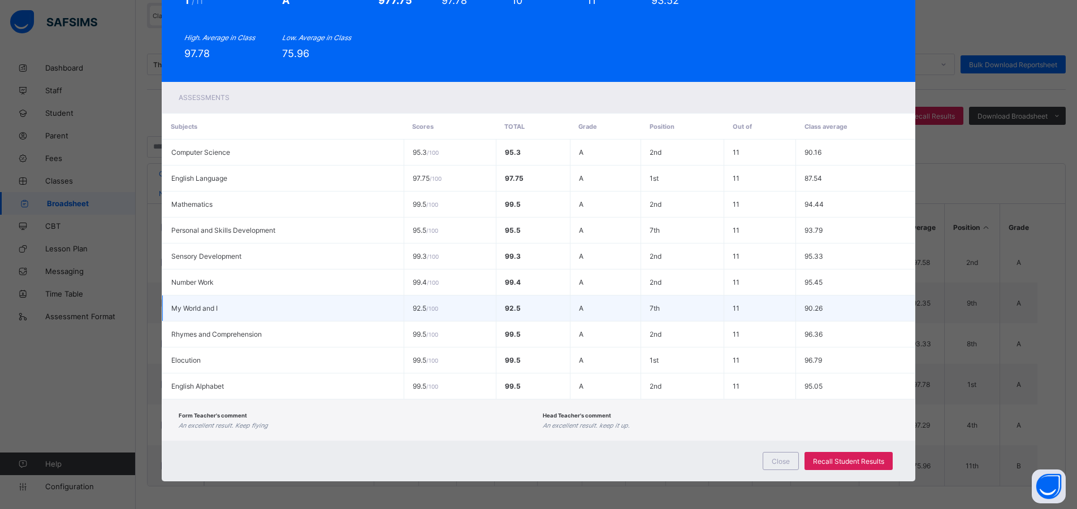
scroll to position [132, 0]
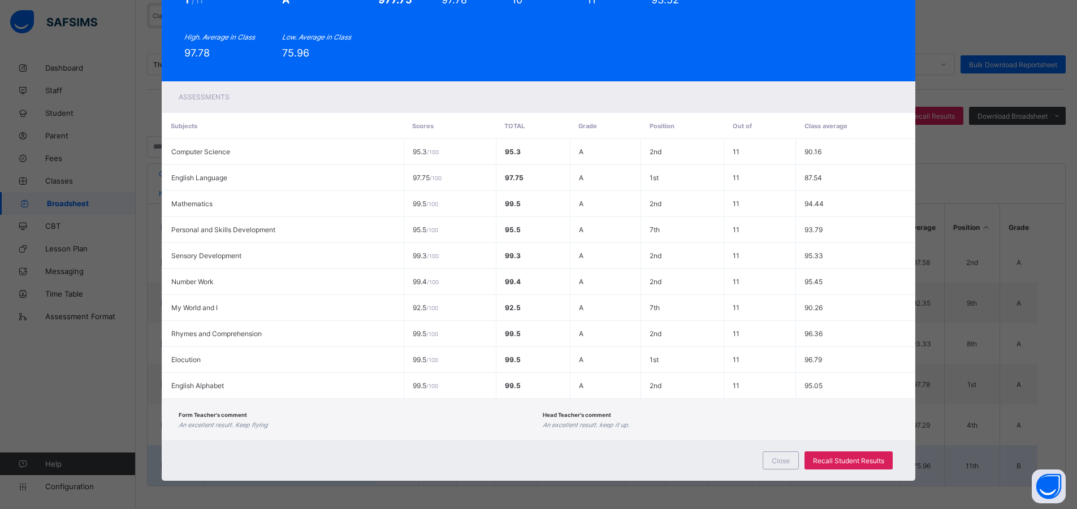
click at [773, 462] on span "Close" at bounding box center [781, 461] width 18 height 8
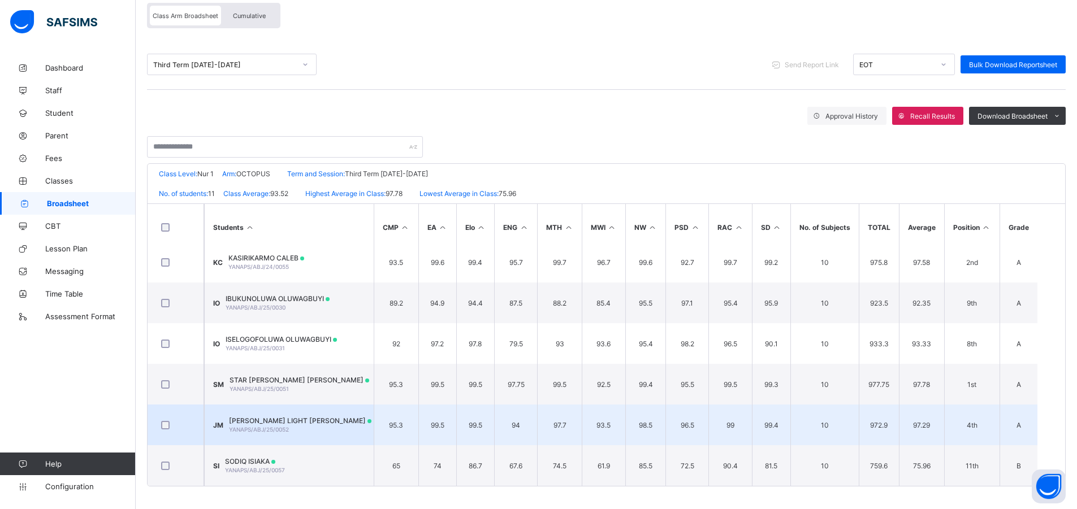
click at [309, 420] on span "JUANNA IFEOMA LIGHT MOLOKWU" at bounding box center [300, 421] width 142 height 8
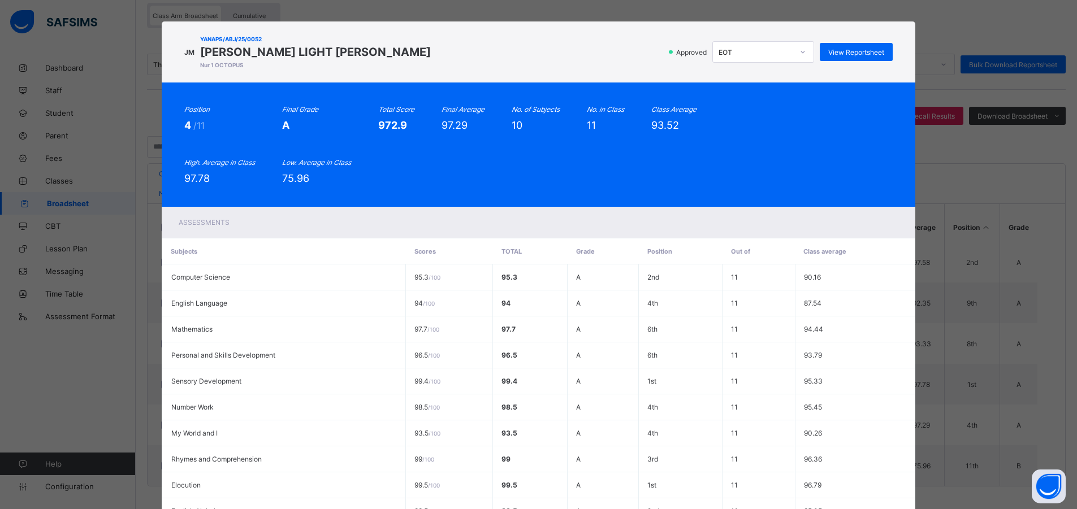
scroll to position [0, 0]
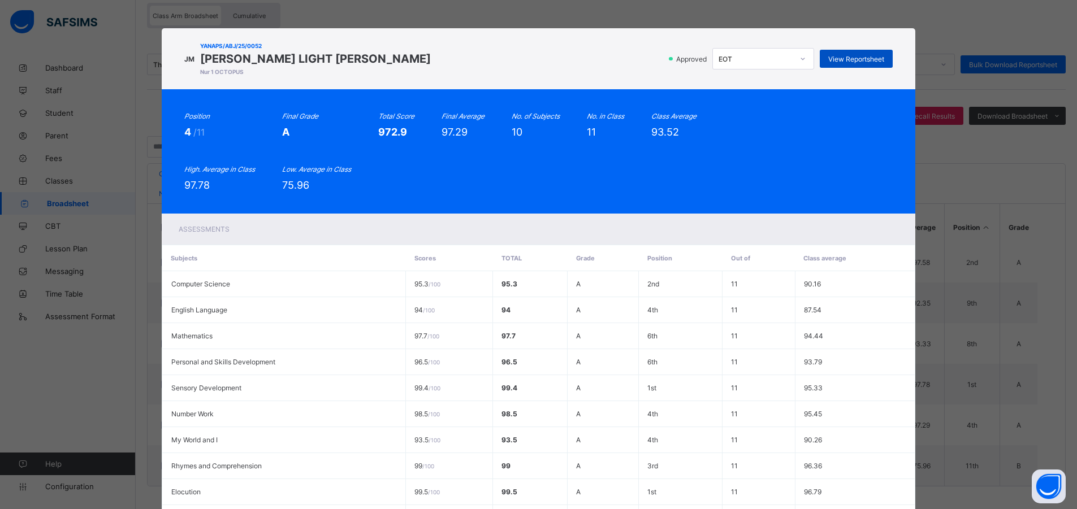
click at [858, 50] on div "View Reportsheet" at bounding box center [856, 59] width 73 height 18
click at [846, 58] on span "View Reportsheet" at bounding box center [856, 59] width 56 height 8
click at [858, 55] on span "View Reportsheet" at bounding box center [856, 59] width 56 height 8
click at [868, 55] on span "View Reportsheet" at bounding box center [856, 59] width 56 height 8
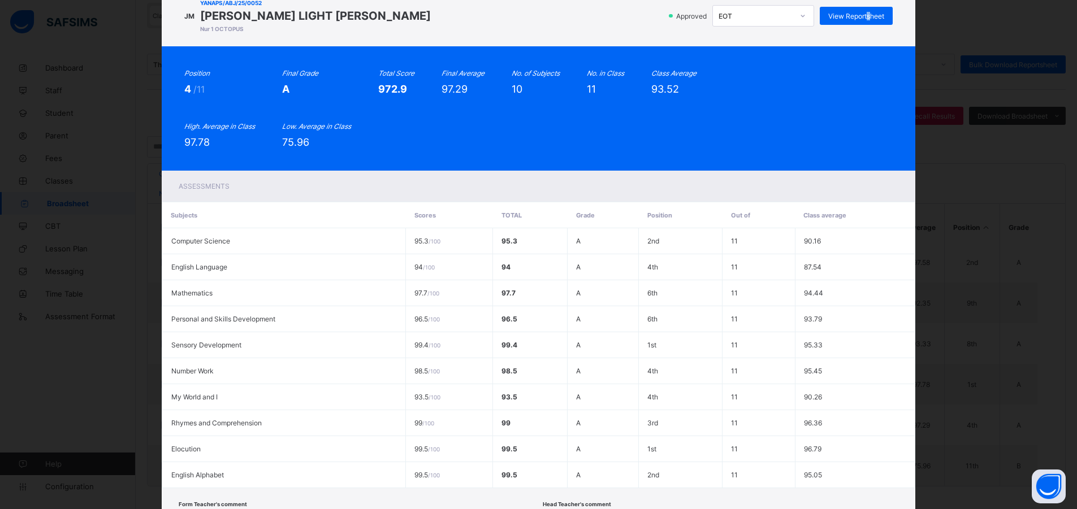
scroll to position [132, 0]
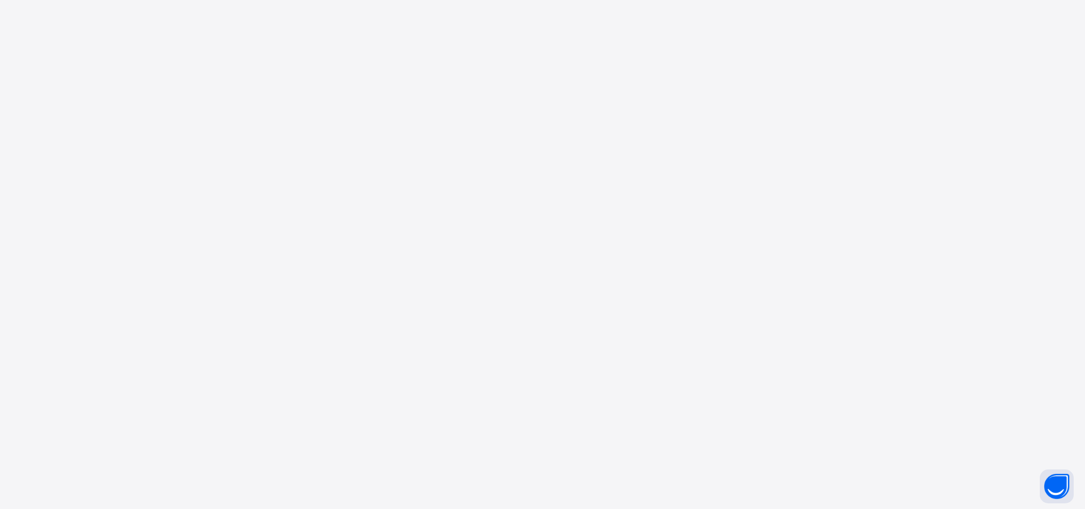
click at [787, 465] on div "New Update Available Hello there, You can install SAFSIMS on your device for ea…" at bounding box center [542, 254] width 1085 height 509
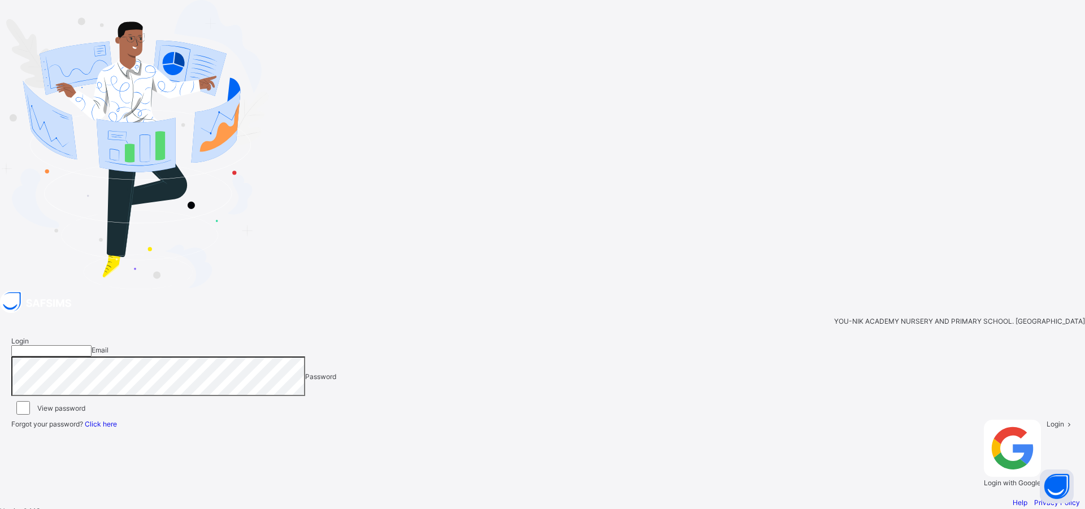
click at [92, 345] on input "email" at bounding box center [51, 350] width 80 height 11
type input "**********"
click at [1047, 420] on span "Login" at bounding box center [1056, 424] width 18 height 8
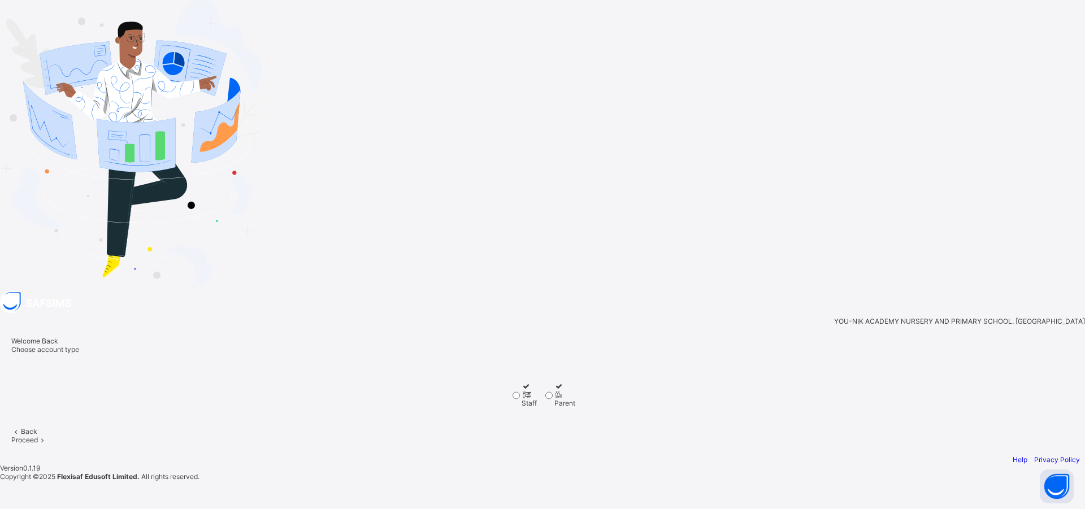
click at [537, 399] on div "Staff" at bounding box center [529, 403] width 15 height 8
click at [38, 436] on span "Proceed" at bounding box center [24, 440] width 27 height 8
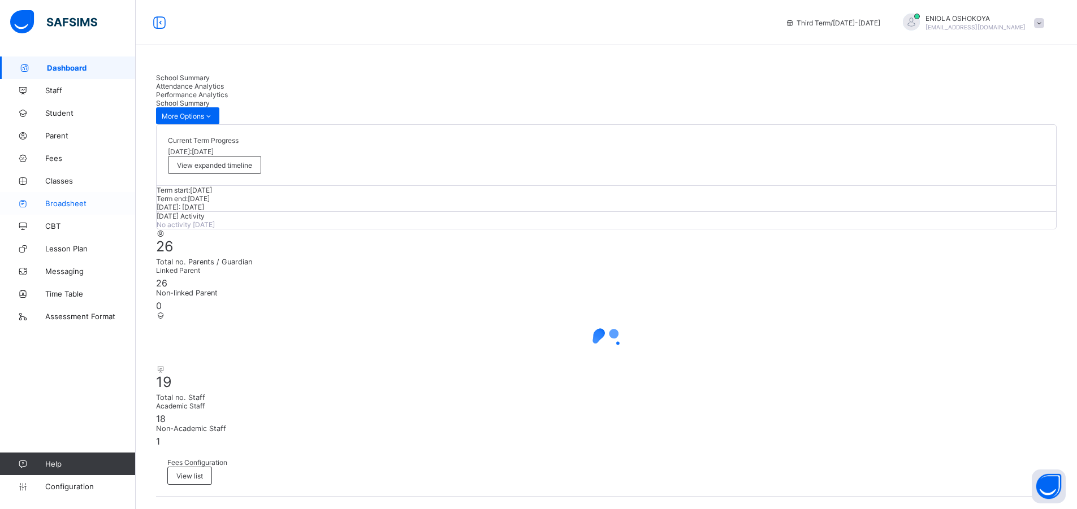
click at [73, 200] on span "Broadsheet" at bounding box center [90, 203] width 90 height 9
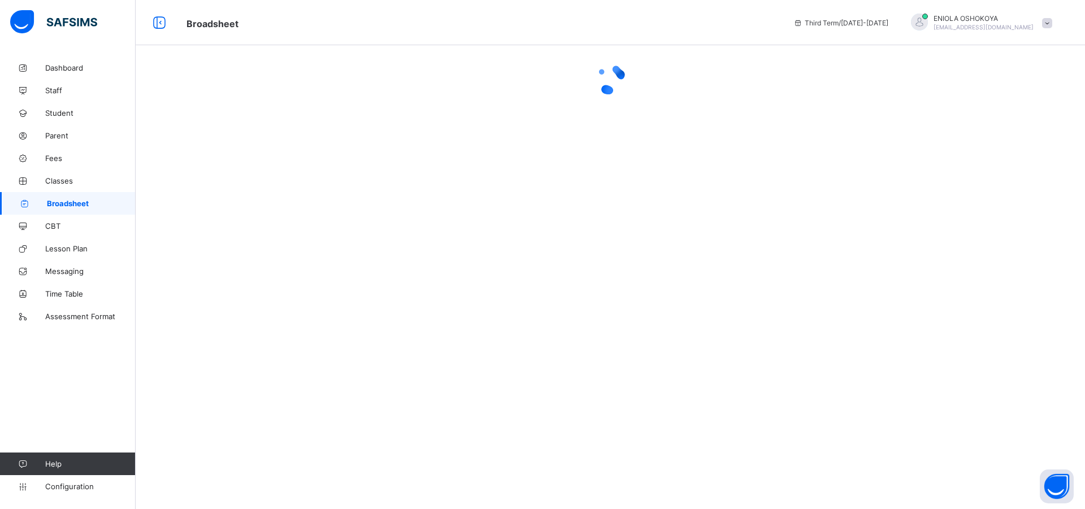
click at [79, 201] on span "Broadsheet" at bounding box center [91, 203] width 89 height 9
click at [70, 197] on link "Broadsheet" at bounding box center [68, 203] width 136 height 23
click at [59, 181] on span "Classes" at bounding box center [90, 180] width 90 height 9
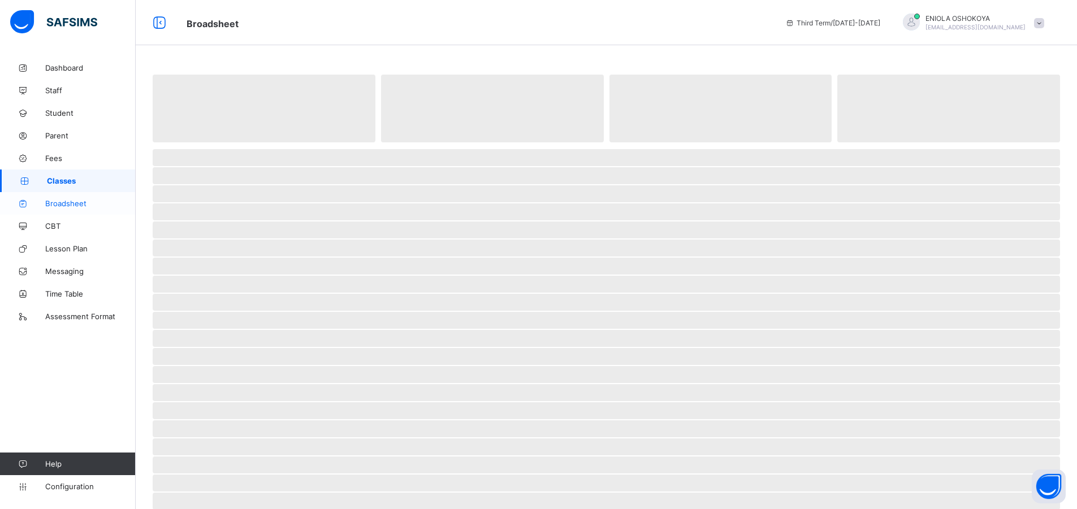
click at [59, 201] on span "Broadsheet" at bounding box center [90, 203] width 90 height 9
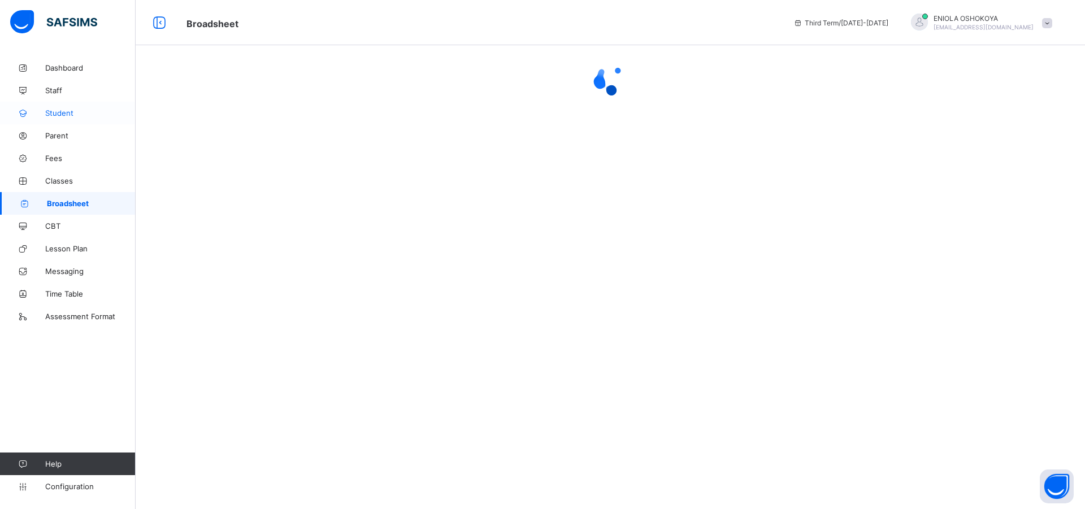
click at [51, 114] on span "Student" at bounding box center [90, 113] width 90 height 9
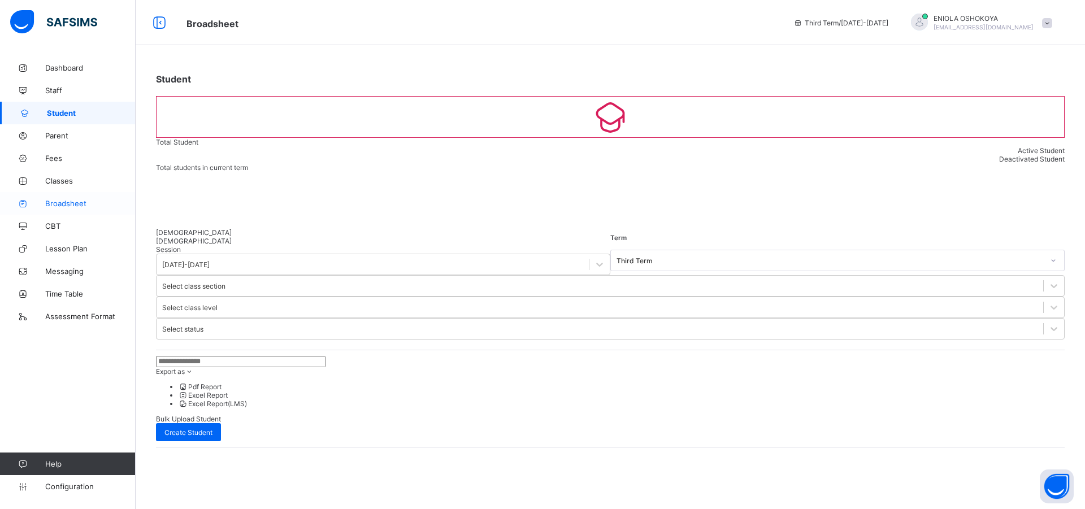
click at [70, 198] on link "Broadsheet" at bounding box center [68, 203] width 136 height 23
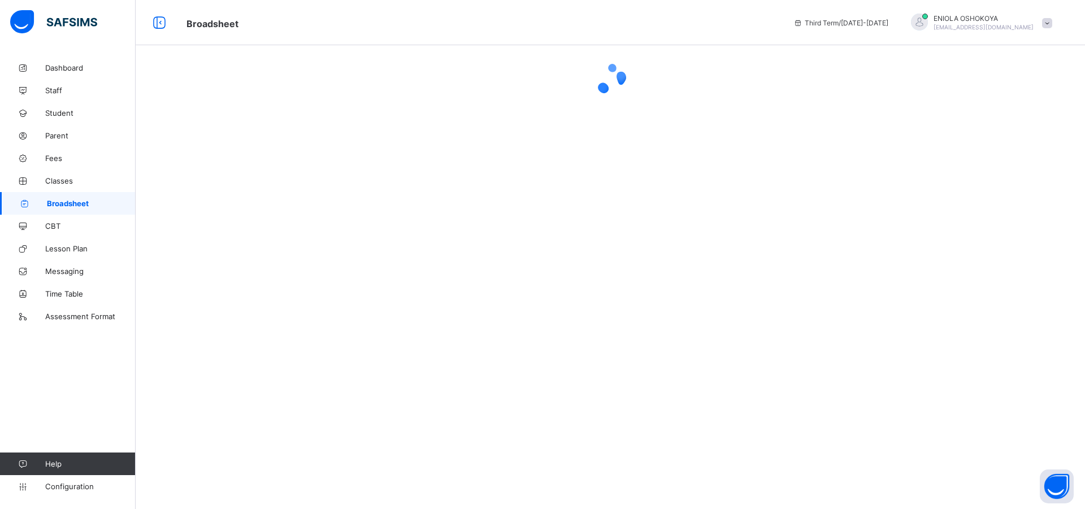
click at [212, 220] on div at bounding box center [611, 254] width 950 height 509
click at [52, 174] on link "Classes" at bounding box center [68, 181] width 136 height 23
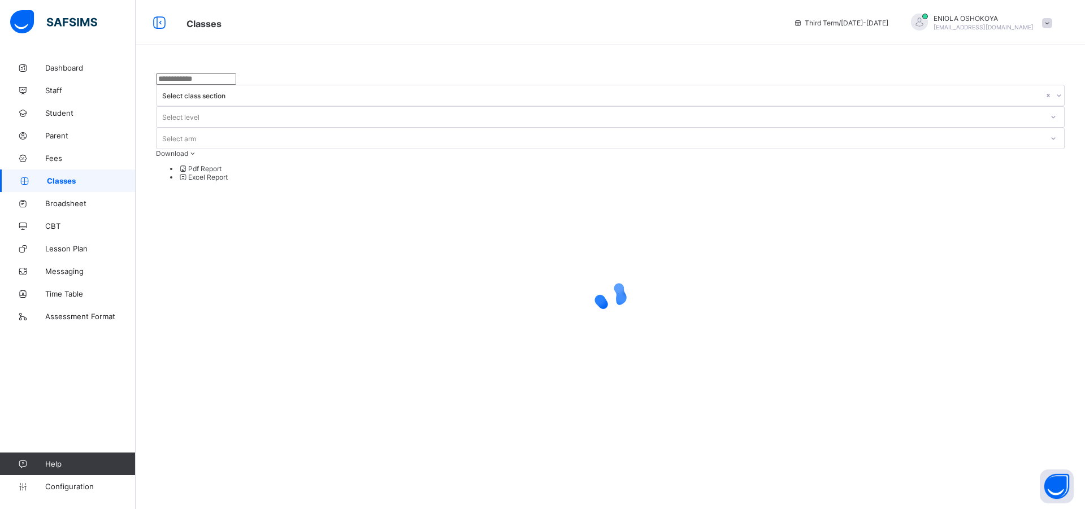
click at [55, 175] on link "Classes" at bounding box center [68, 181] width 136 height 23
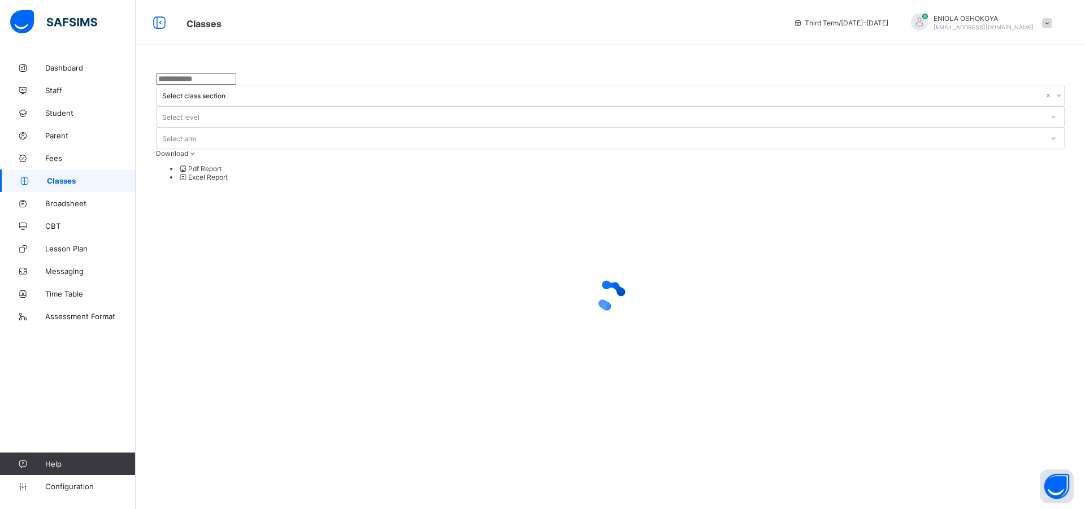
click at [55, 175] on link "Classes" at bounding box center [68, 181] width 136 height 23
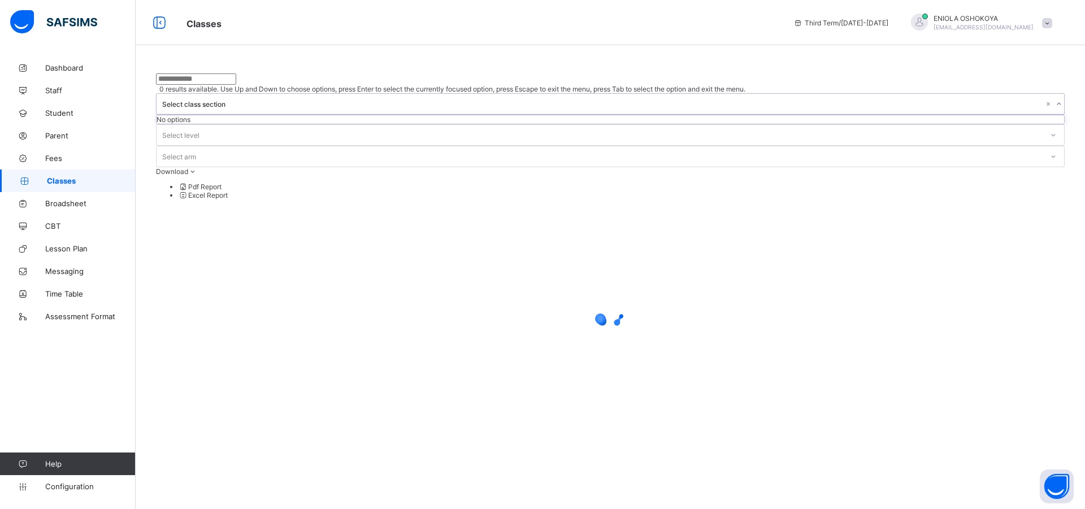
click at [359, 100] on div "Select class section" at bounding box center [603, 104] width 882 height 8
drag, startPoint x: 370, startPoint y: 161, endPoint x: 383, endPoint y: 144, distance: 21.4
click at [372, 206] on div at bounding box center [610, 313] width 909 height 215
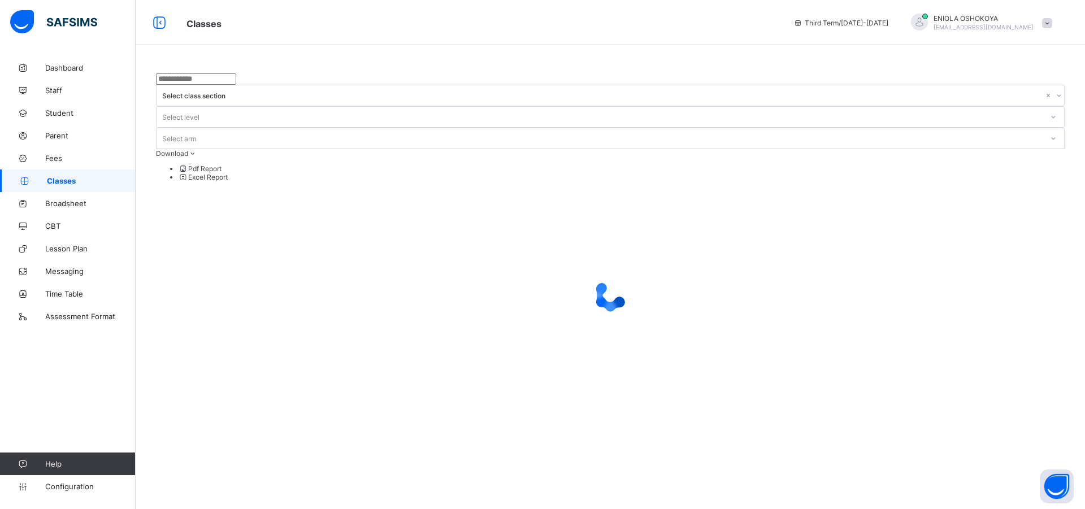
click at [479, 109] on div "Select level" at bounding box center [600, 117] width 886 height 16
click at [475, 188] on div at bounding box center [610, 295] width 909 height 215
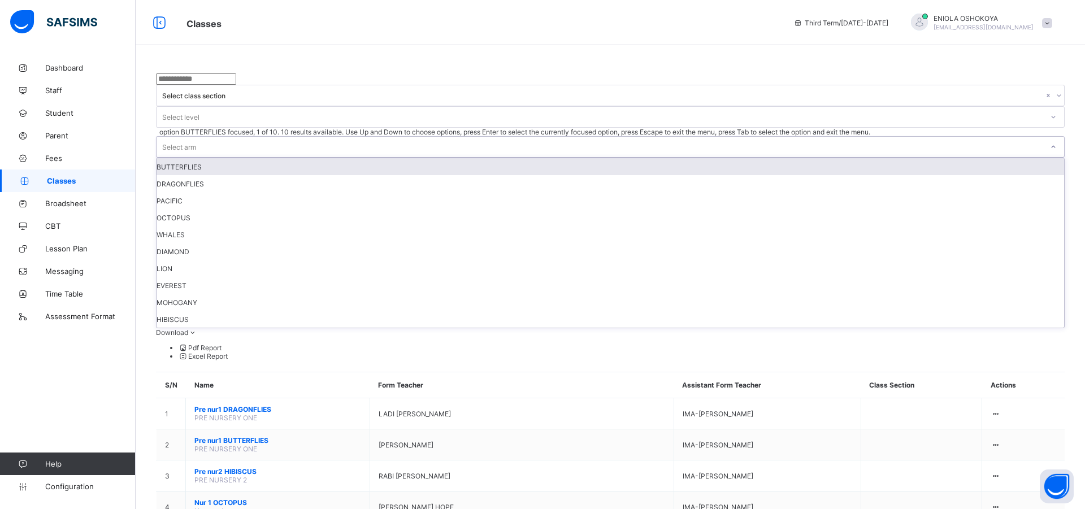
click at [513, 137] on div "Select arm" at bounding box center [600, 147] width 886 height 20
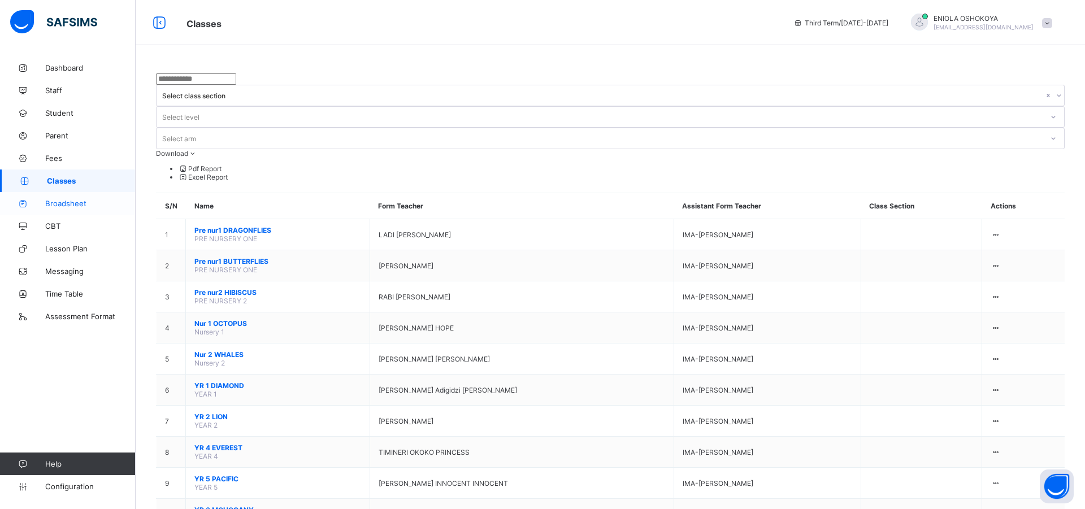
click at [75, 202] on span "Broadsheet" at bounding box center [90, 203] width 90 height 9
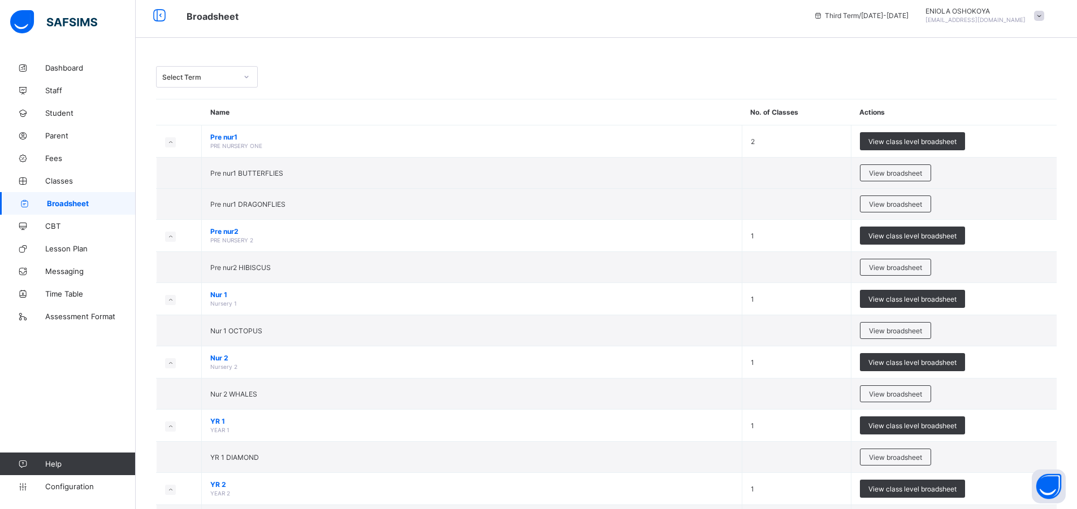
scroll to position [226, 0]
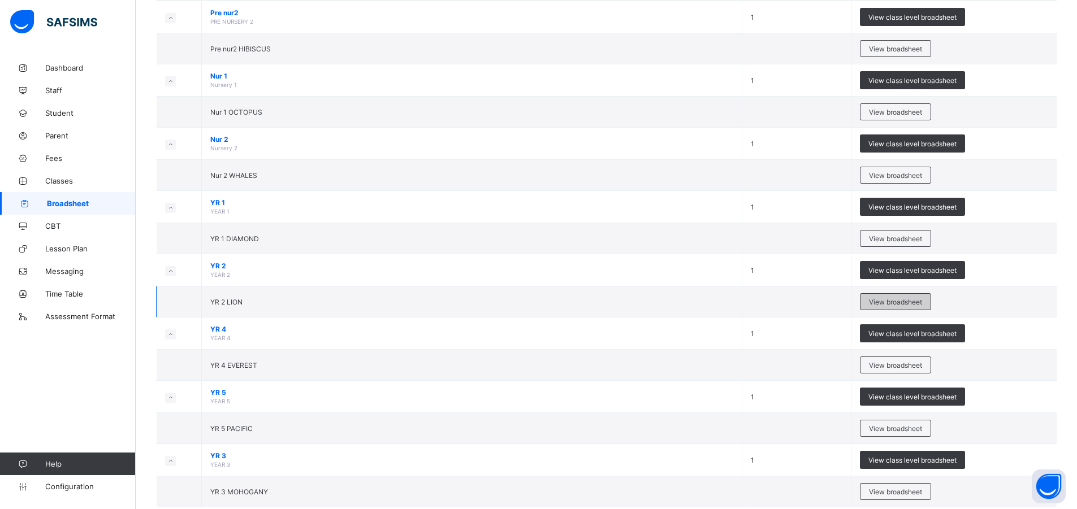
click at [874, 300] on span "View broadsheet" at bounding box center [895, 302] width 53 height 8
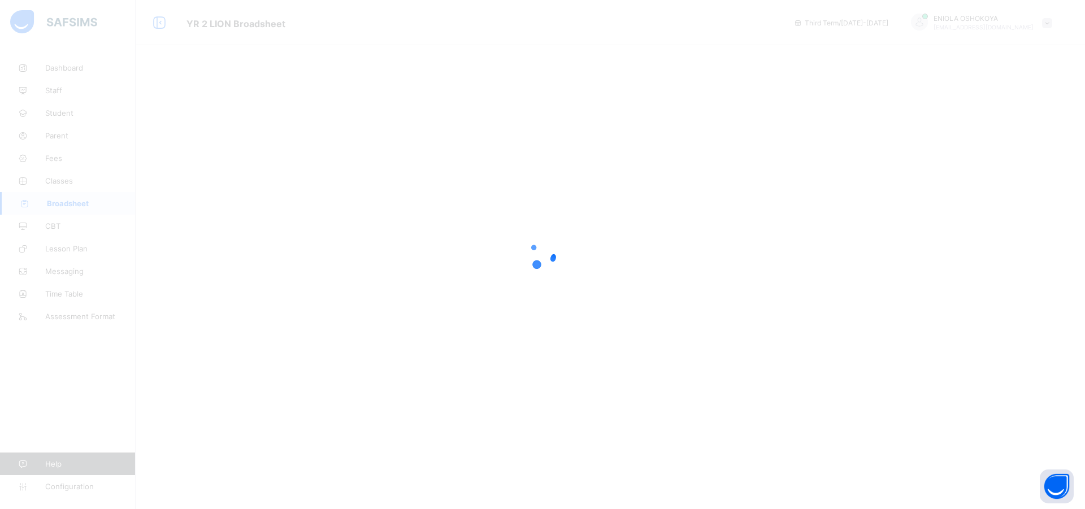
click at [137, 145] on div at bounding box center [542, 254] width 1085 height 509
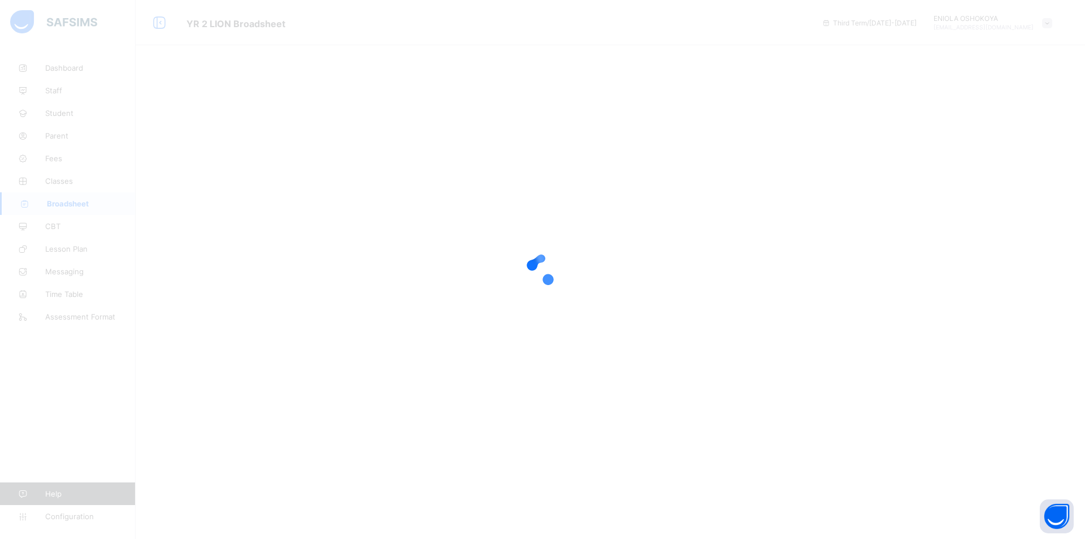
click at [369, 387] on div at bounding box center [542, 269] width 1085 height 539
drag, startPoint x: 369, startPoint y: 387, endPoint x: 302, endPoint y: 353, distance: 74.1
click at [363, 379] on div at bounding box center [542, 269] width 1085 height 539
click at [301, 353] on div at bounding box center [542, 269] width 1085 height 539
drag, startPoint x: 309, startPoint y: 344, endPoint x: 410, endPoint y: 283, distance: 118.2
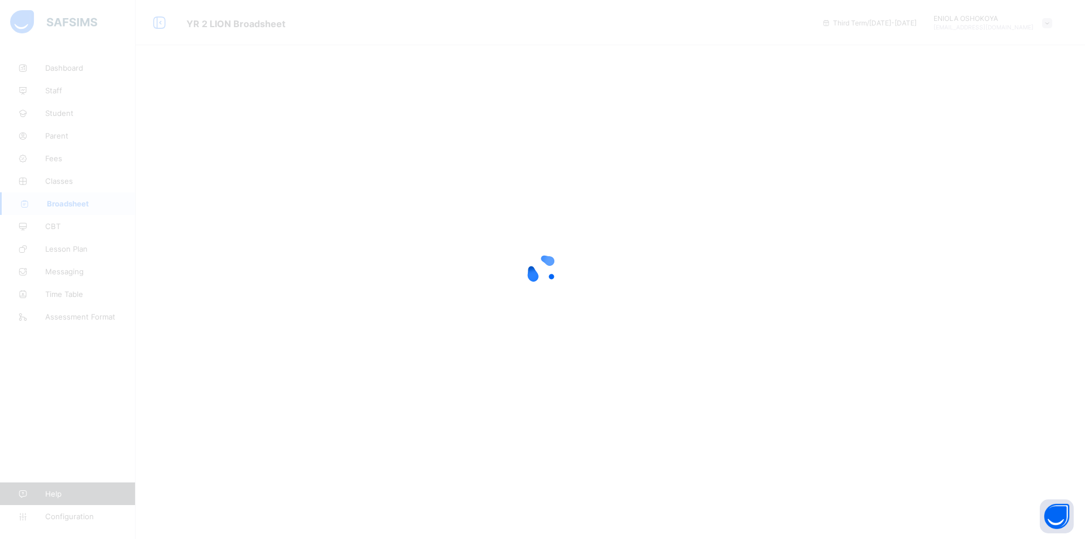
click at [330, 336] on div at bounding box center [542, 269] width 1085 height 539
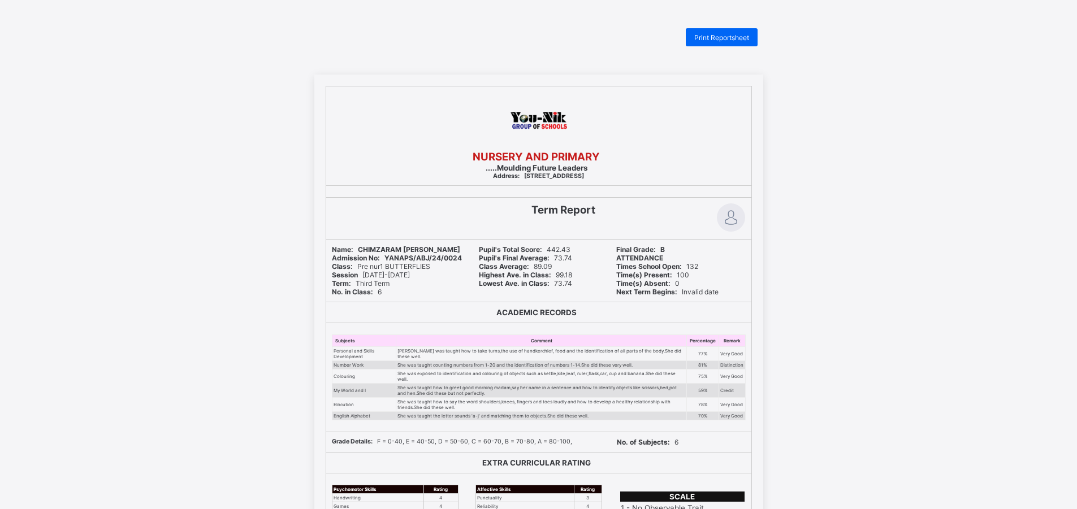
scroll to position [118, 0]
click at [958, 126] on div "NURSERY AND PRIMARY .....Moulding Future Leaders Address: [STREET_ADDRESS],ABUJ…" at bounding box center [538, 388] width 1077 height 627
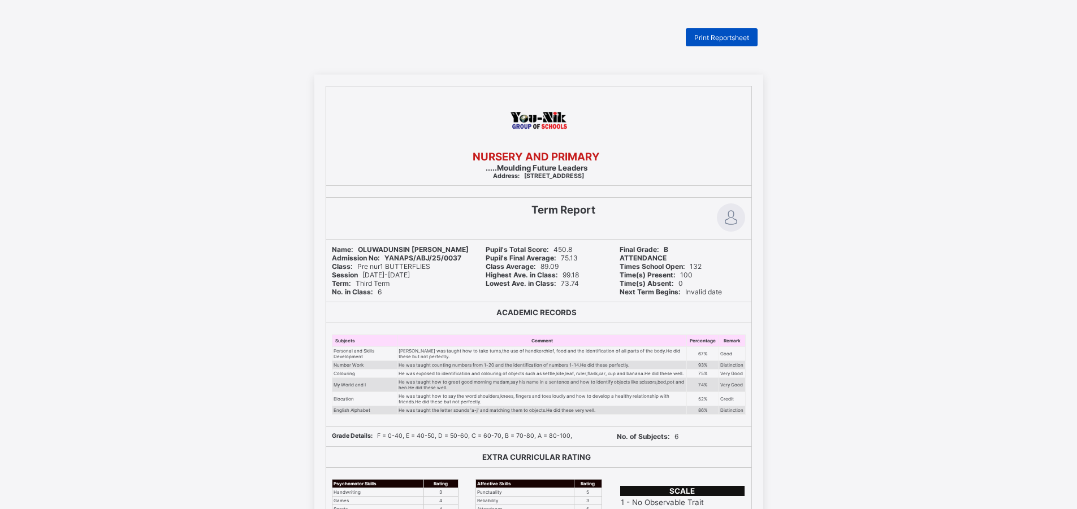
click at [735, 31] on div "Print Reportsheet" at bounding box center [722, 37] width 72 height 18
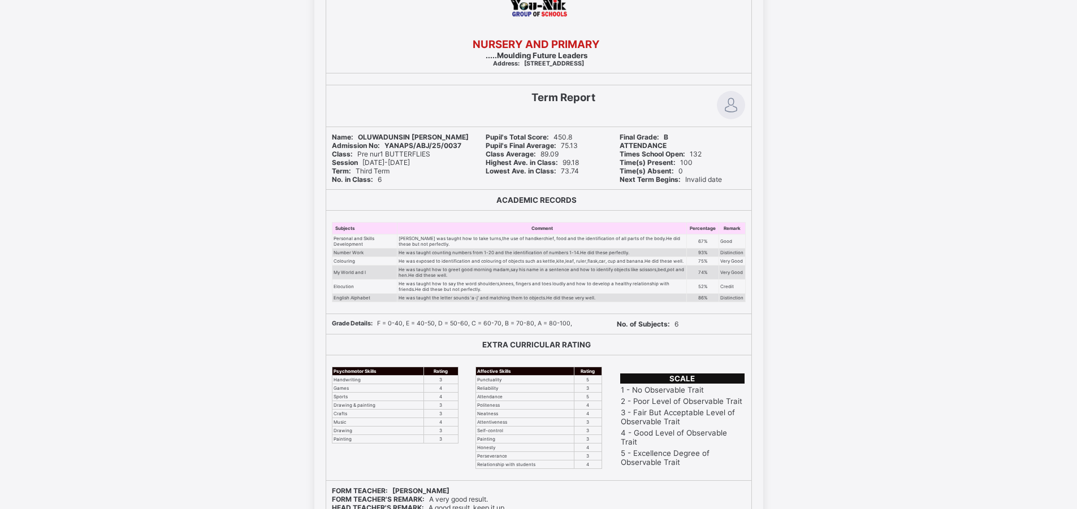
scroll to position [108, 0]
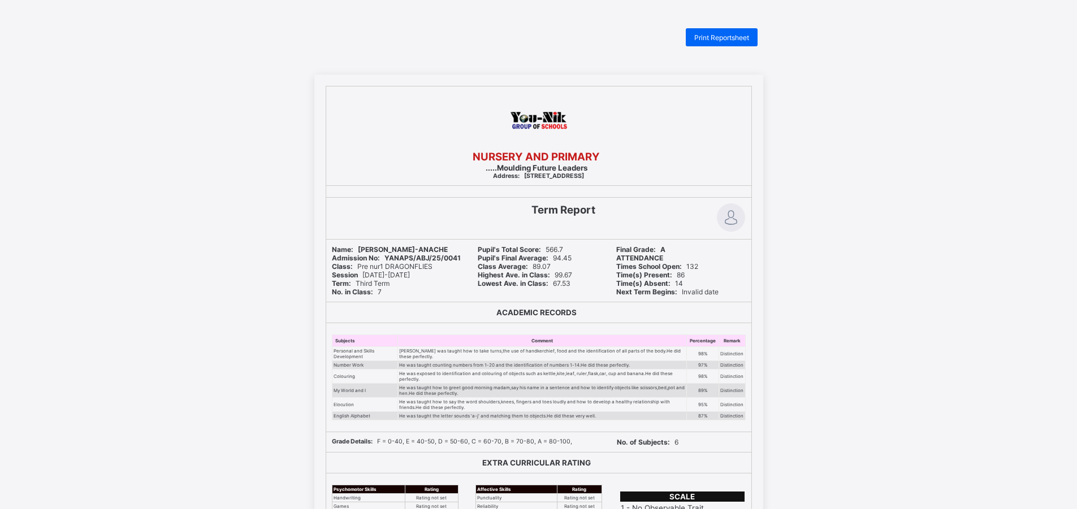
click at [908, 131] on div "NURSERY AND PRIMARY .....Moulding Future Leaders Address: [STREET_ADDRESS][GEOG…" at bounding box center [538, 388] width 1077 height 627
click at [839, 122] on div "NURSERY AND PRIMARY .....Moulding Future Leaders Address: [STREET_ADDRESS][GEOG…" at bounding box center [538, 388] width 1077 height 627
click at [730, 29] on div "Print Reportsheet" at bounding box center [722, 37] width 72 height 18
click at [733, 29] on div "Print Reportsheet" at bounding box center [722, 37] width 72 height 18
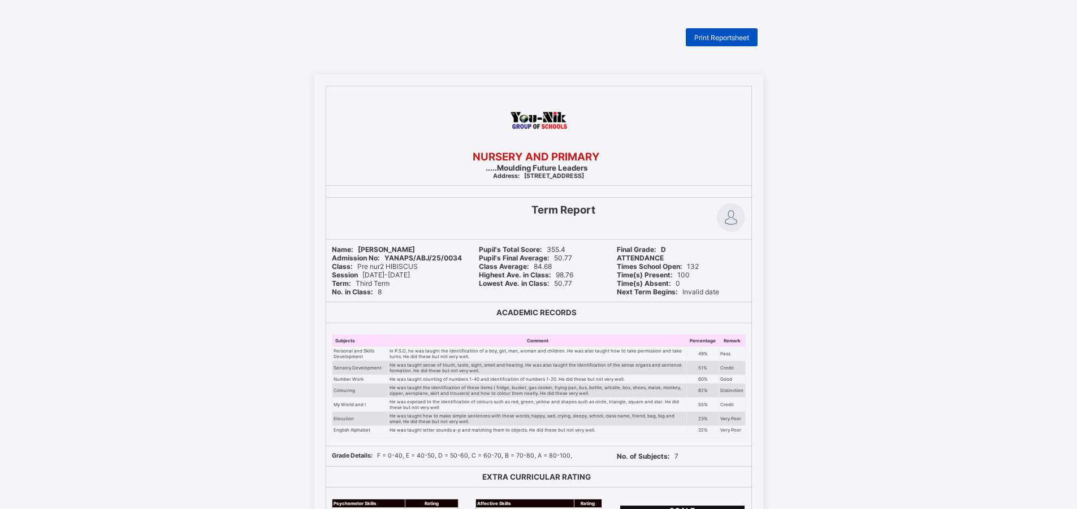
click at [713, 39] on span "Print Reportsheet" at bounding box center [721, 37] width 55 height 8
click at [730, 40] on span "Print Reportsheet" at bounding box center [721, 37] width 55 height 8
click at [735, 38] on span "Print Reportsheet" at bounding box center [721, 37] width 55 height 8
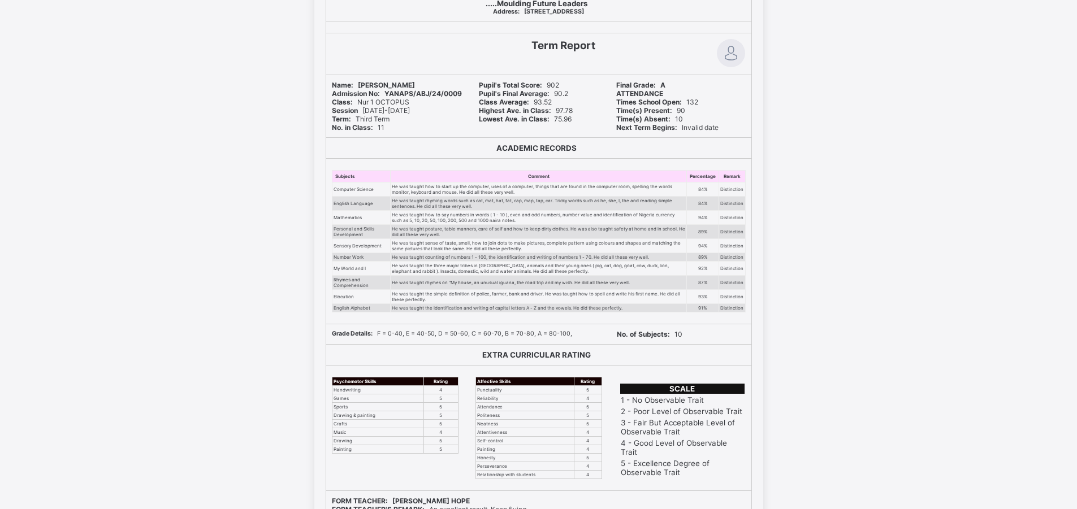
scroll to position [221, 0]
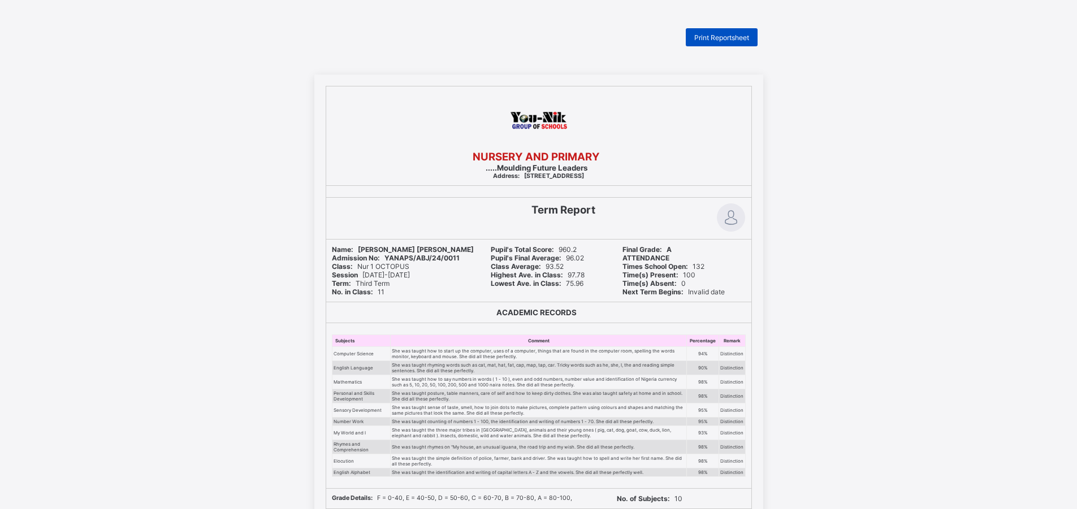
click at [700, 29] on div "Print Reportsheet" at bounding box center [722, 37] width 72 height 18
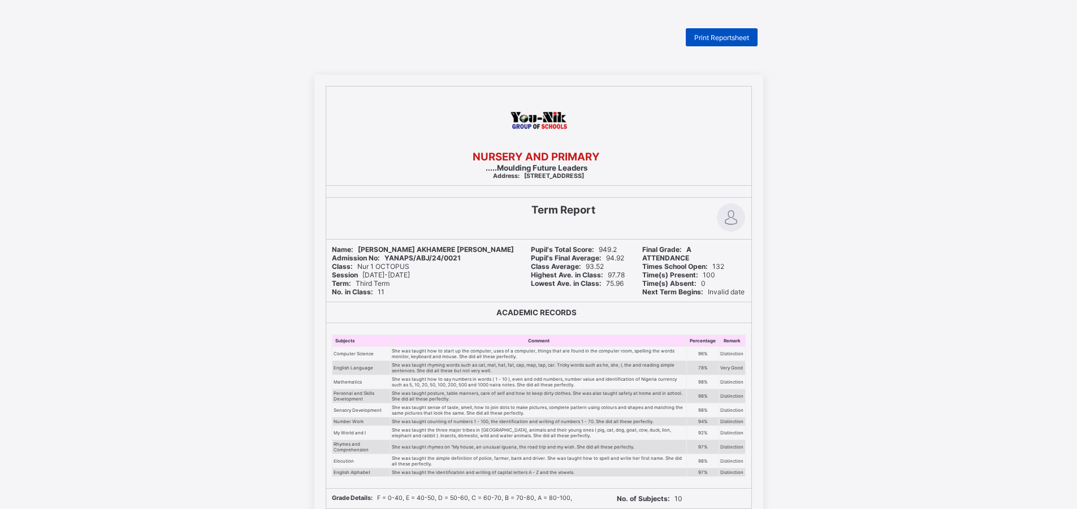
click at [715, 36] on span "Print Reportsheet" at bounding box center [721, 37] width 55 height 8
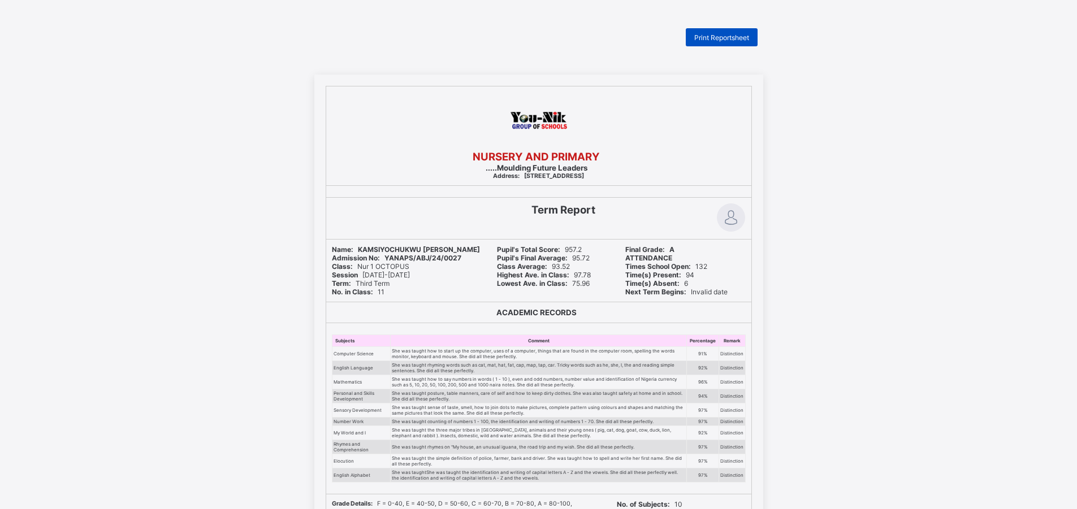
drag, startPoint x: 0, startPoint y: 0, endPoint x: 747, endPoint y: 36, distance: 748.2
click at [747, 36] on span "Print Reportsheet" at bounding box center [721, 37] width 55 height 8
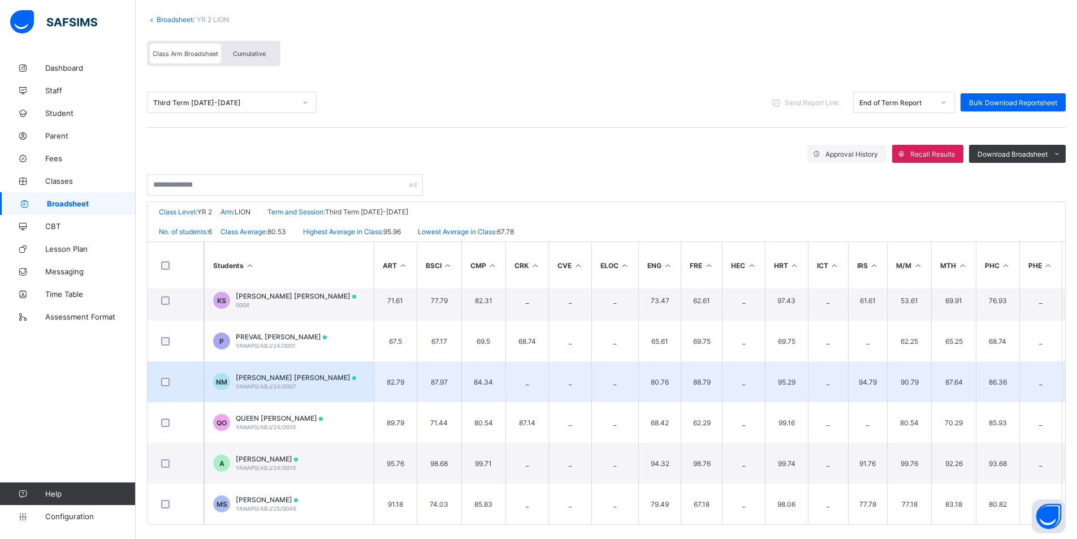
scroll to position [72, 0]
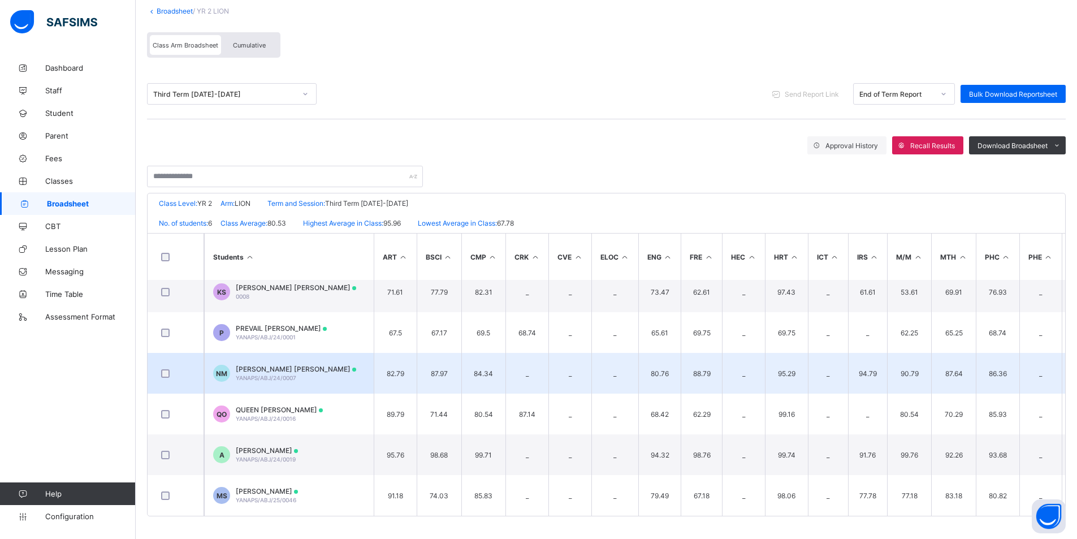
click at [382, 371] on td "82.79" at bounding box center [395, 373] width 43 height 41
click at [257, 375] on span "YANAPS/ABJ/24/0007" at bounding box center [266, 377] width 60 height 7
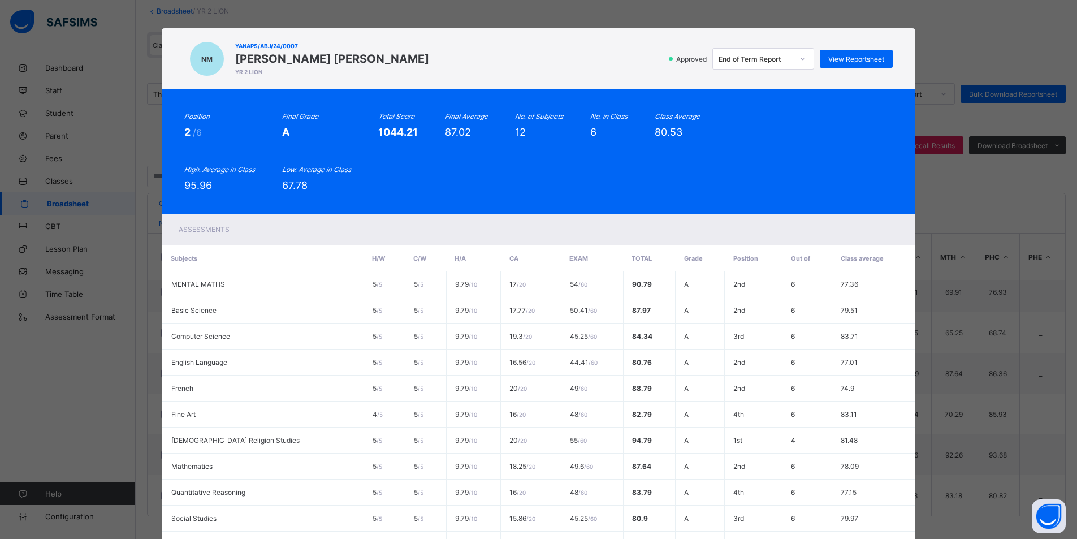
click at [974, 221] on div "NM YANAPS/ABJ/24/0007 NAJEEBULLAH ABUBAKAR MOHMOOD YR 2 LION Approved End of Te…" at bounding box center [538, 269] width 1077 height 539
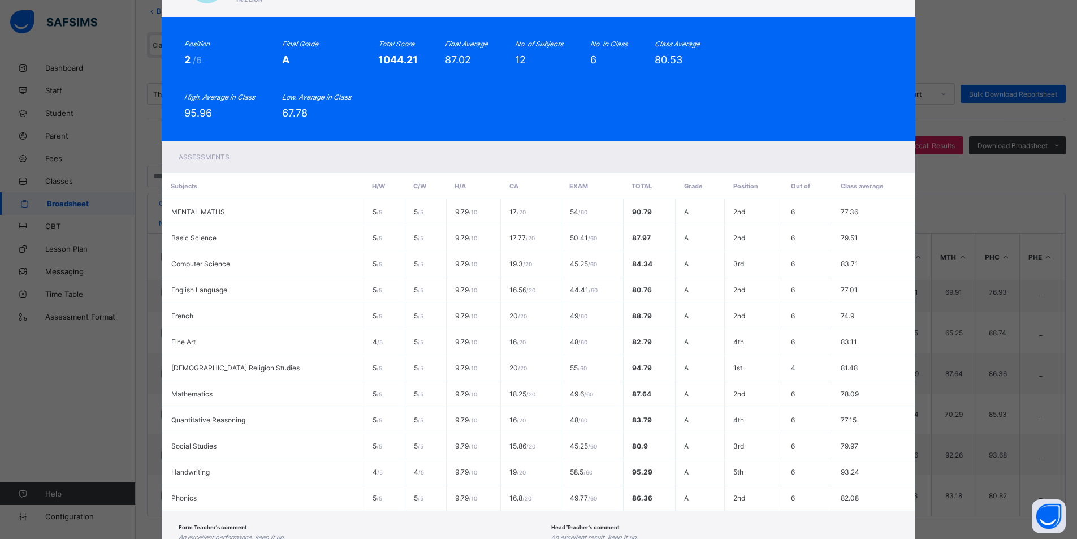
scroll to position [155, 0]
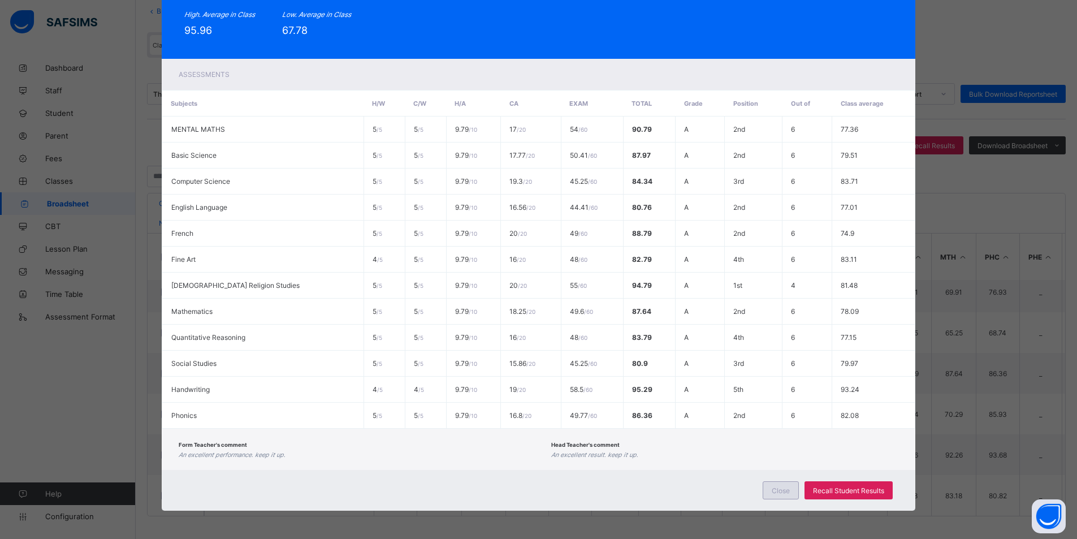
click at [780, 488] on span "Close" at bounding box center [781, 490] width 18 height 8
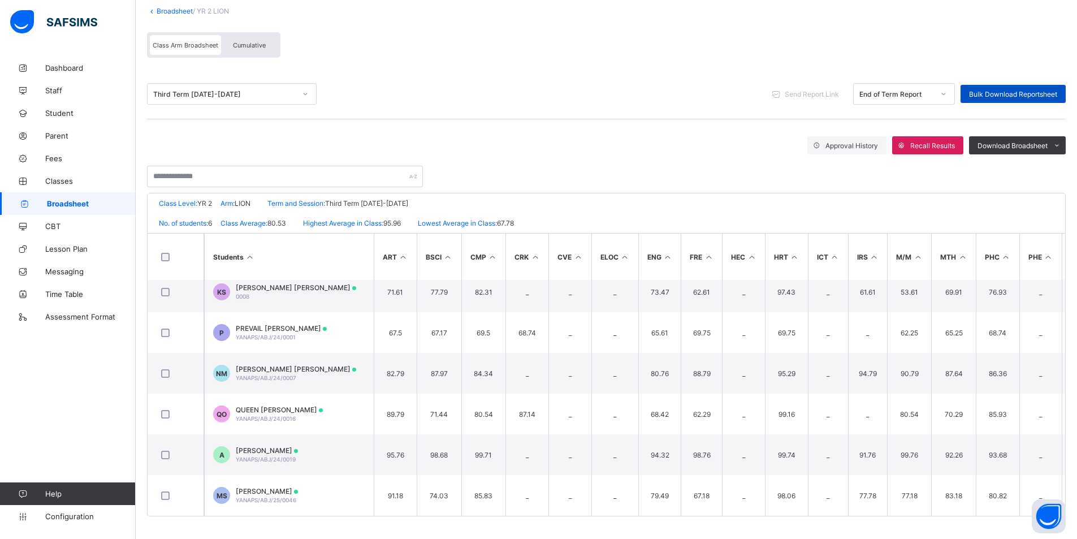
click at [981, 93] on span "Bulk Download Reportsheet" at bounding box center [1013, 94] width 88 height 8
click at [78, 199] on span "Broadsheet" at bounding box center [91, 203] width 89 height 9
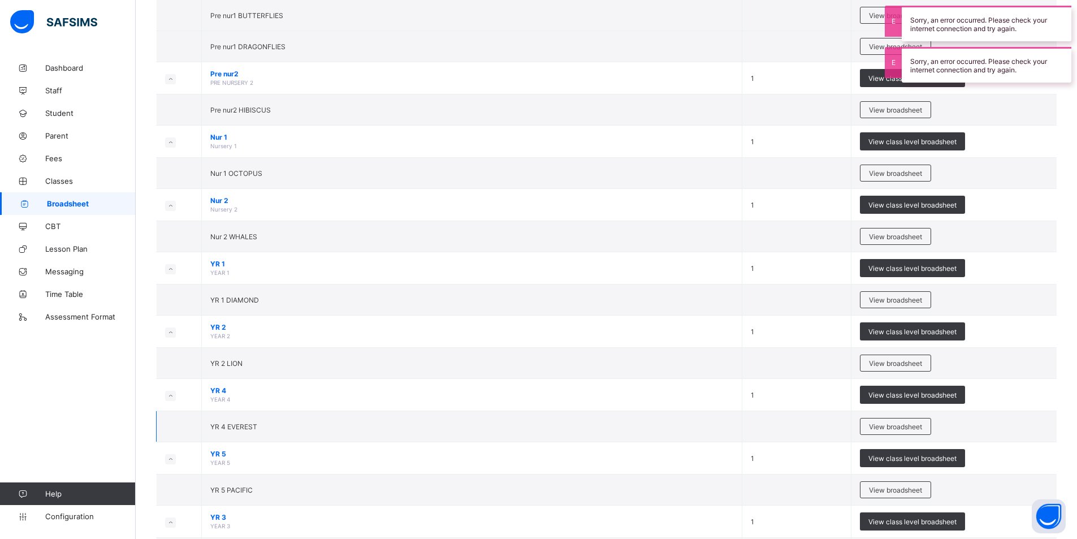
scroll to position [170, 0]
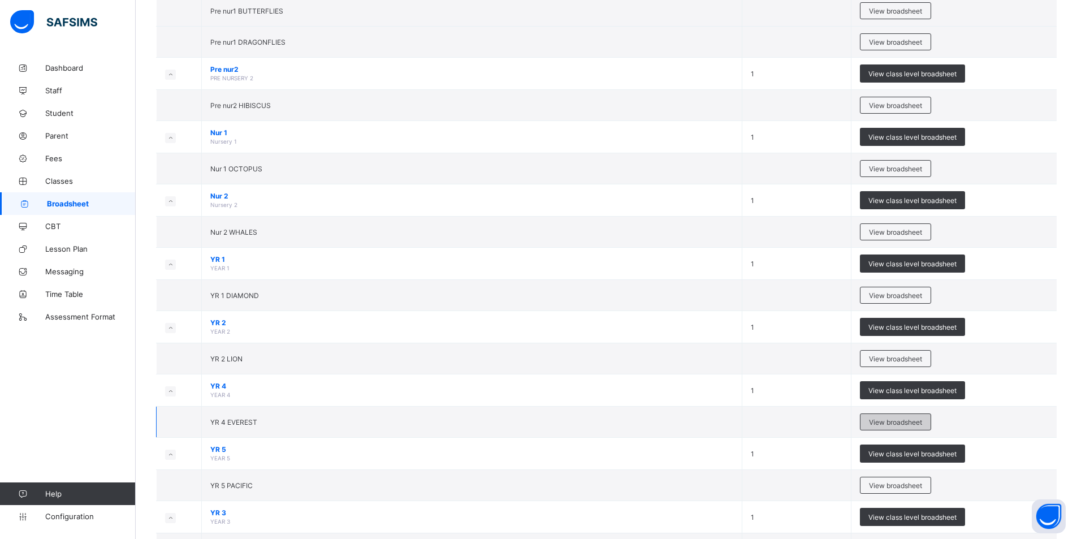
click at [885, 423] on span "View broadsheet" at bounding box center [895, 422] width 53 height 8
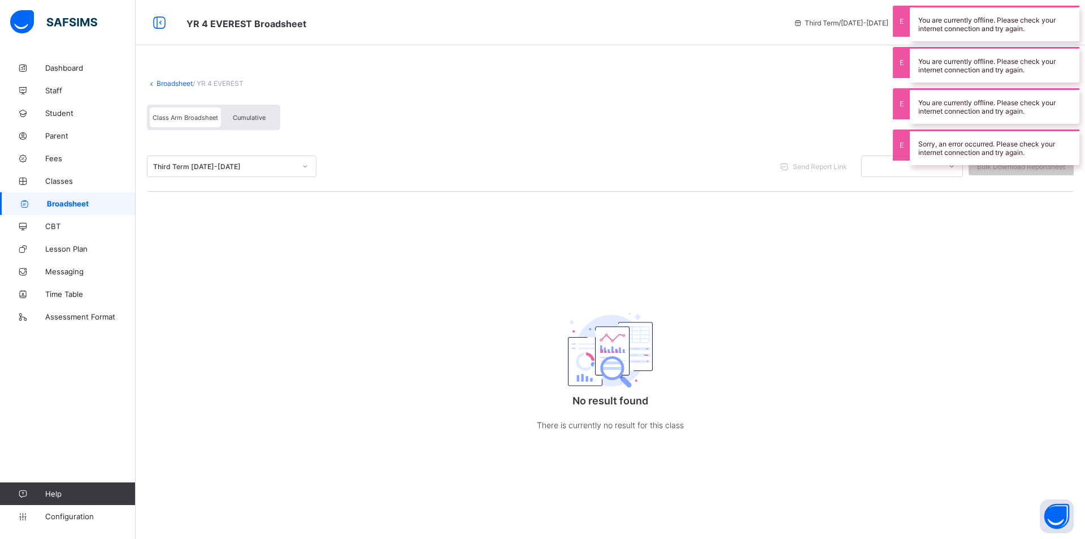
click at [83, 203] on span "Broadsheet" at bounding box center [91, 203] width 89 height 9
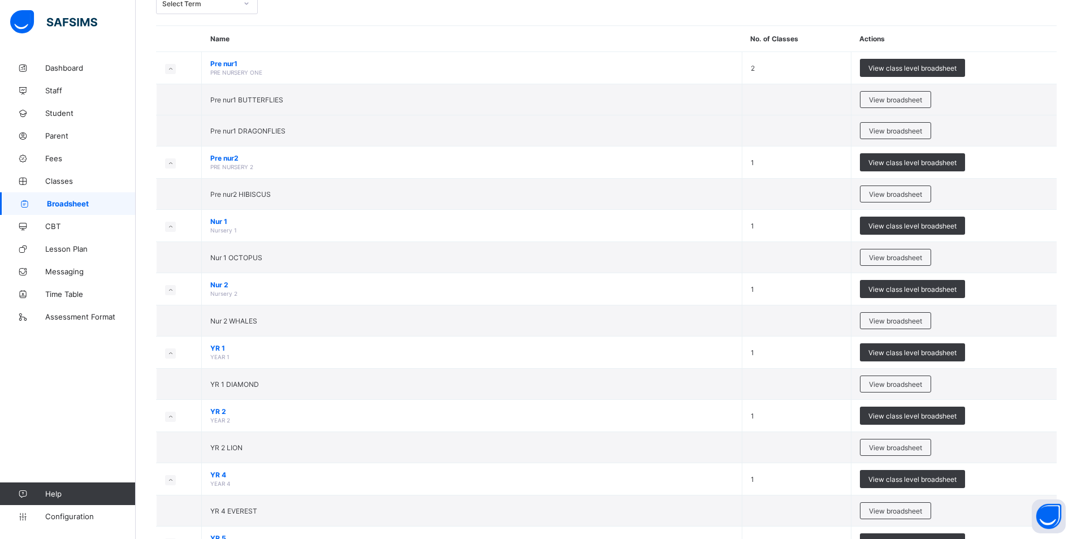
scroll to position [170, 0]
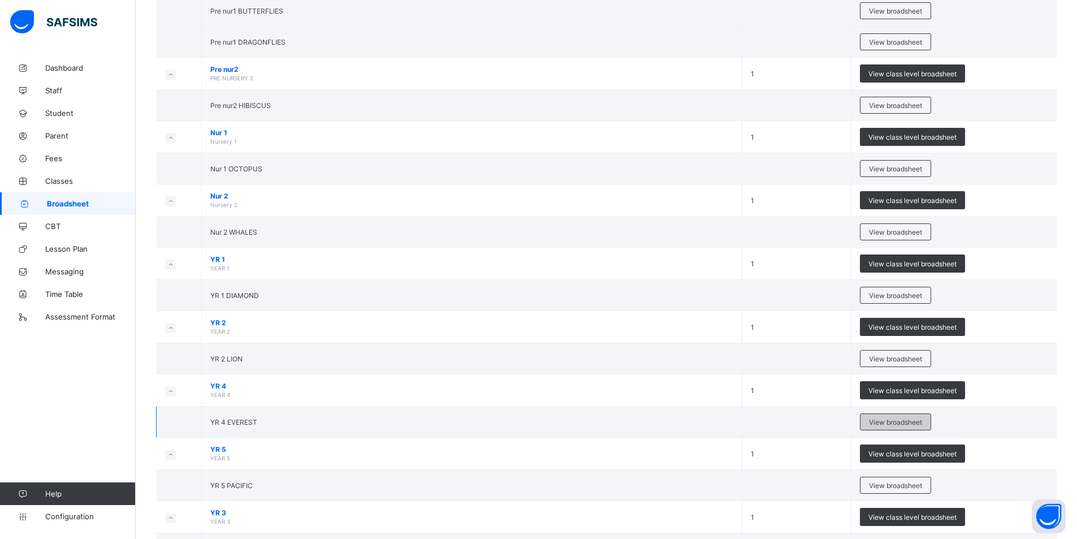
click at [894, 421] on span "View broadsheet" at bounding box center [895, 422] width 53 height 8
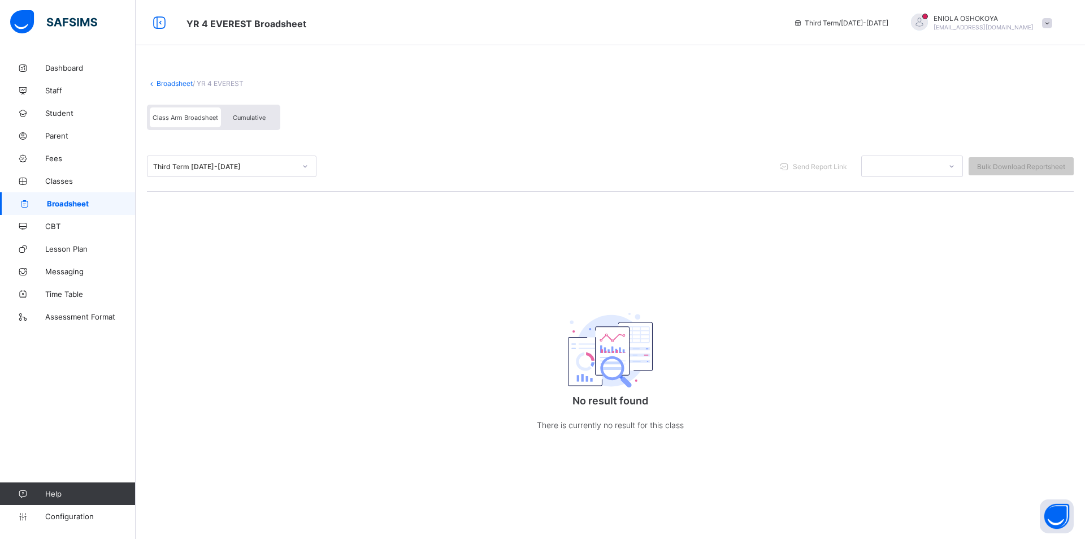
click at [57, 202] on span "Broadsheet" at bounding box center [91, 203] width 89 height 9
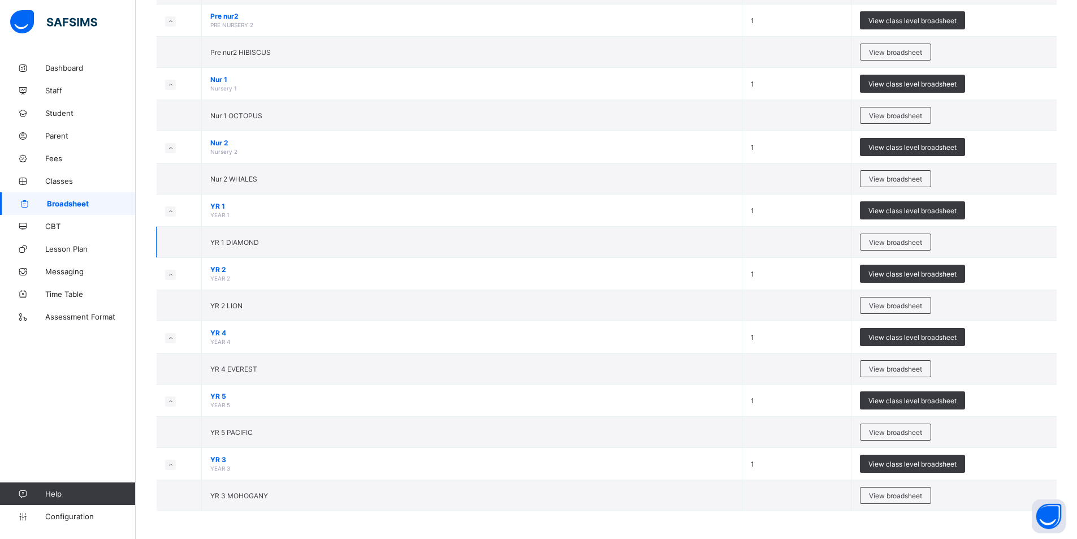
scroll to position [223, 0]
click at [878, 367] on span "View broadsheet" at bounding box center [895, 368] width 53 height 8
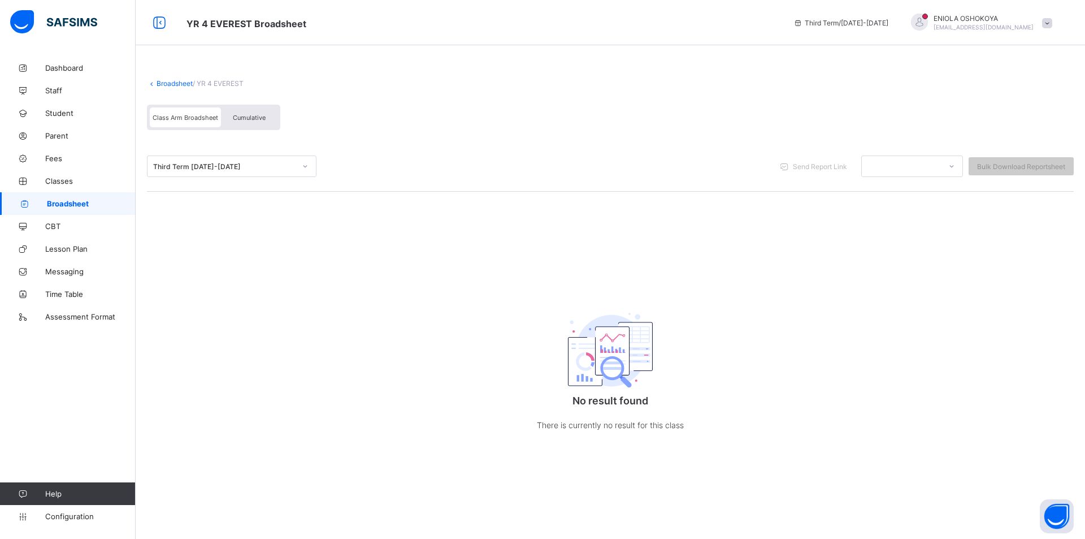
click at [71, 203] on span "Broadsheet" at bounding box center [91, 203] width 89 height 9
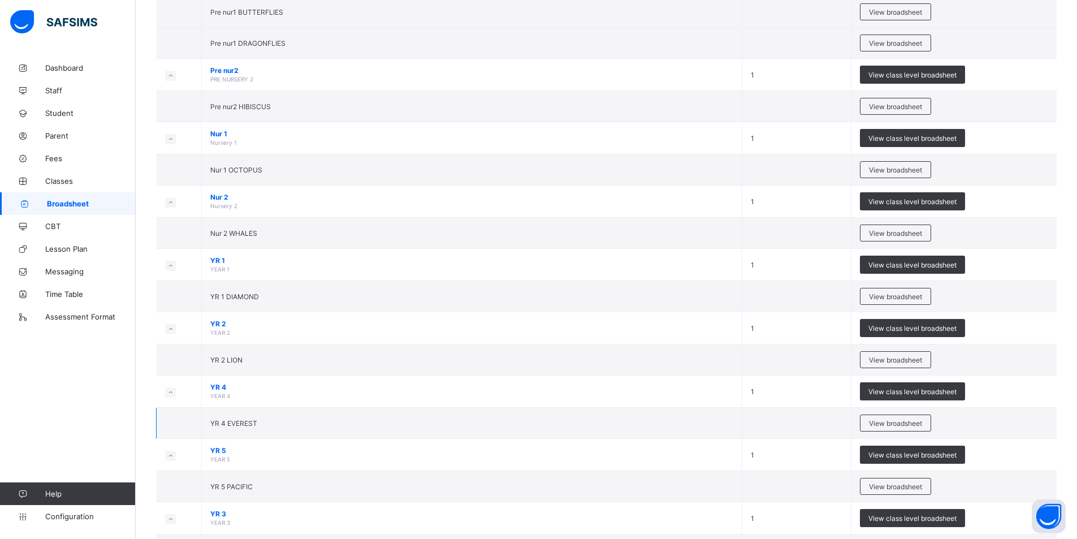
scroll to position [170, 0]
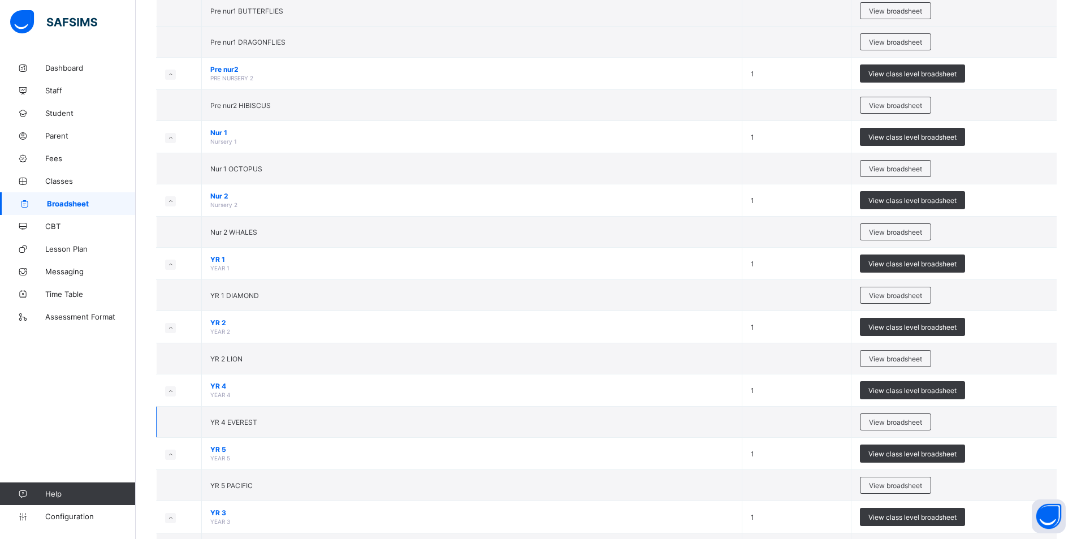
click at [742, 413] on td "YR 4 EVEREST" at bounding box center [472, 421] width 540 height 31
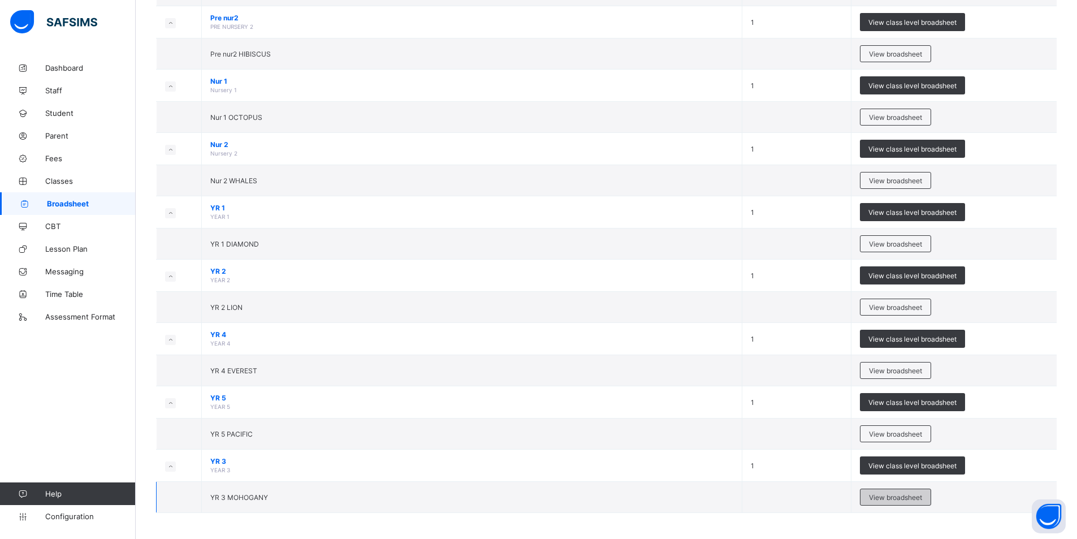
scroll to position [223, 0]
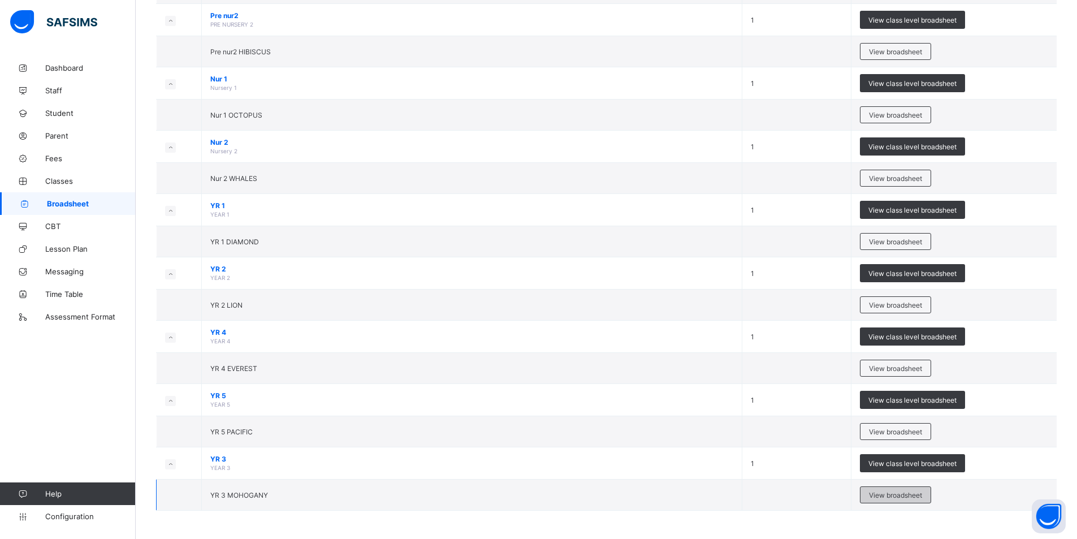
click at [899, 497] on span "View broadsheet" at bounding box center [895, 495] width 53 height 8
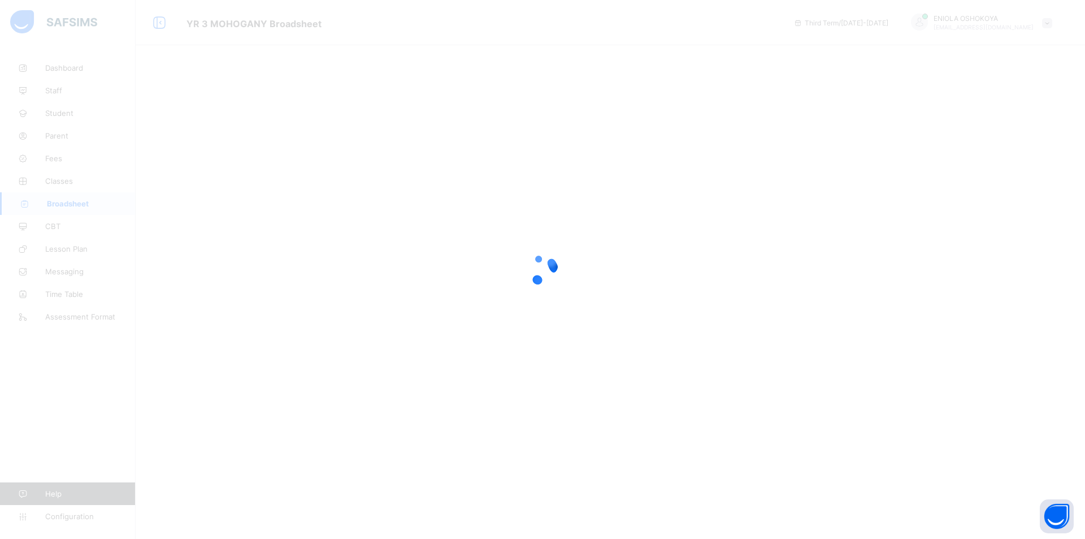
click at [350, 261] on div at bounding box center [542, 269] width 1085 height 539
click at [871, 347] on div at bounding box center [542, 269] width 1085 height 539
drag, startPoint x: 171, startPoint y: 267, endPoint x: 189, endPoint y: 427, distance: 160.4
click at [171, 269] on div at bounding box center [542, 269] width 1085 height 539
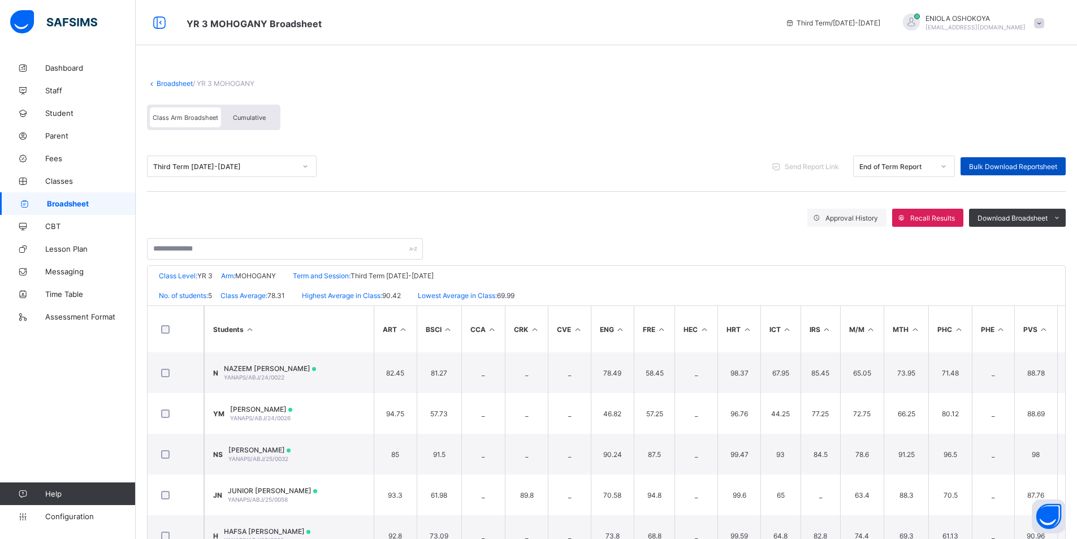
click at [1014, 164] on span "Bulk Download Reportsheet" at bounding box center [1013, 166] width 88 height 8
click at [81, 202] on span "Broadsheet" at bounding box center [91, 203] width 89 height 9
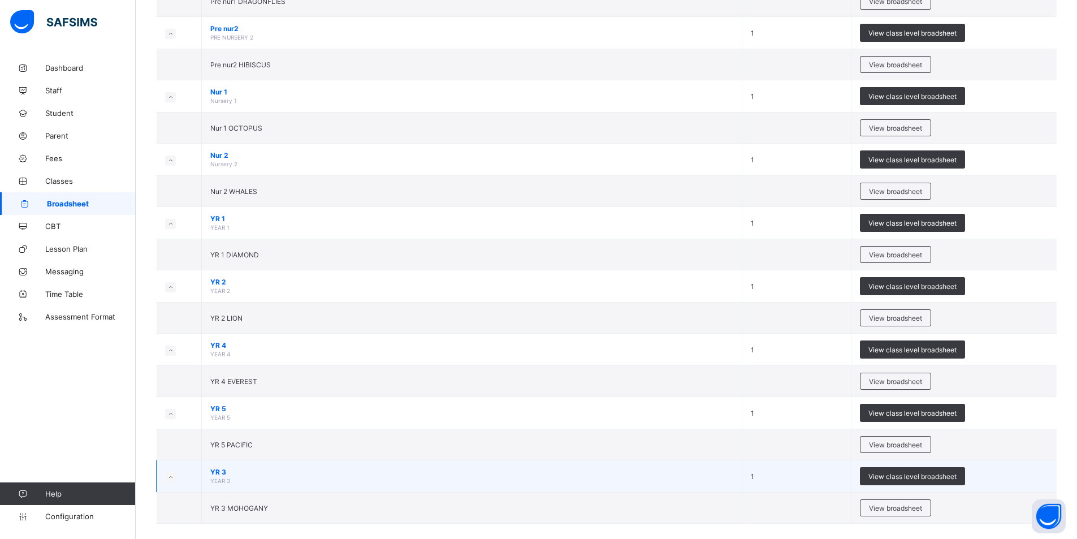
scroll to position [223, 0]
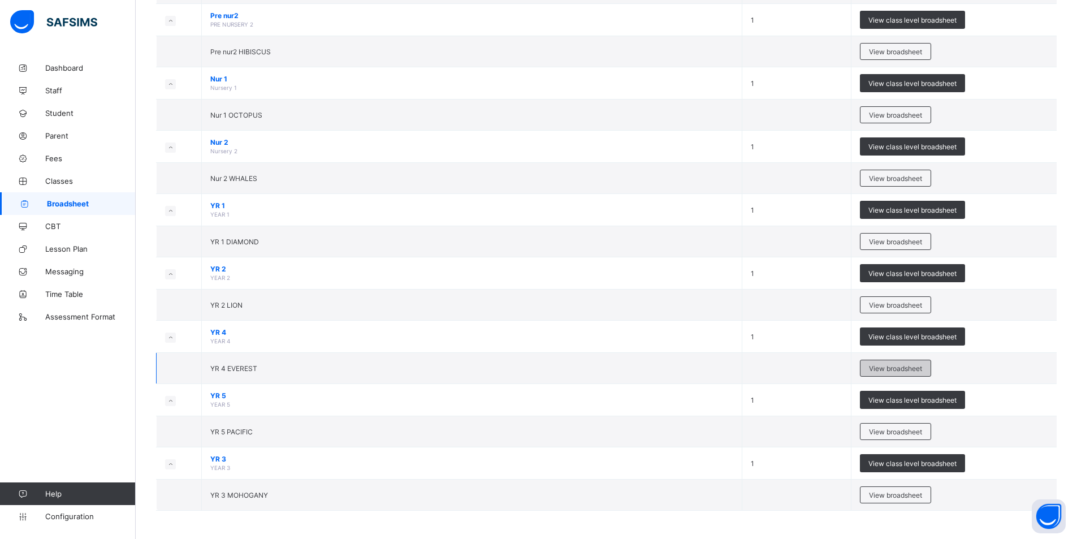
click at [891, 366] on span "View broadsheet" at bounding box center [895, 368] width 53 height 8
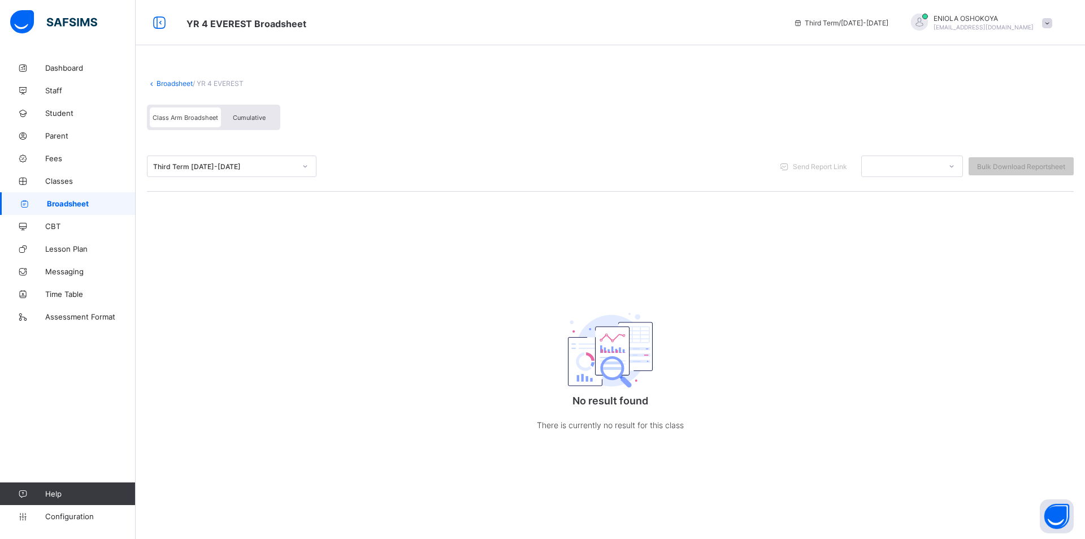
click at [81, 202] on span "Broadsheet" at bounding box center [91, 203] width 89 height 9
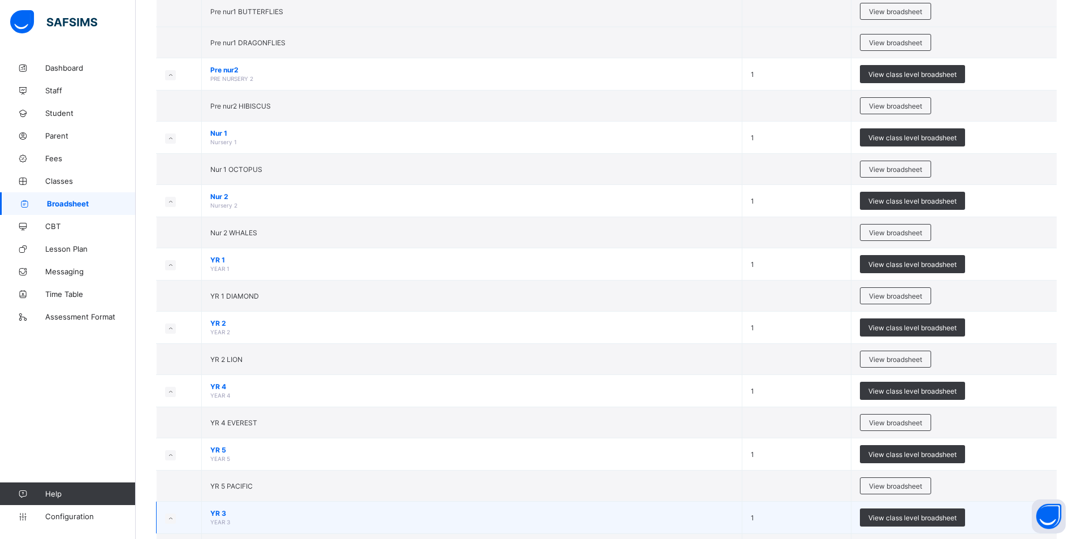
scroll to position [170, 0]
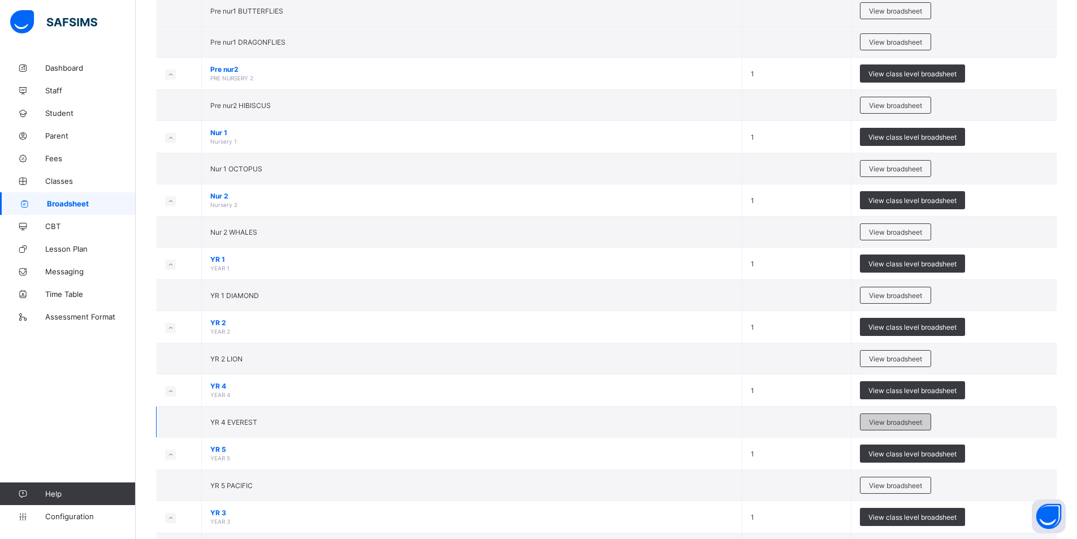
click at [918, 423] on span "View broadsheet" at bounding box center [895, 422] width 53 height 8
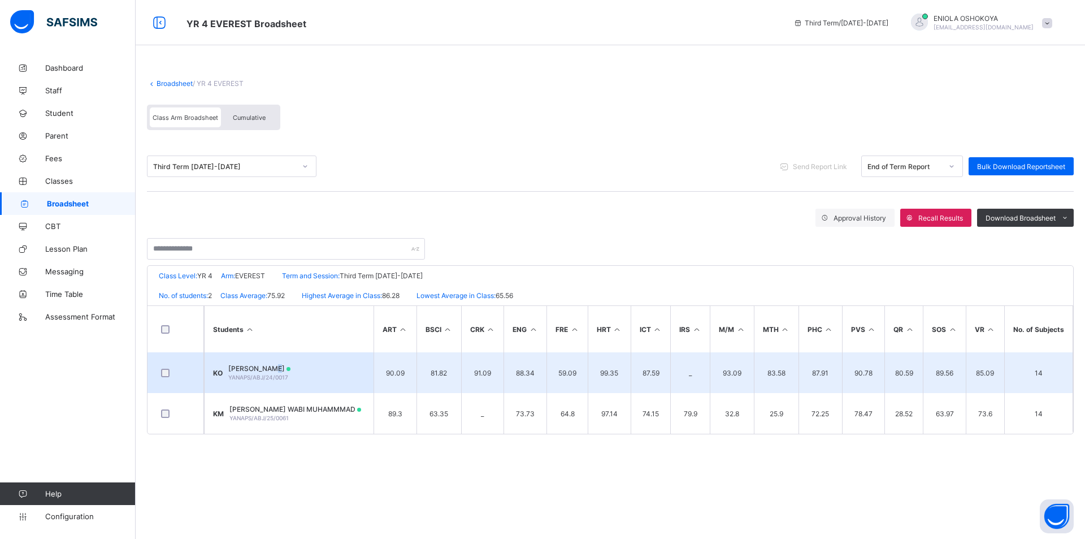
click at [279, 366] on span "KENDRICK OKOH" at bounding box center [259, 368] width 62 height 8
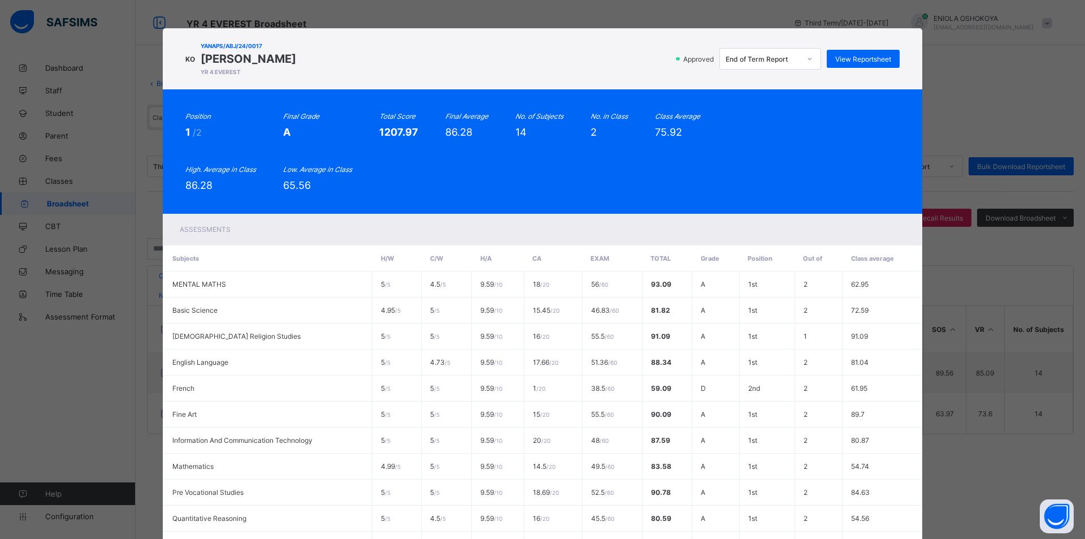
click at [999, 137] on div "KO YANAPS/ABJ/24/0017 KENDRICK OKOH YR 4 EVEREST Approved End of Term Report Vi…" at bounding box center [542, 269] width 1085 height 539
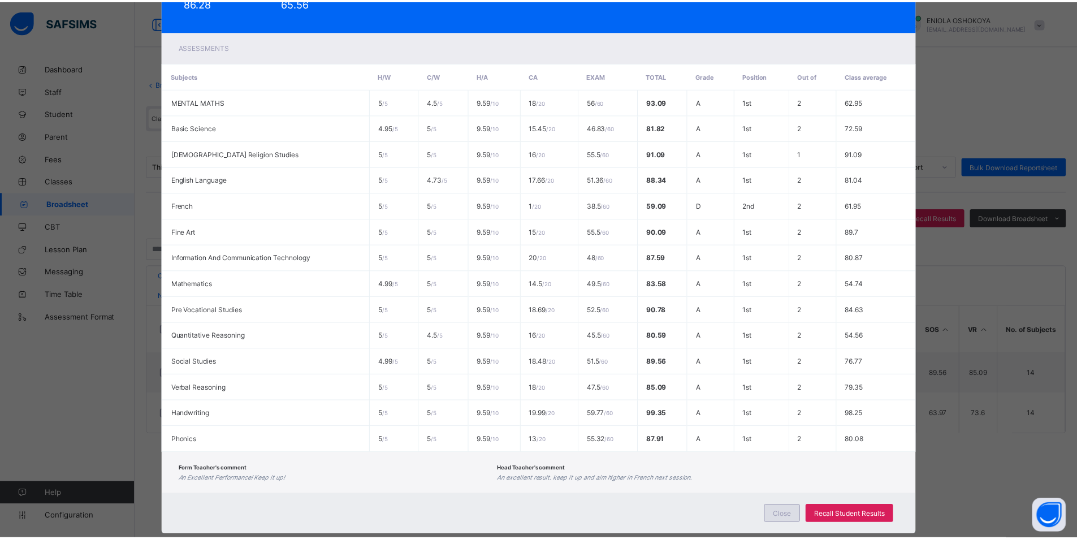
scroll to position [207, 0]
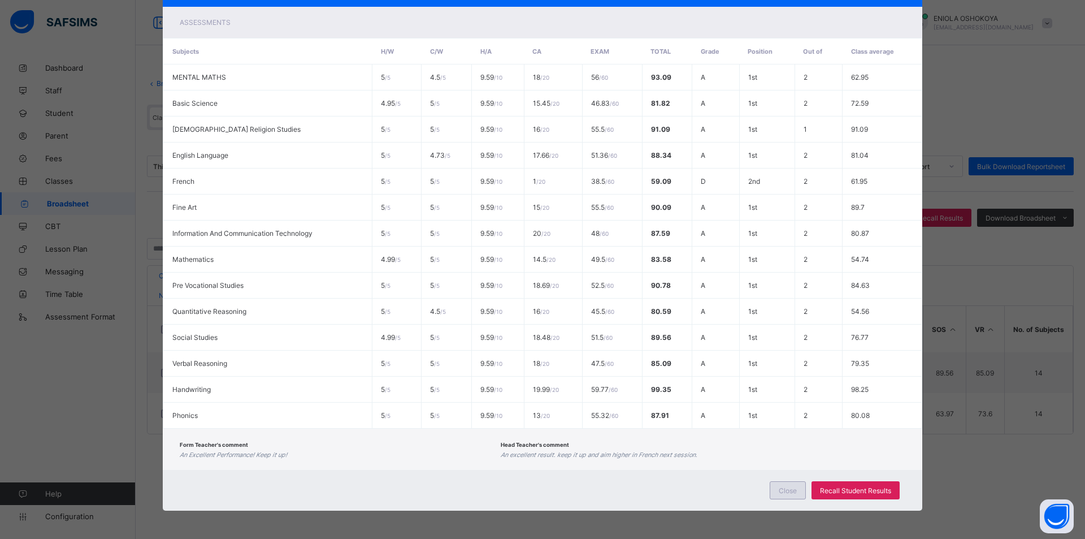
click at [799, 484] on div "Close" at bounding box center [788, 490] width 36 height 18
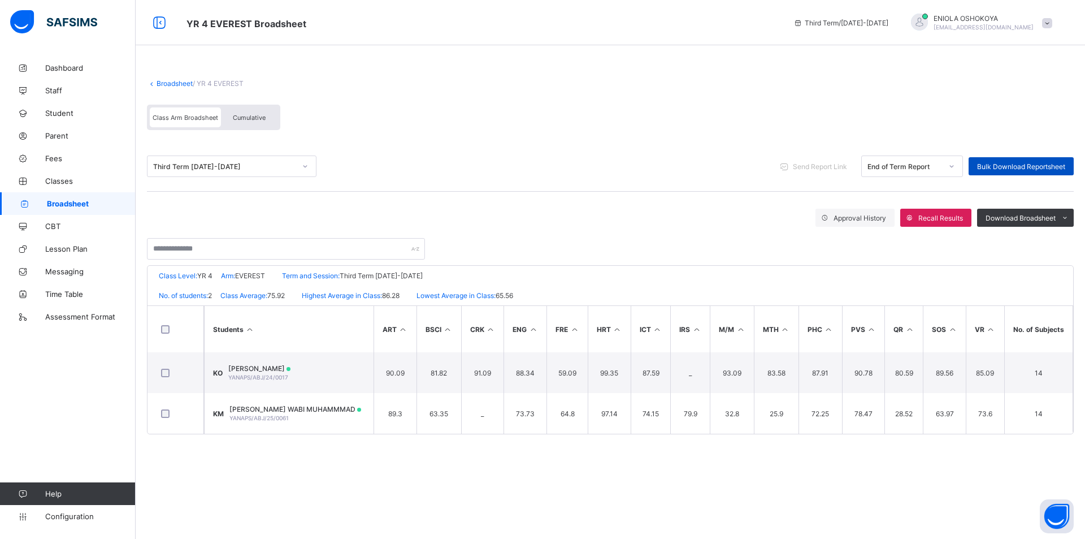
click at [1028, 161] on div "Bulk Download Reportsheet" at bounding box center [1021, 166] width 105 height 18
click at [55, 207] on span "Broadsheet" at bounding box center [91, 203] width 89 height 9
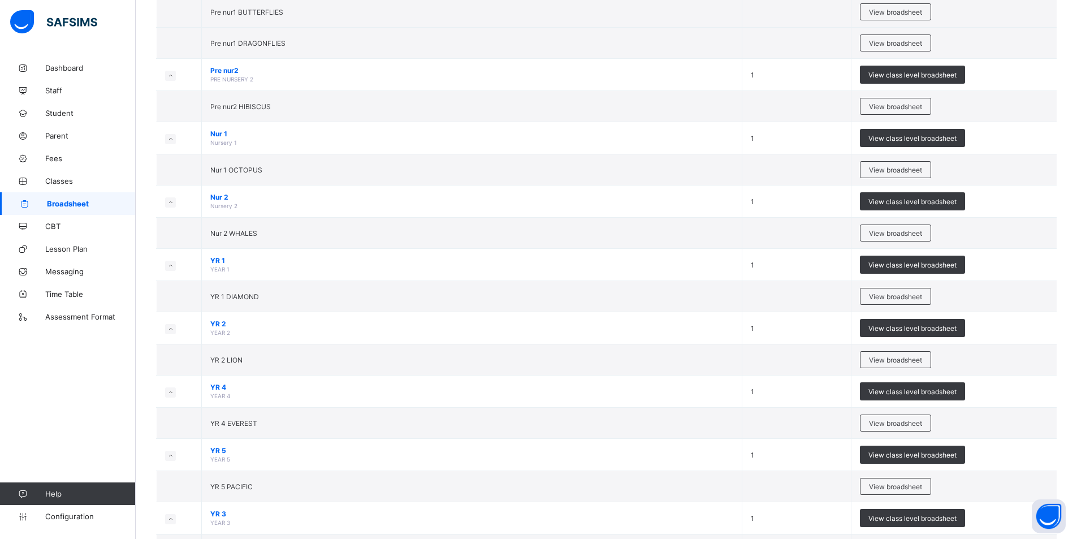
scroll to position [170, 0]
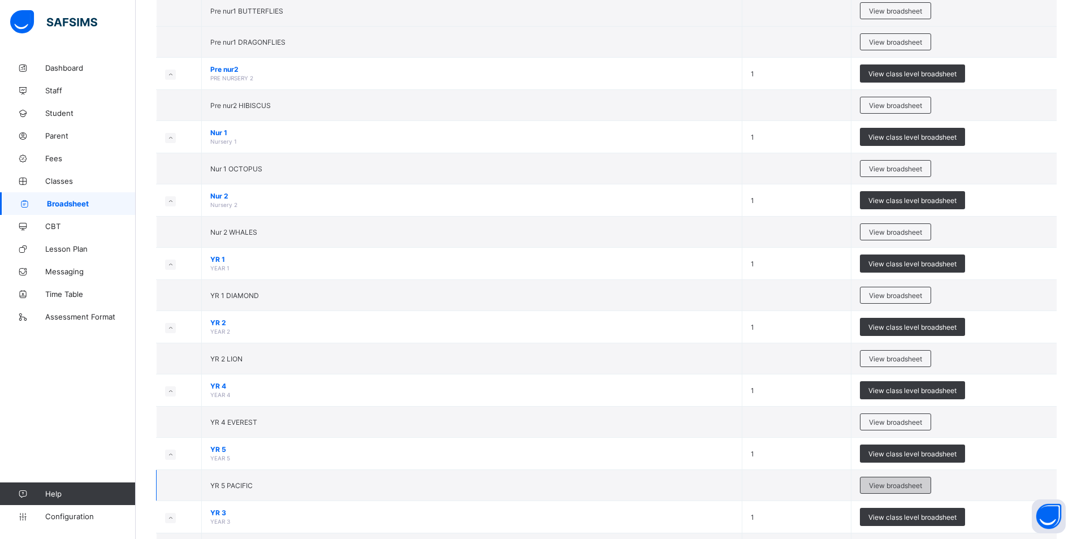
click at [887, 486] on span "View broadsheet" at bounding box center [895, 485] width 53 height 8
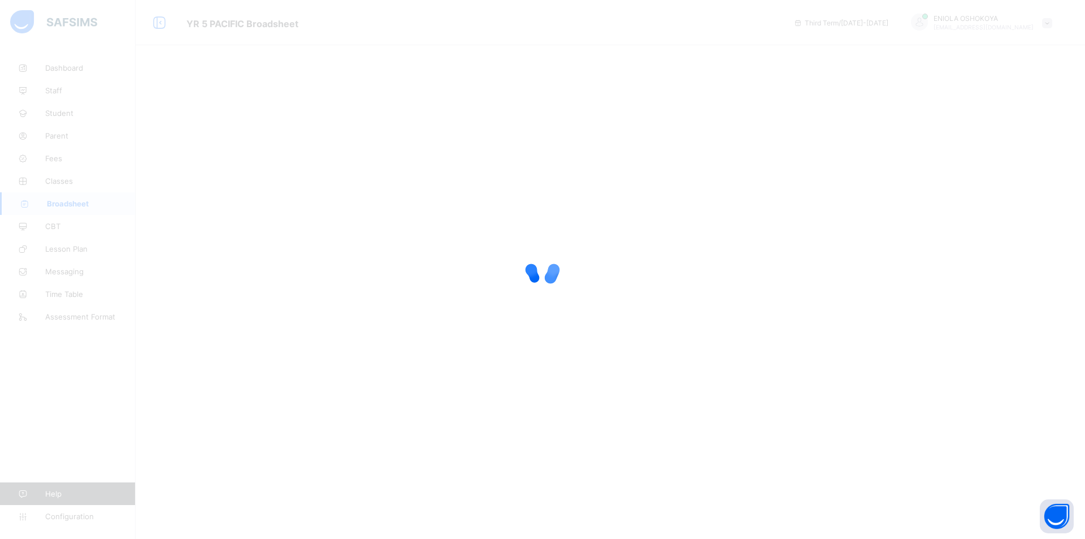
click at [887, 486] on div at bounding box center [542, 269] width 1085 height 539
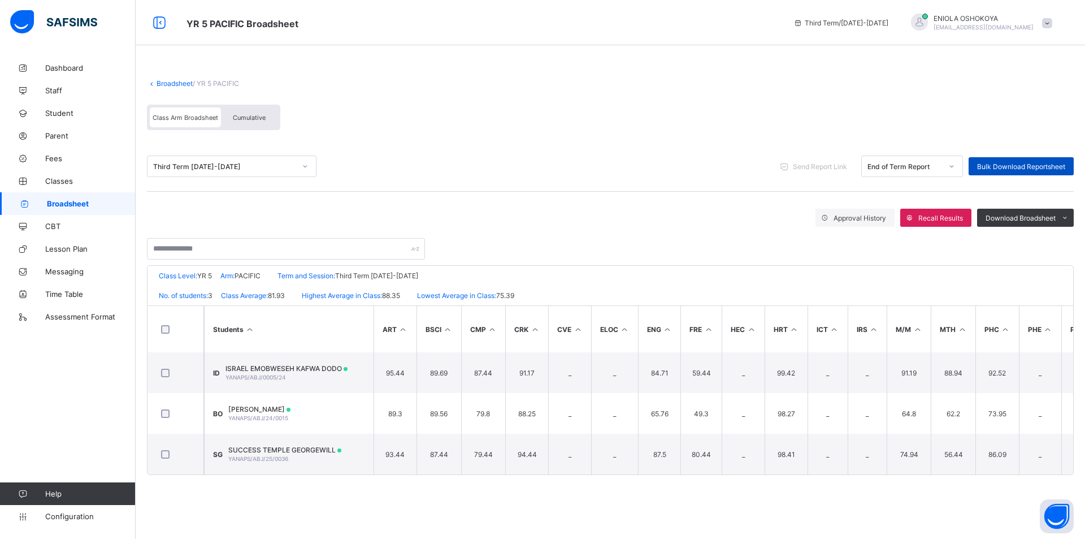
click at [989, 164] on span "Bulk Download Reportsheet" at bounding box center [1021, 166] width 88 height 8
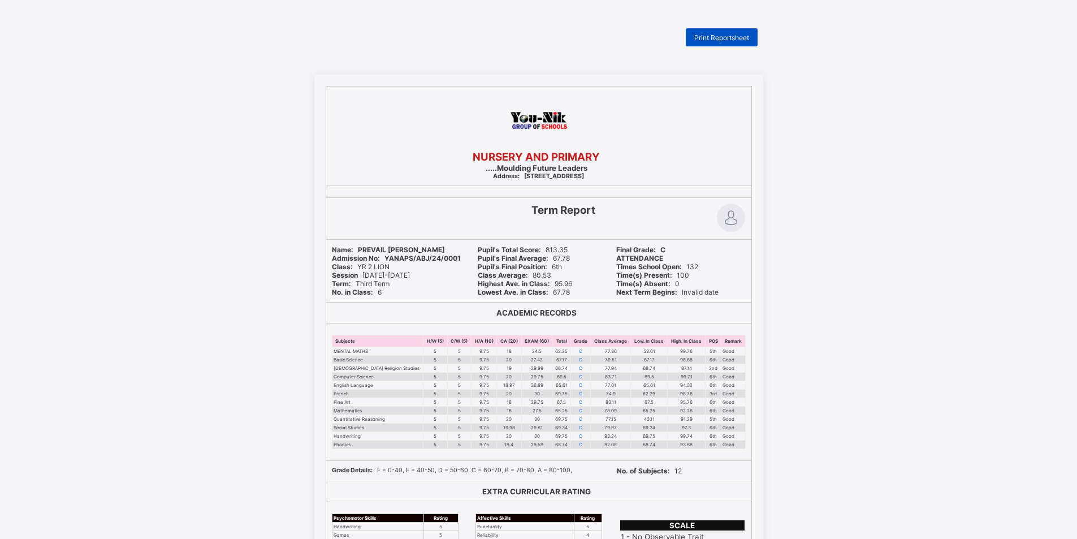
click at [707, 36] on span "Print Reportsheet" at bounding box center [721, 37] width 55 height 8
click at [722, 36] on span "Print Reportsheet" at bounding box center [721, 37] width 55 height 8
click at [737, 38] on span "Print Reportsheet" at bounding box center [721, 37] width 55 height 8
click at [729, 36] on span "Print Reportsheet" at bounding box center [721, 37] width 55 height 8
click at [747, 40] on span "Print Reportsheet" at bounding box center [721, 37] width 55 height 8
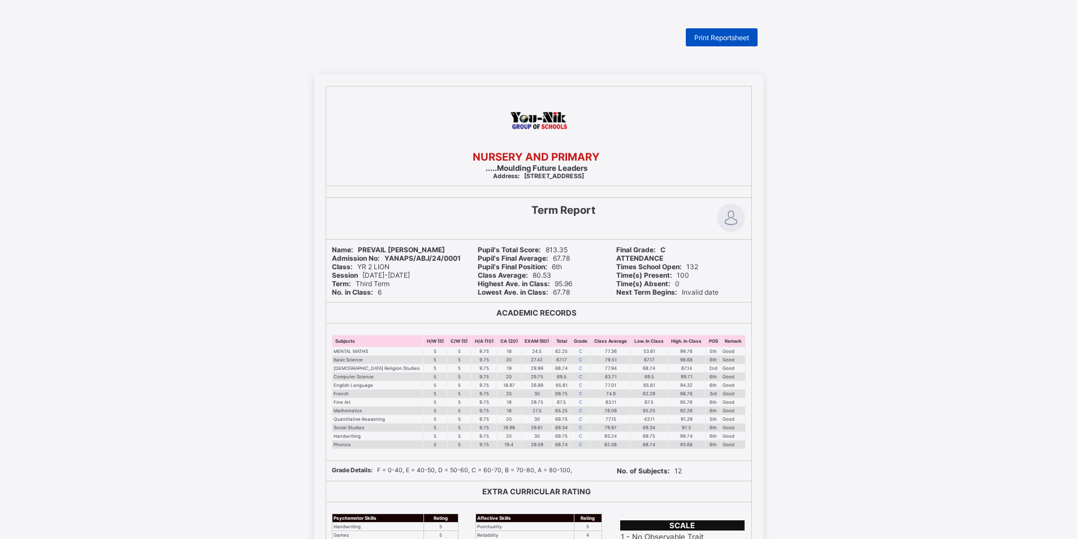
click at [747, 40] on span "Print Reportsheet" at bounding box center [721, 37] width 55 height 8
click at [726, 29] on div "Print Reportsheet" at bounding box center [722, 37] width 72 height 18
click at [726, 32] on div "Print Reportsheet" at bounding box center [722, 37] width 72 height 18
click at [720, 37] on span "Print Reportsheet" at bounding box center [721, 37] width 55 height 8
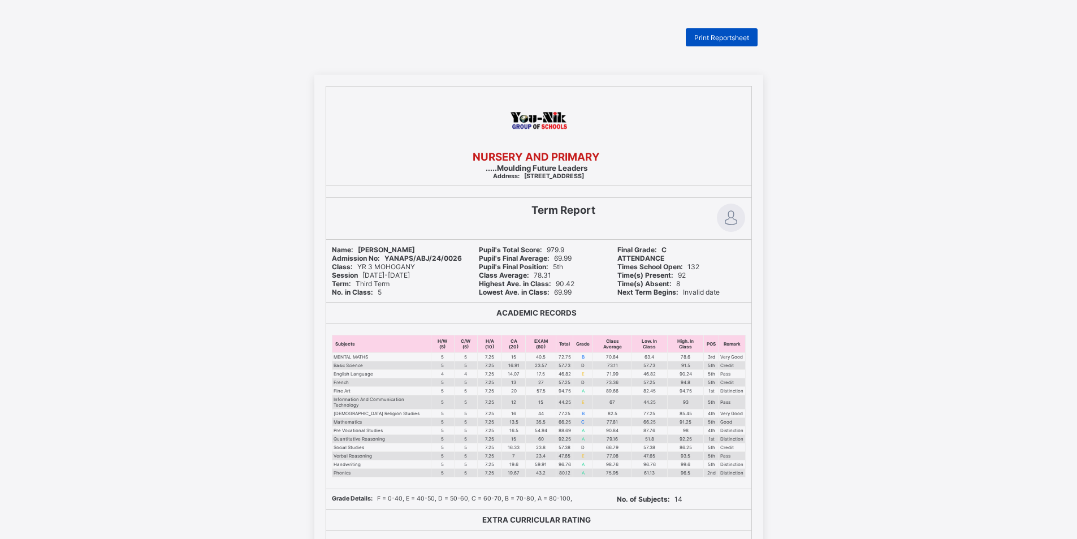
click at [748, 37] on span "Print Reportsheet" at bounding box center [721, 37] width 55 height 8
click at [756, 34] on div "Print Reportsheet" at bounding box center [722, 37] width 72 height 18
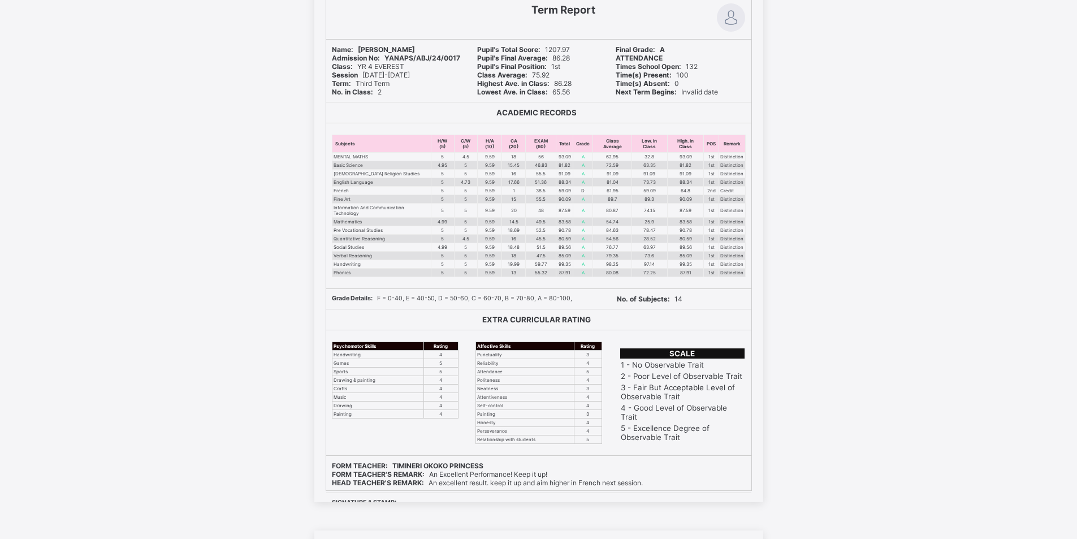
scroll to position [226, 0]
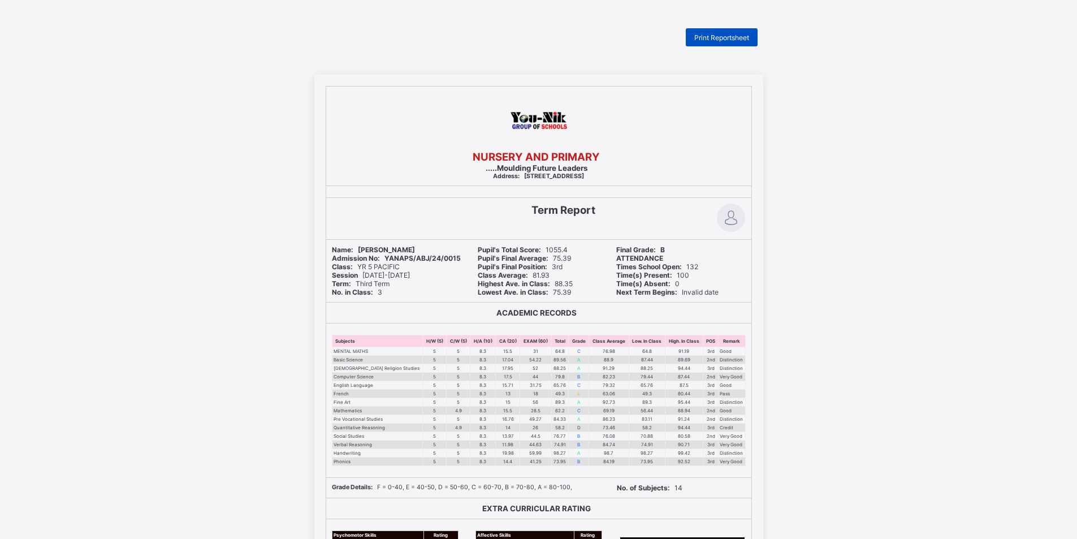
click at [713, 39] on span "Print Reportsheet" at bounding box center [721, 37] width 55 height 8
